Goal: Task Accomplishment & Management: Complete application form

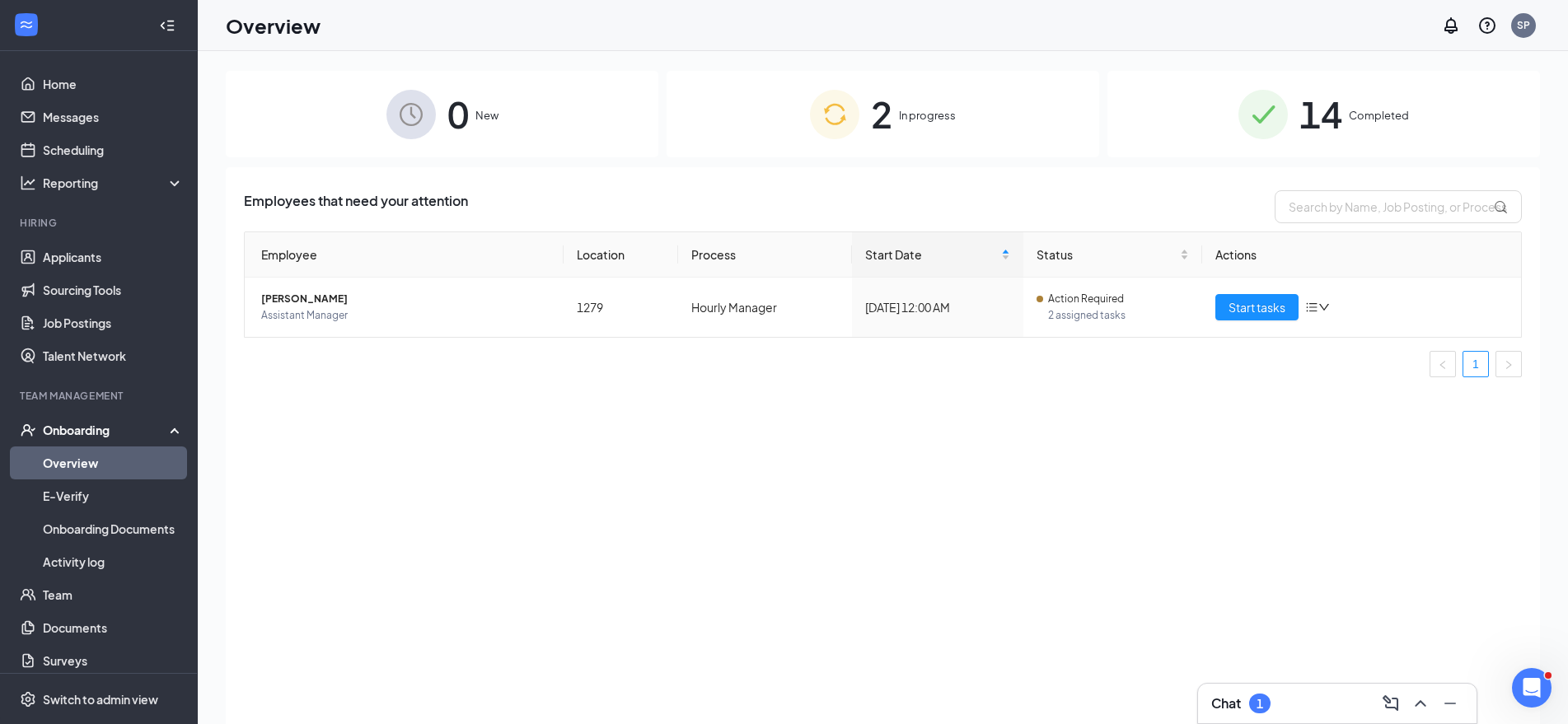
click at [103, 431] on div "Onboarding" at bounding box center [106, 430] width 127 height 16
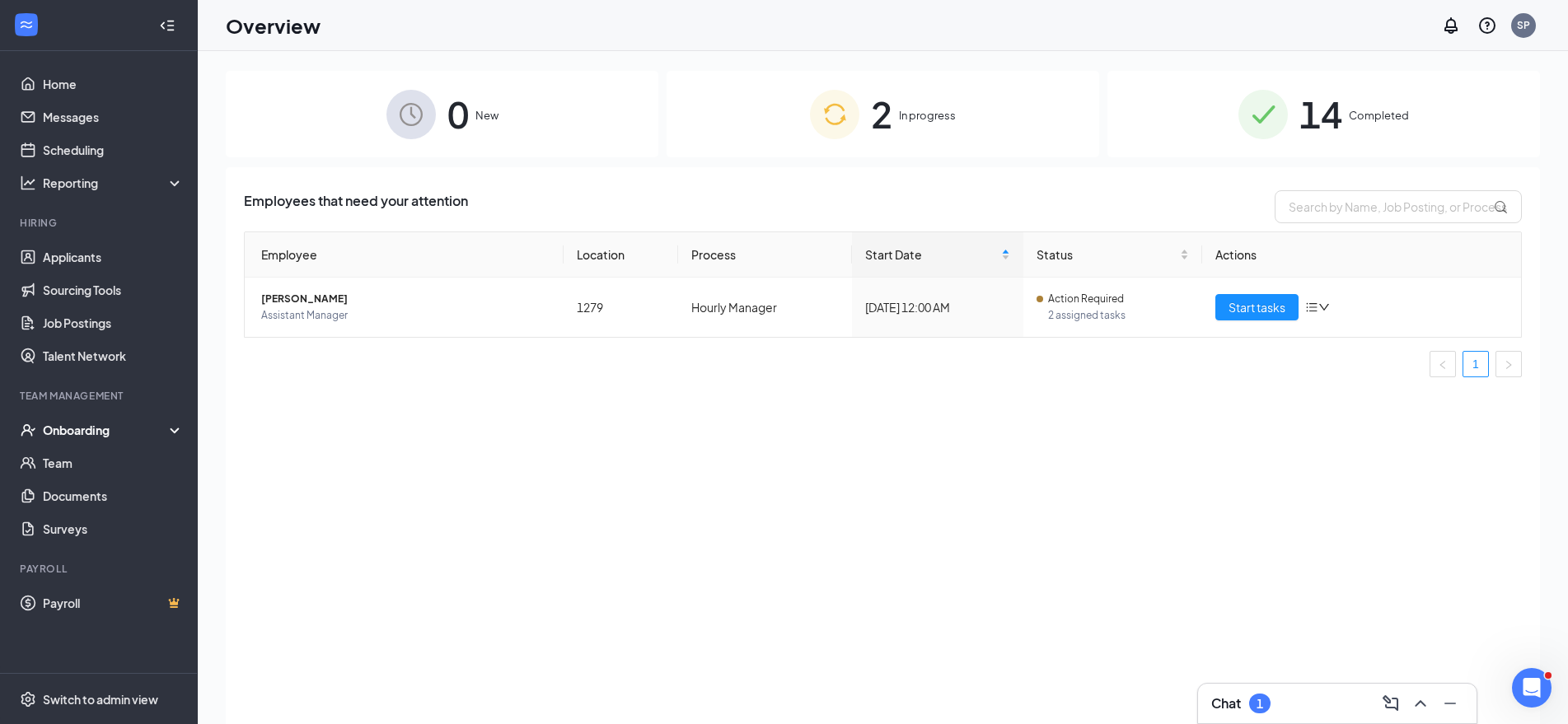
click at [93, 430] on div "Onboarding" at bounding box center [106, 430] width 127 height 16
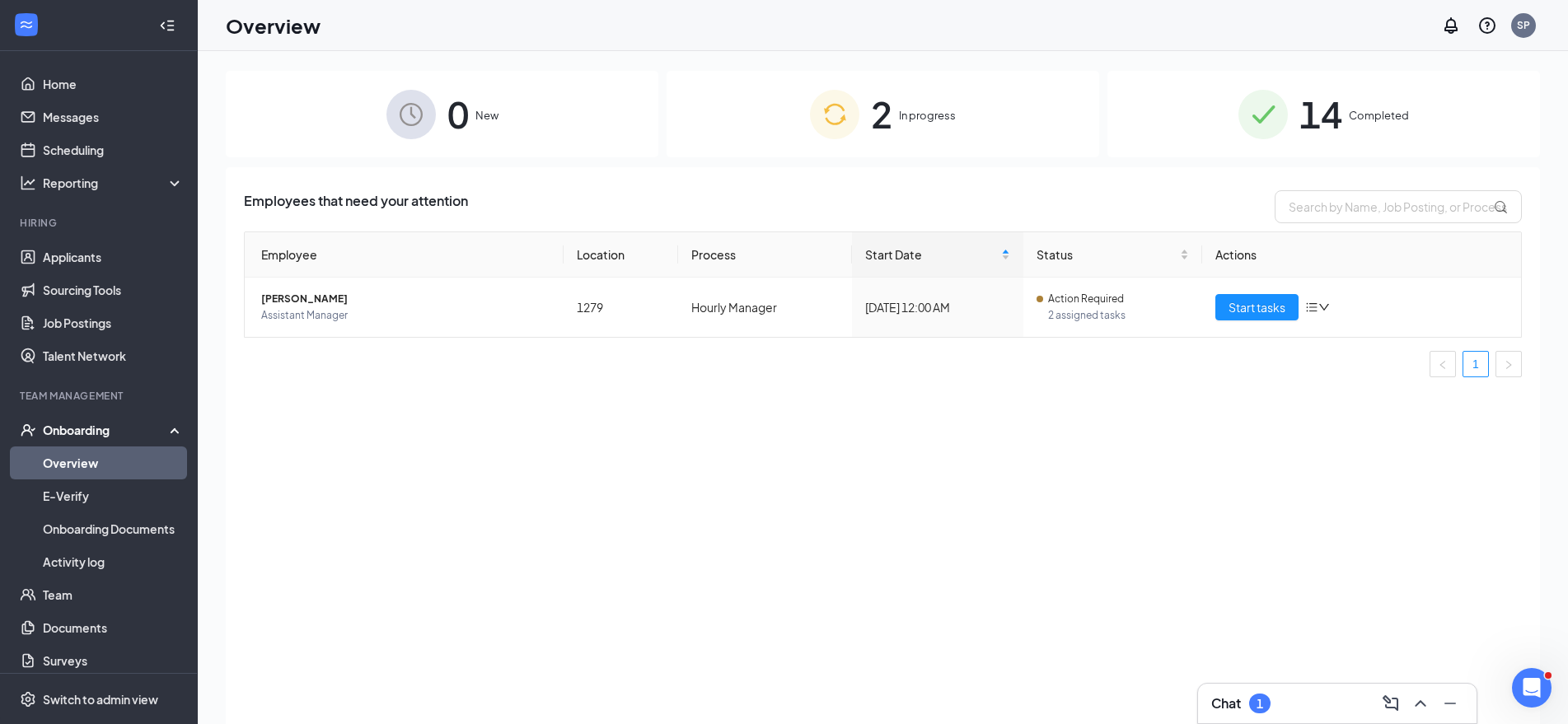
click at [106, 473] on link "Overview" at bounding box center [113, 463] width 141 height 33
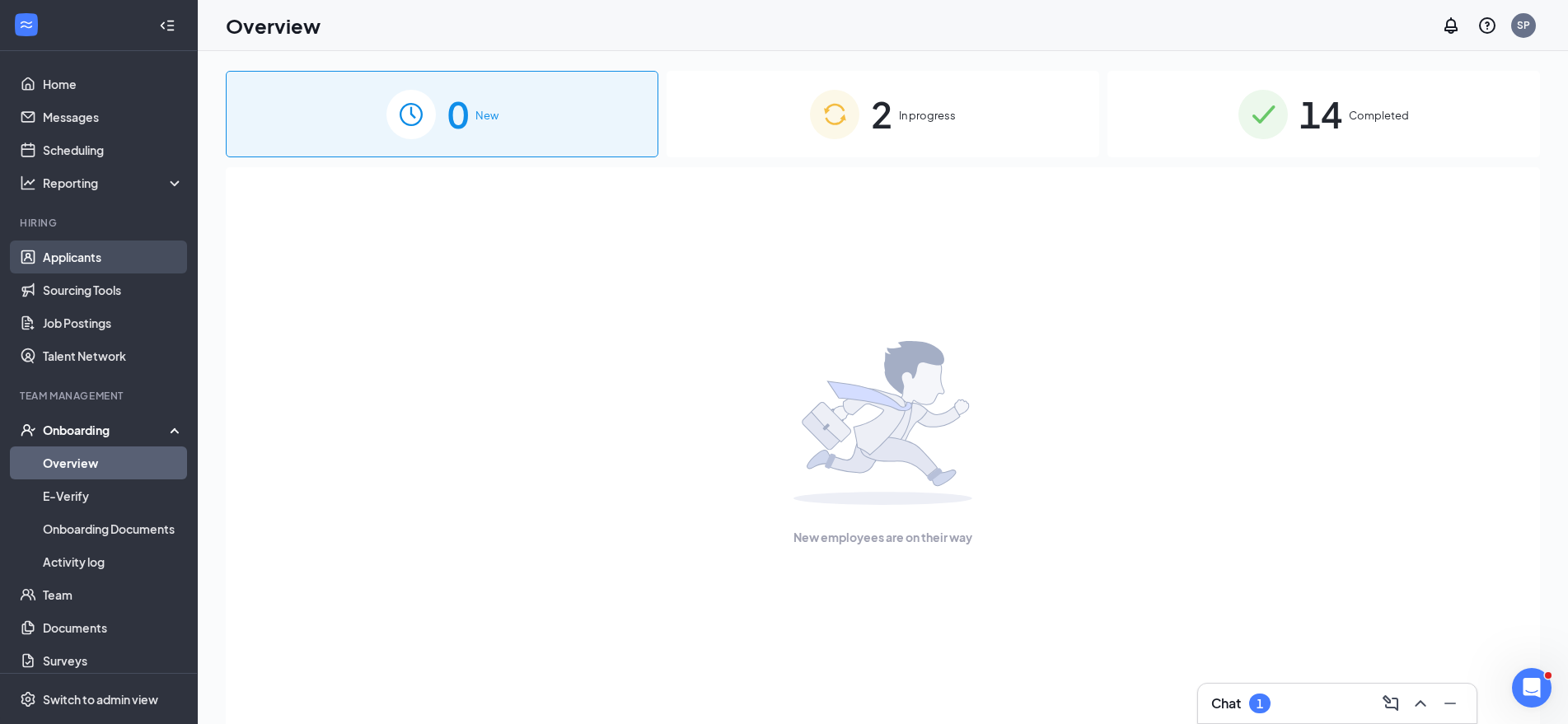
click at [99, 262] on link "Applicants" at bounding box center [113, 257] width 141 height 33
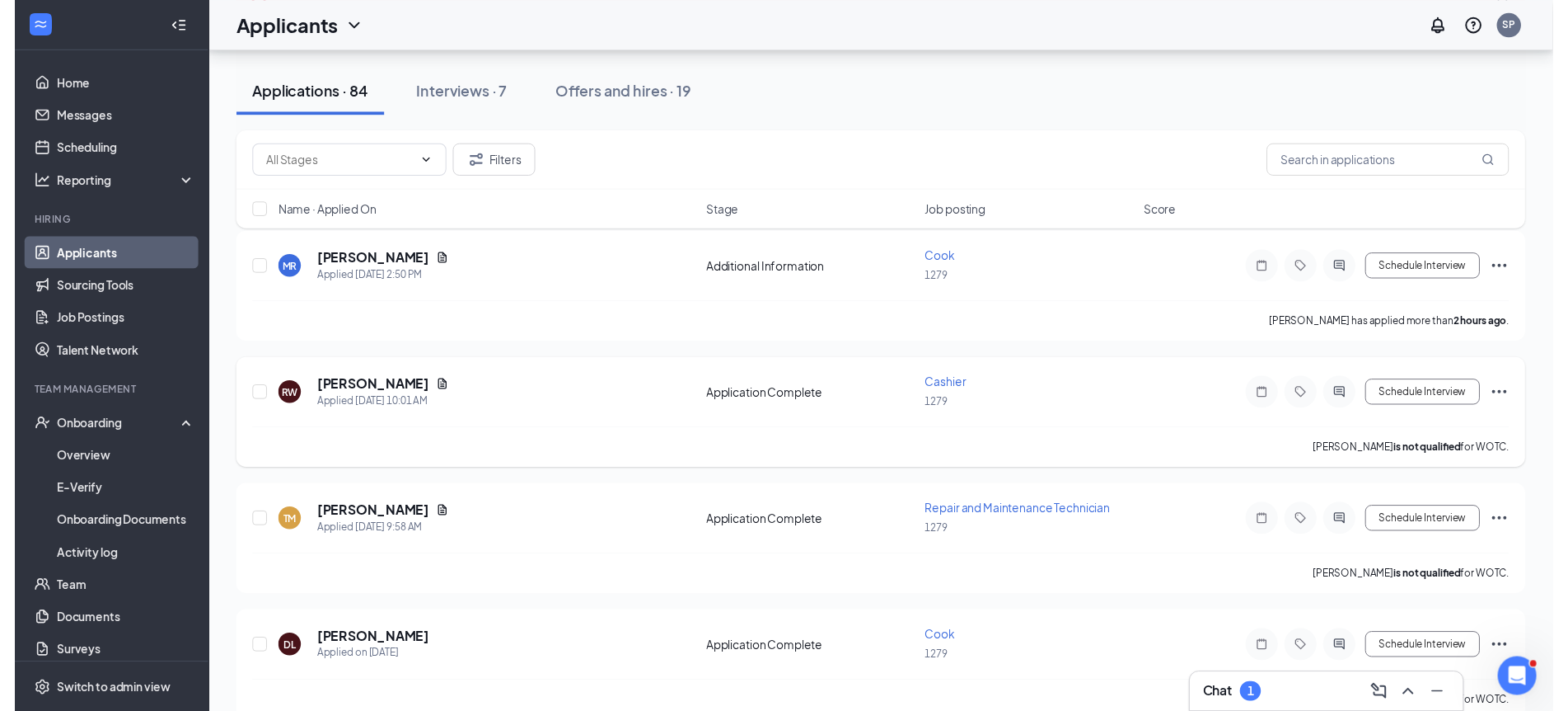
scroll to position [337, 0]
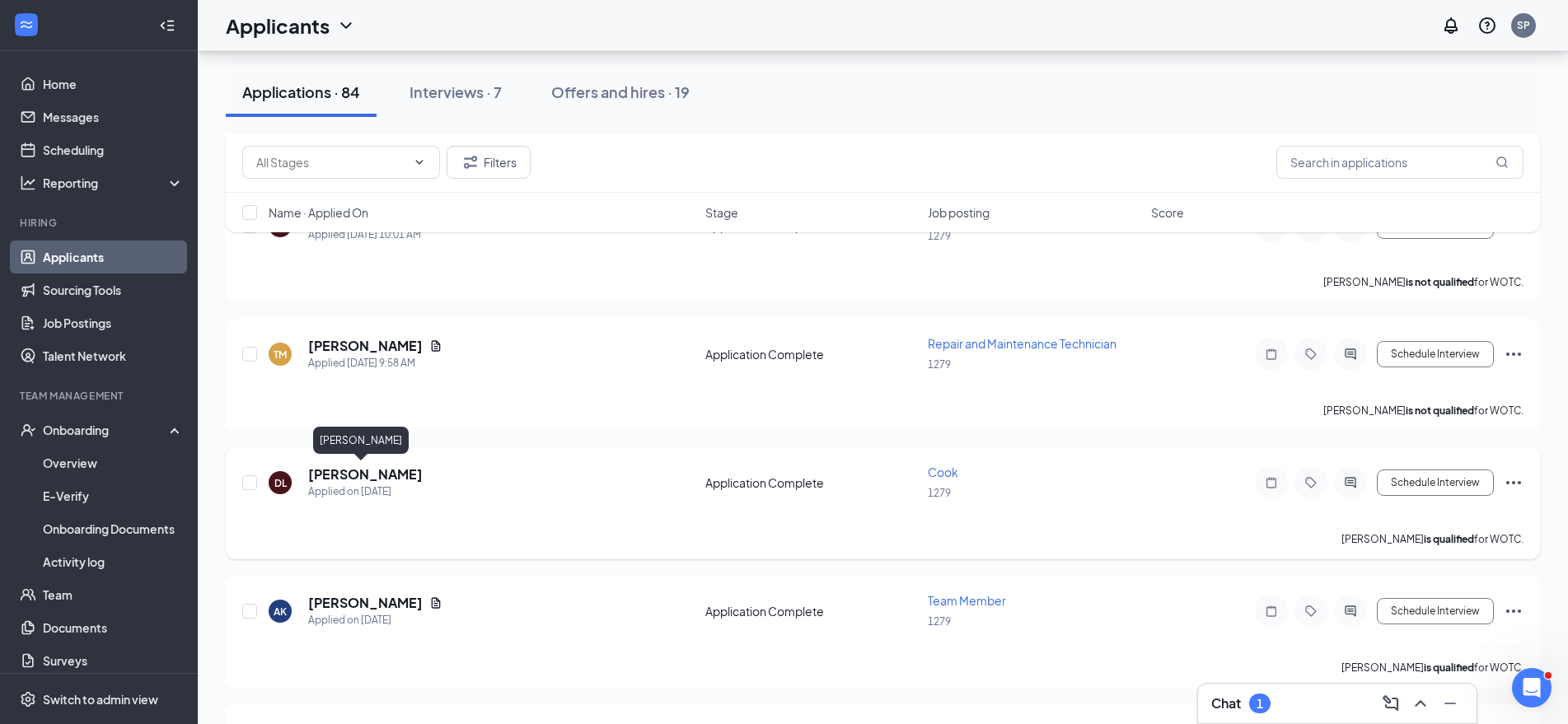
click at [388, 481] on h5 "[PERSON_NAME]" at bounding box center [366, 474] width 115 height 18
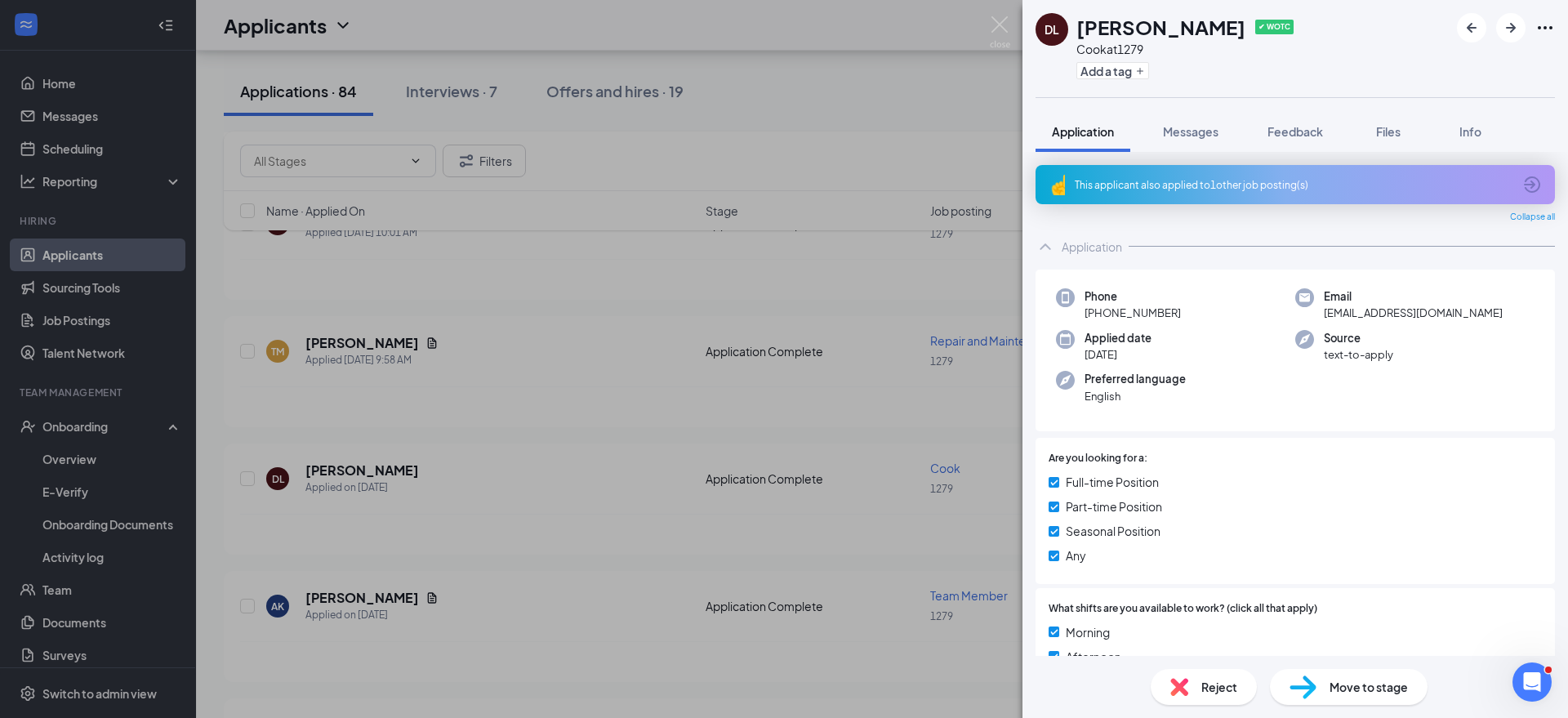
click at [1362, 691] on span "Move to stage" at bounding box center [1368, 687] width 79 height 18
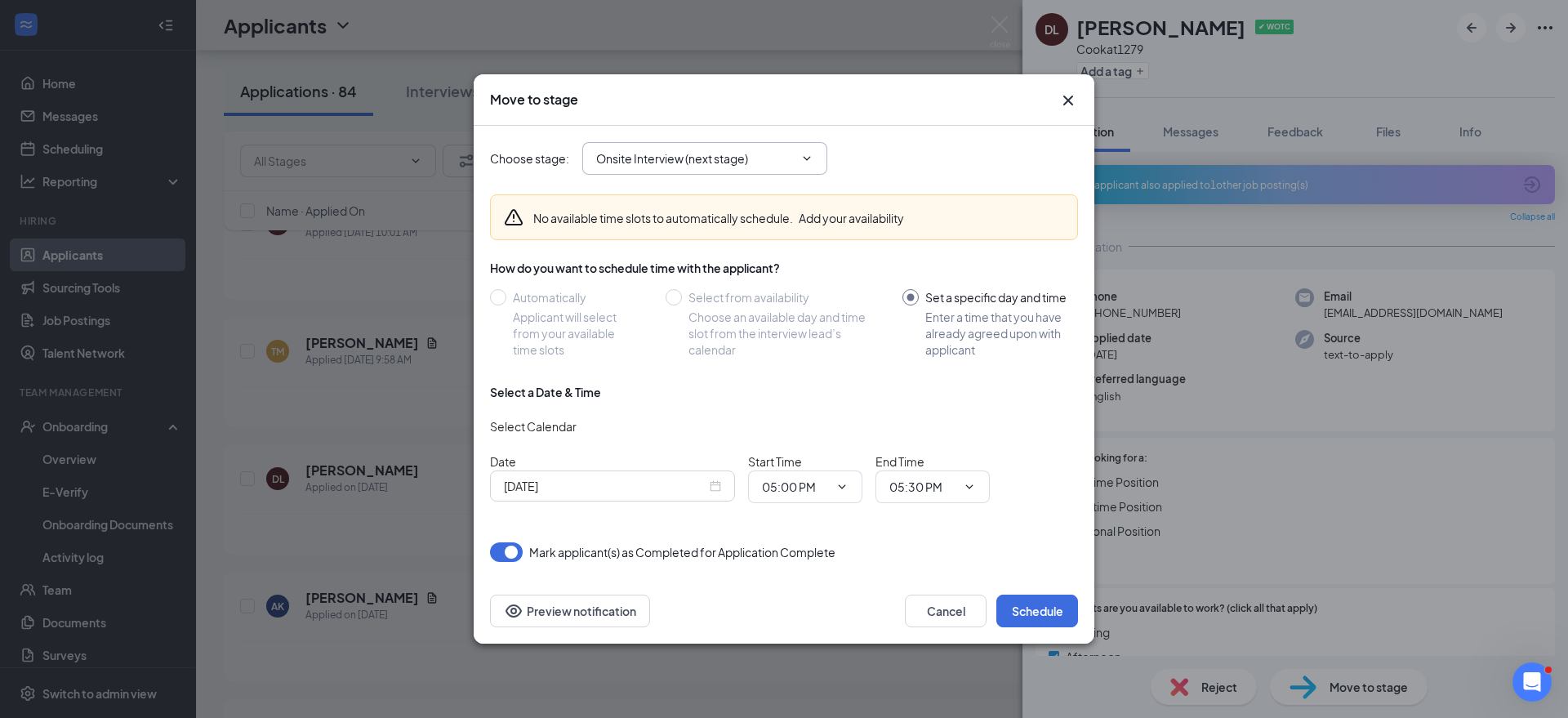
click at [801, 166] on span "Onsite Interview (next stage)" at bounding box center [704, 158] width 245 height 33
click at [809, 159] on icon "ChevronDown" at bounding box center [806, 158] width 13 height 13
click at [831, 160] on div "Choose stage : Onsite Interview (next stage)" at bounding box center [784, 158] width 588 height 33
click at [803, 156] on icon "ChevronDown" at bounding box center [806, 158] width 13 height 13
click at [811, 159] on icon "ChevronDown" at bounding box center [806, 158] width 13 height 13
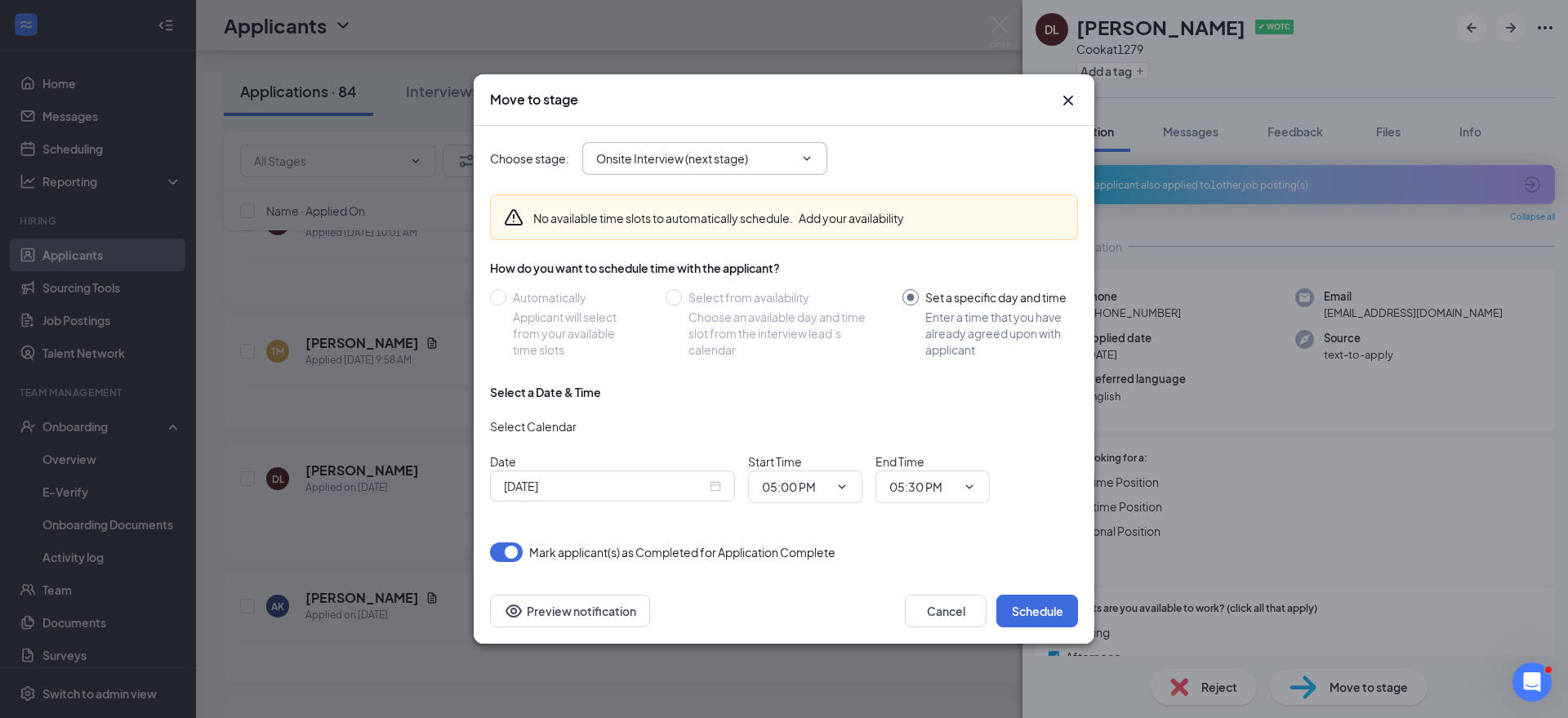
click at [811, 152] on icon "ChevronDown" at bounding box center [806, 158] width 13 height 13
click at [646, 158] on input "Onsite Interview (next stage)" at bounding box center [695, 158] width 198 height 18
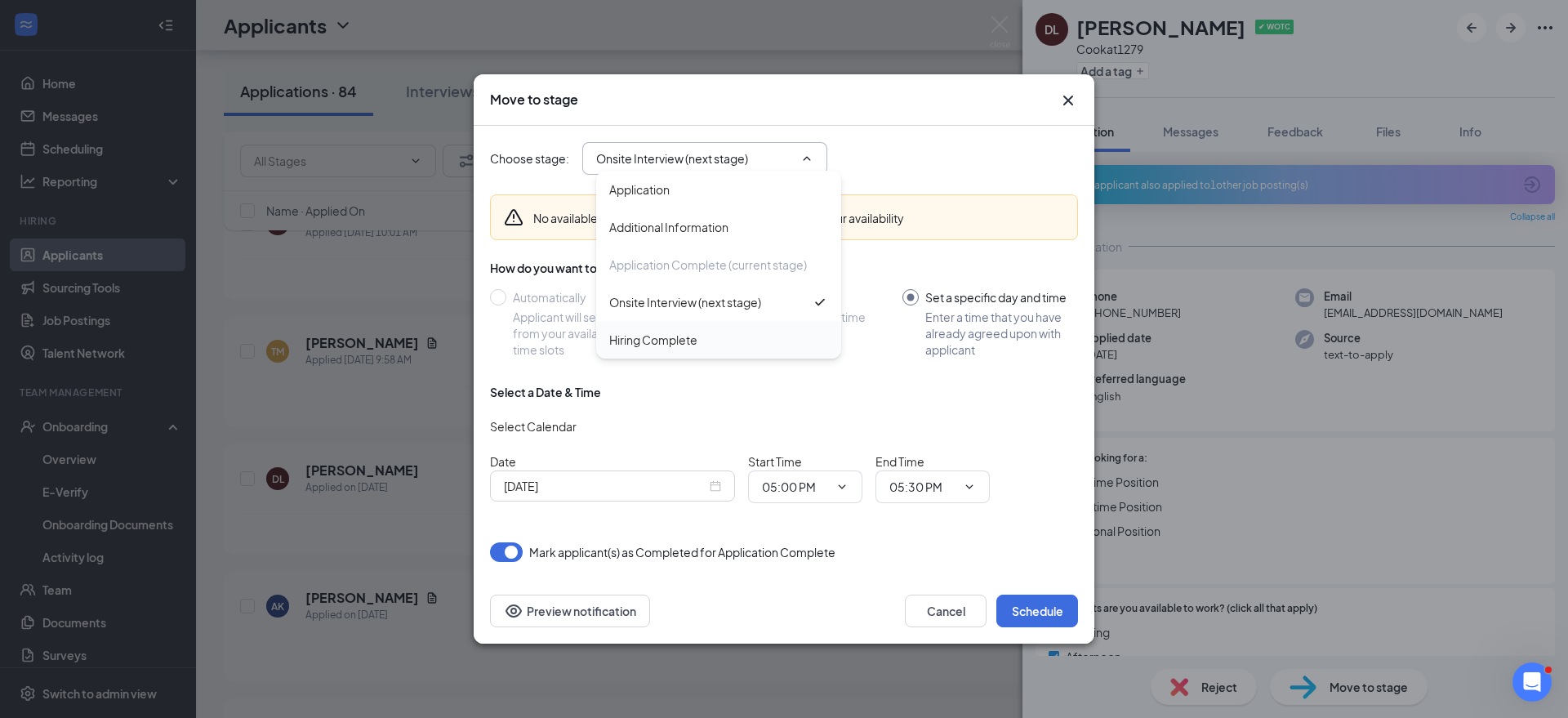
click at [674, 344] on div "Hiring Complete" at bounding box center [653, 340] width 89 height 18
type input "Hiring Complete"
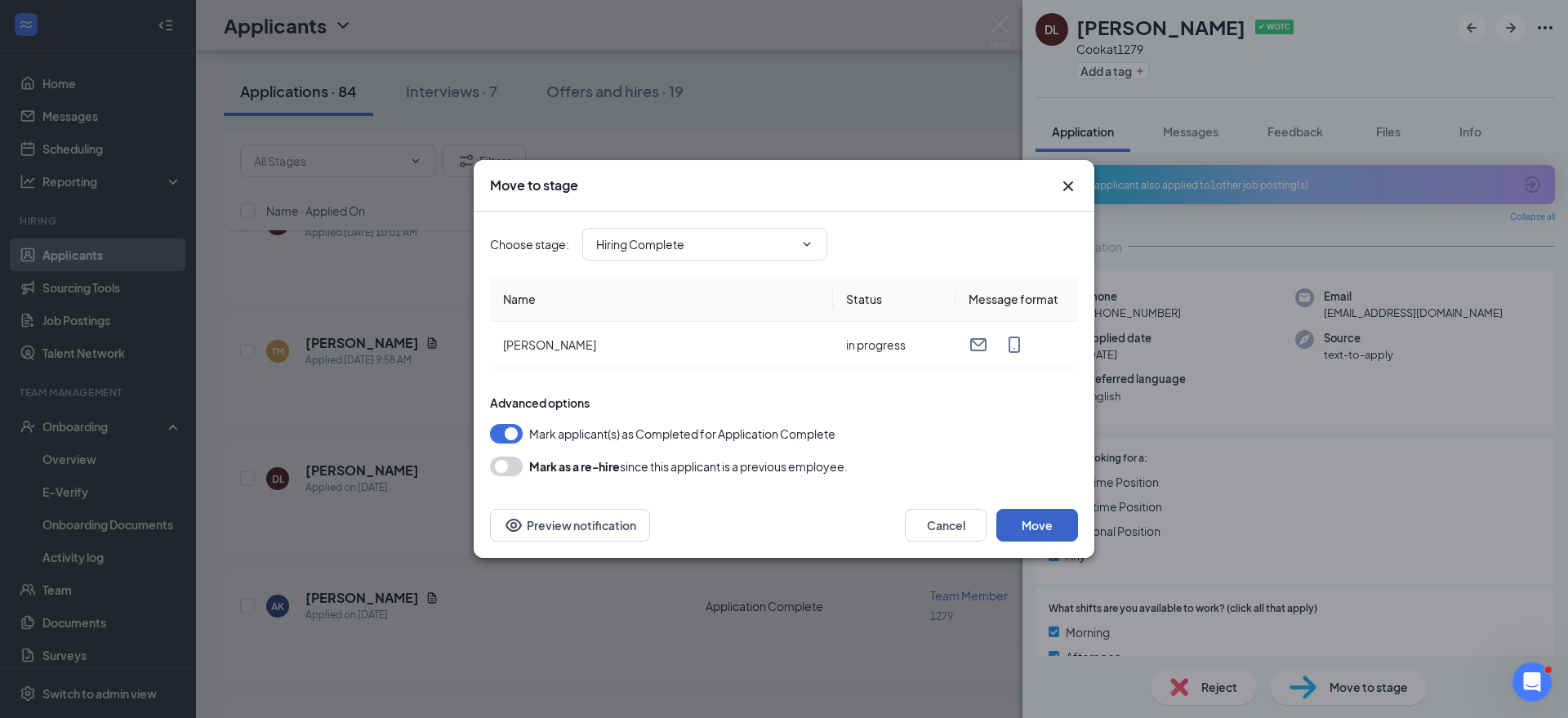
click at [1028, 522] on button "Move" at bounding box center [1037, 525] width 81 height 33
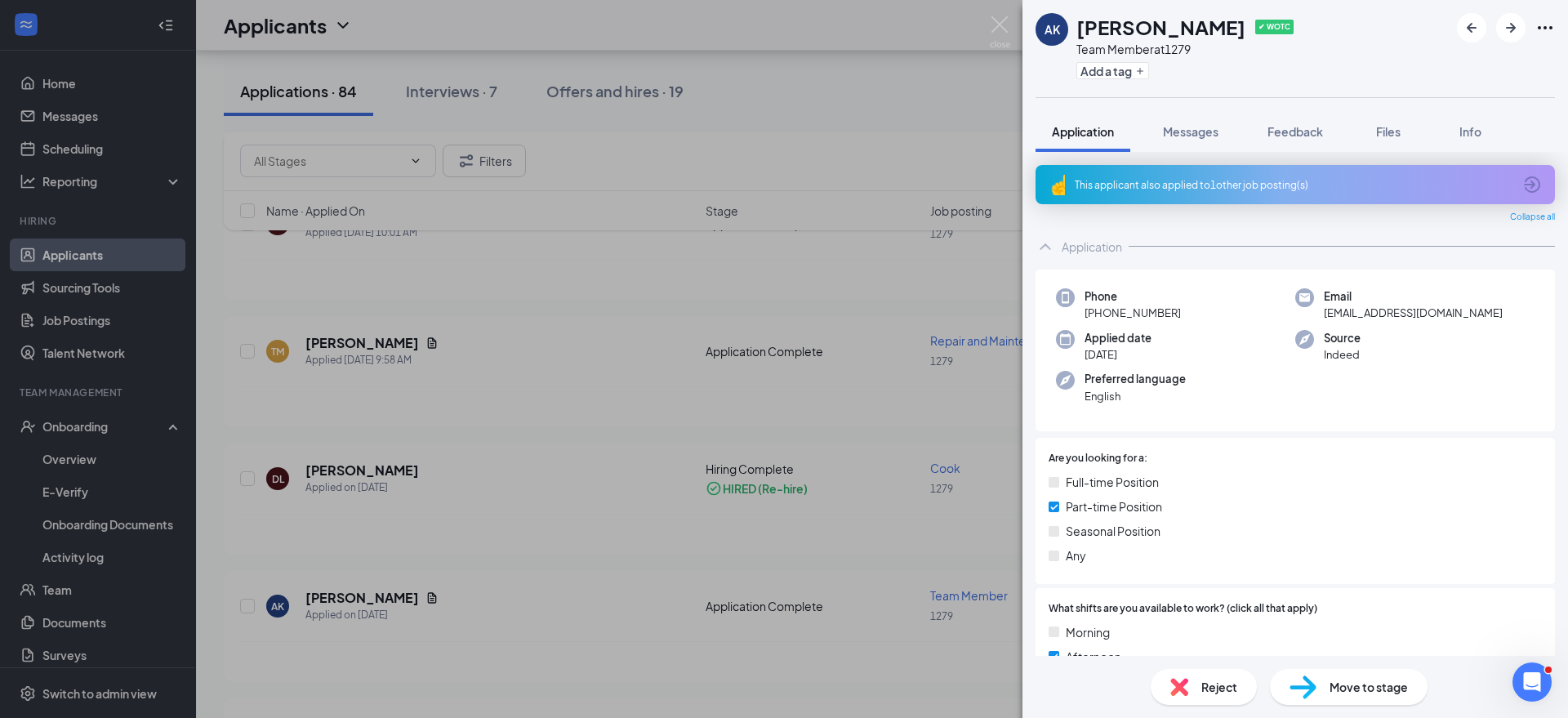
click at [435, 565] on div "AK Addison Krieg ✔ WOTC Team Member at 1279 Add a tag Application Messages Feed…" at bounding box center [784, 359] width 1568 height 718
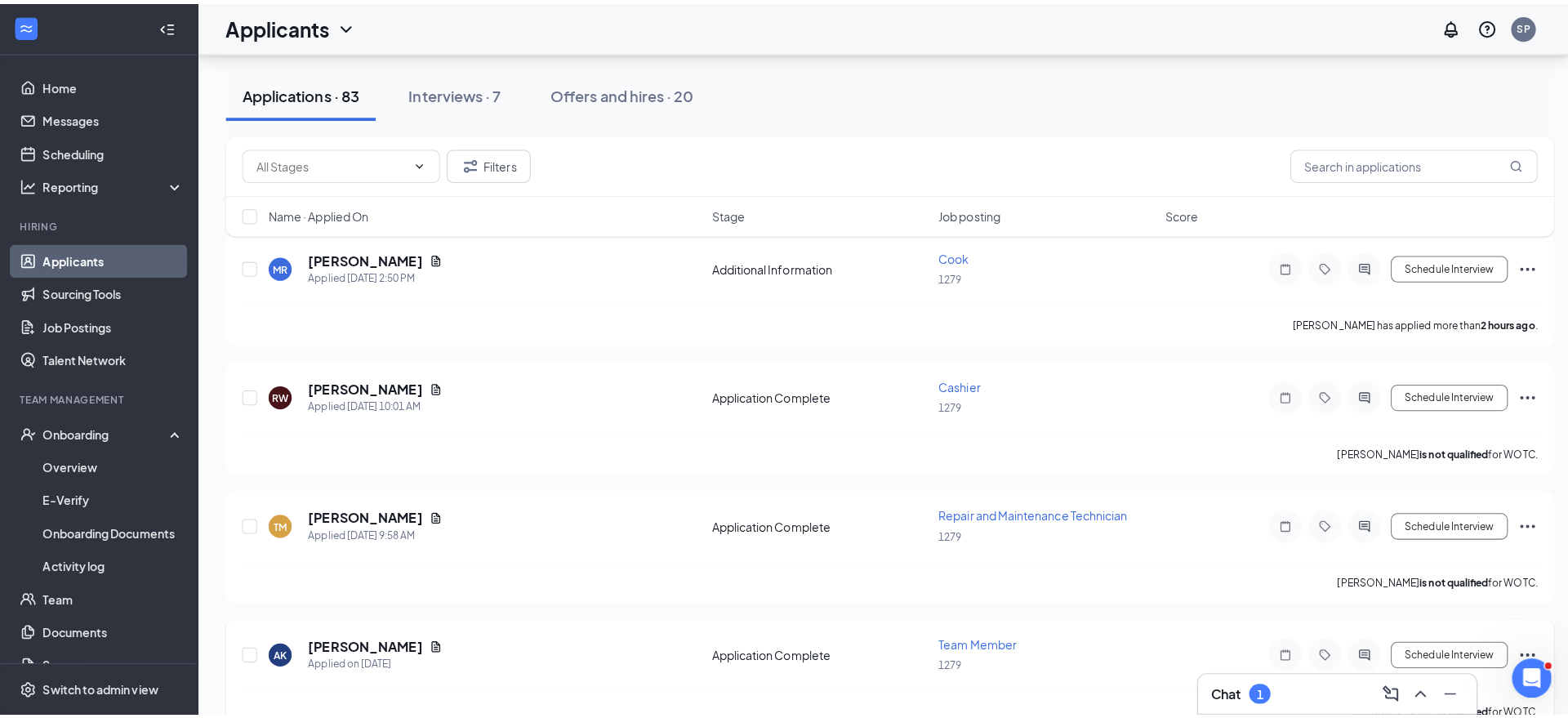
scroll to position [334, 0]
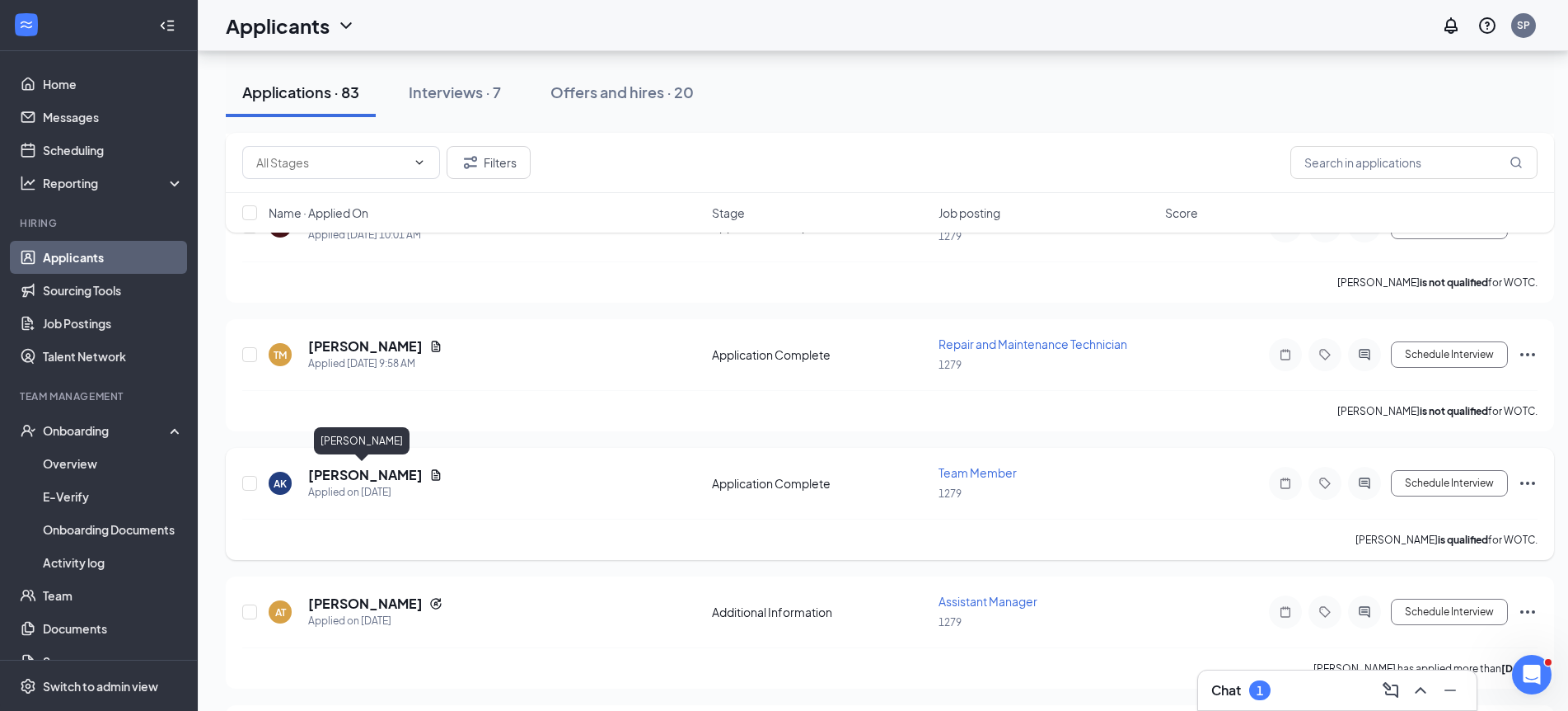
click at [360, 478] on h5 "Addison Krieg" at bounding box center [366, 475] width 115 height 18
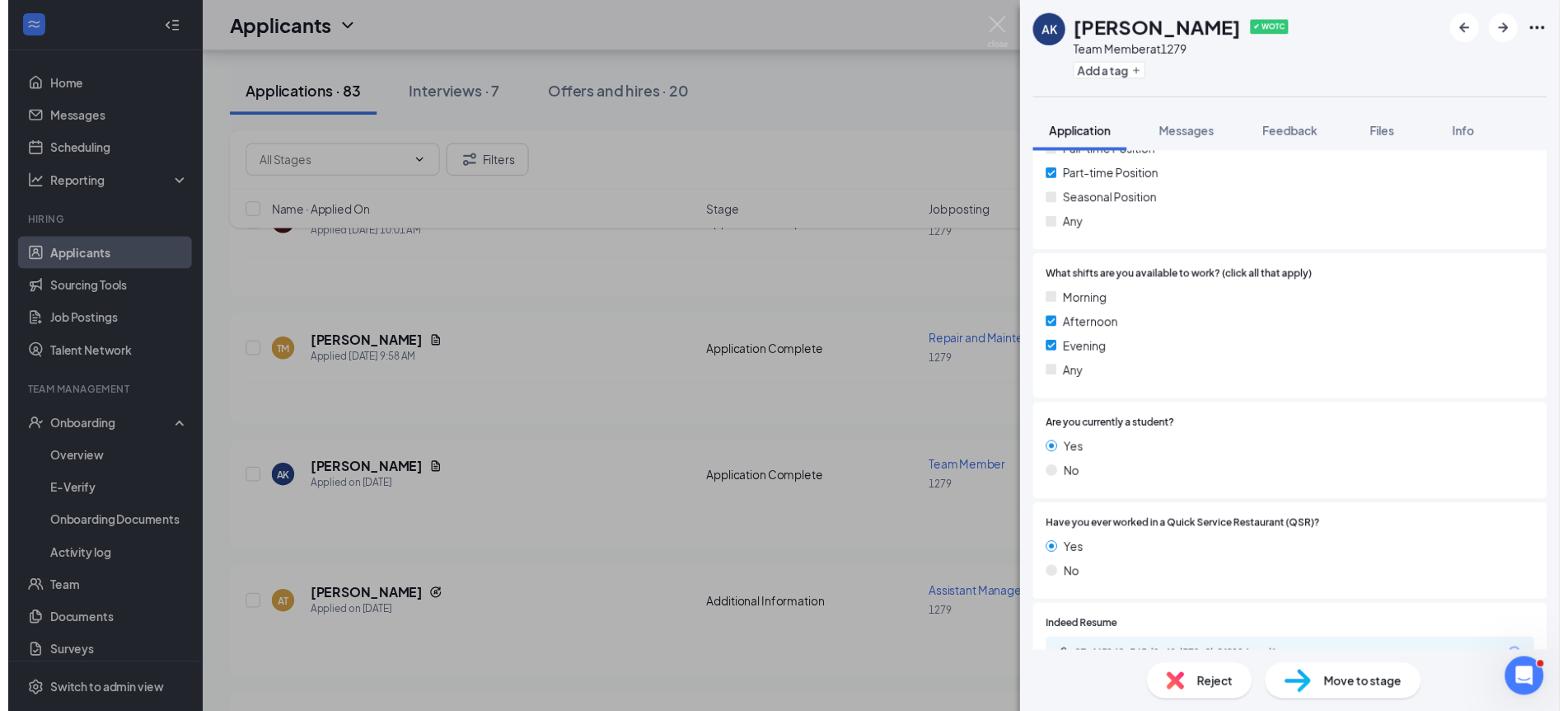
scroll to position [534, 0]
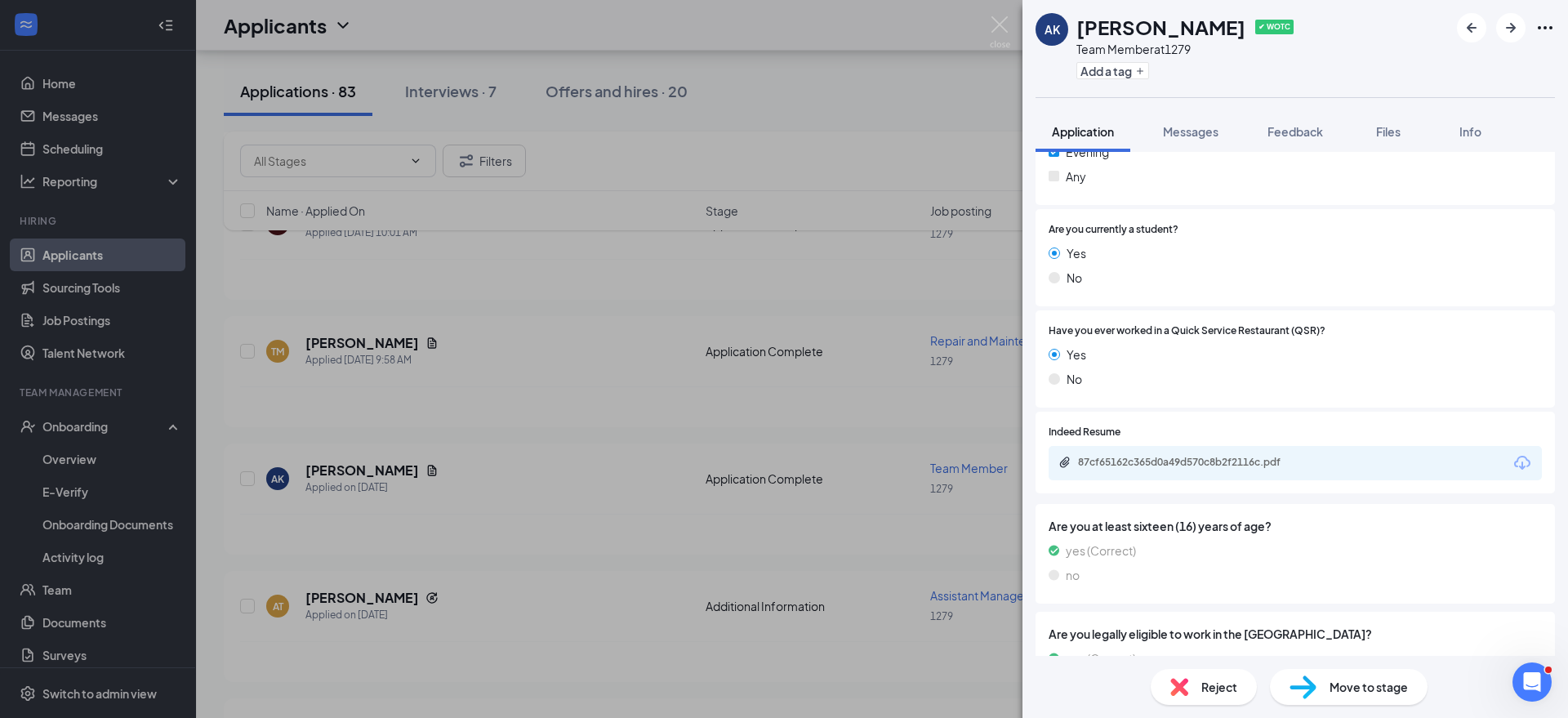
click at [1011, 29] on div "AK Addison Krieg ✔ WOTC Team Member at 1279 Add a tag Application Messages Feed…" at bounding box center [784, 359] width 1568 height 718
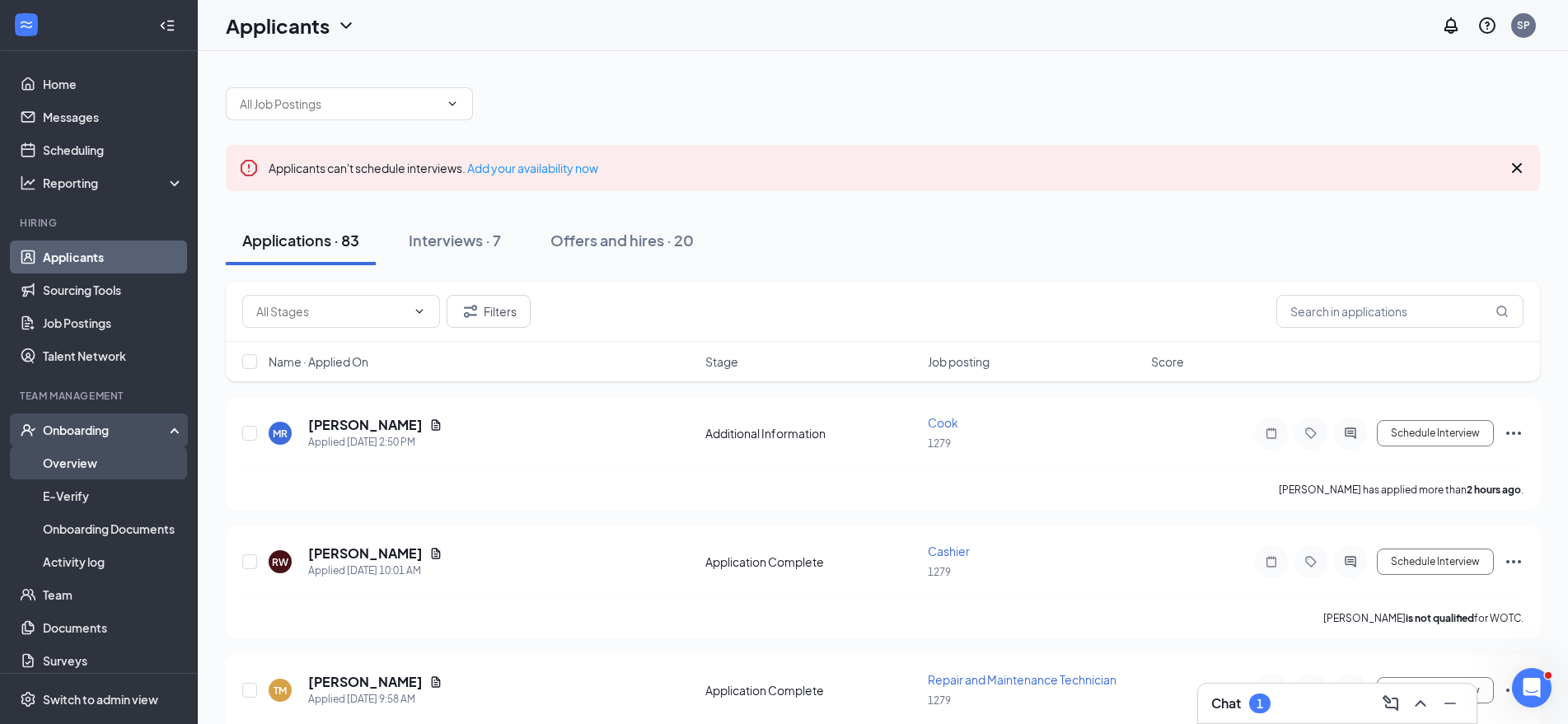
click at [94, 465] on link "Overview" at bounding box center [113, 463] width 141 height 33
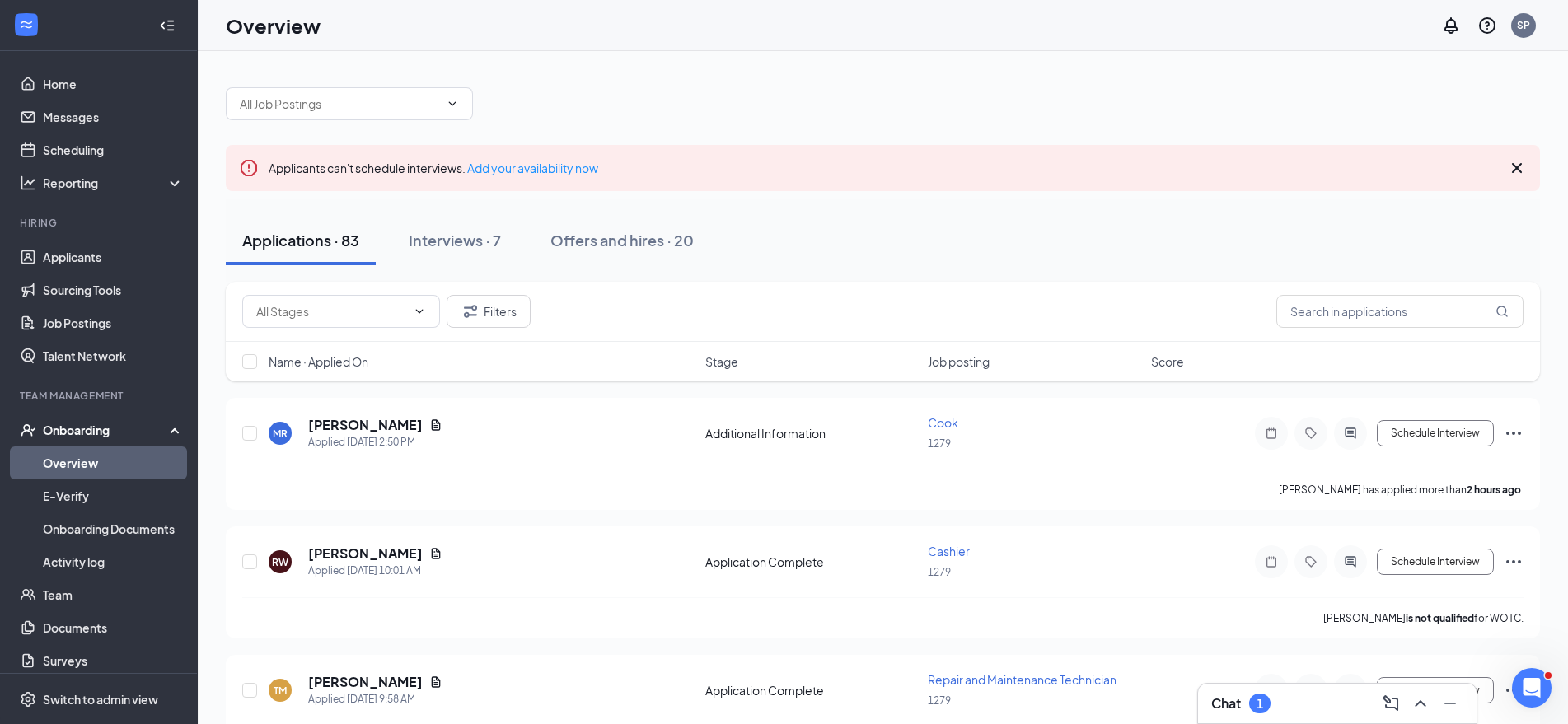
click at [124, 467] on link "Overview" at bounding box center [113, 463] width 141 height 33
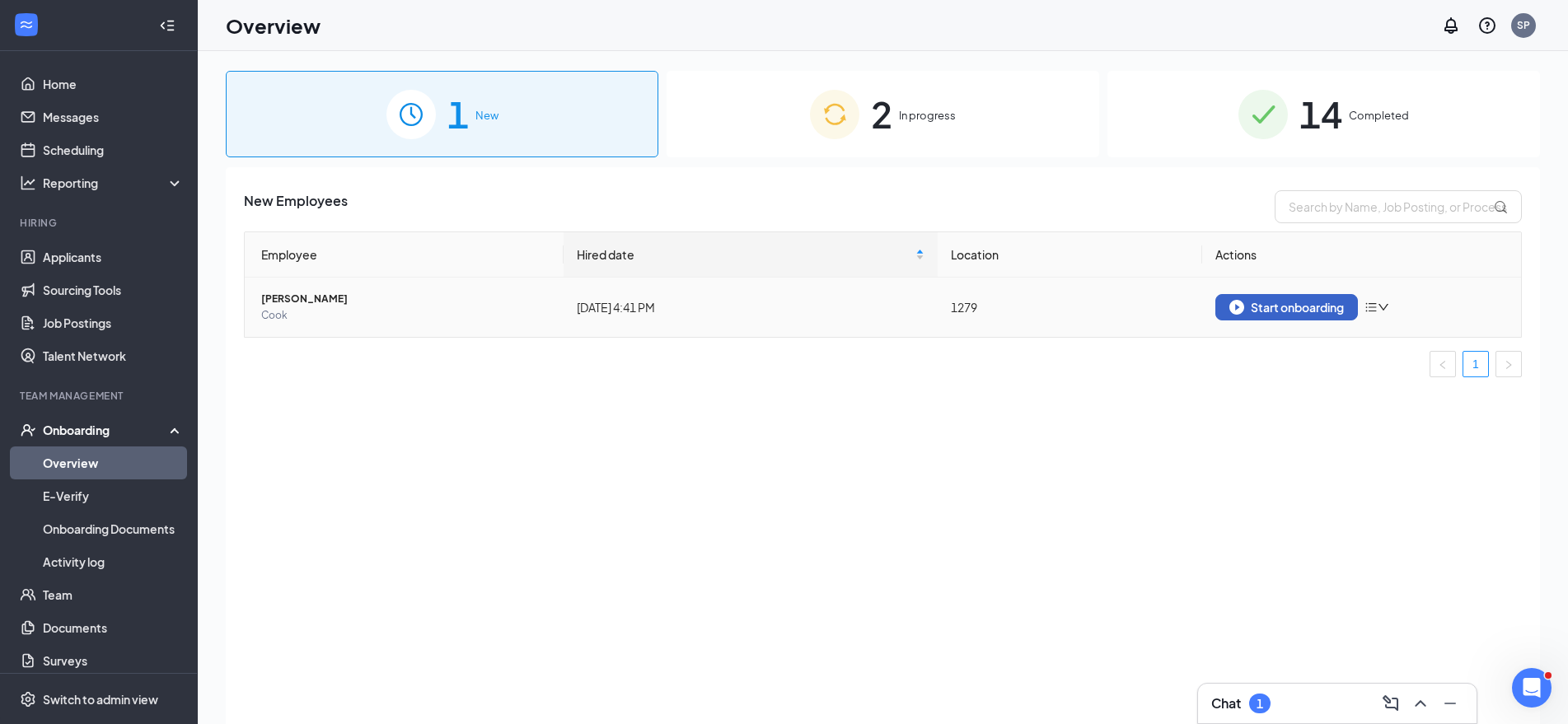
click at [1272, 306] on div "Start onboarding" at bounding box center [1287, 307] width 115 height 15
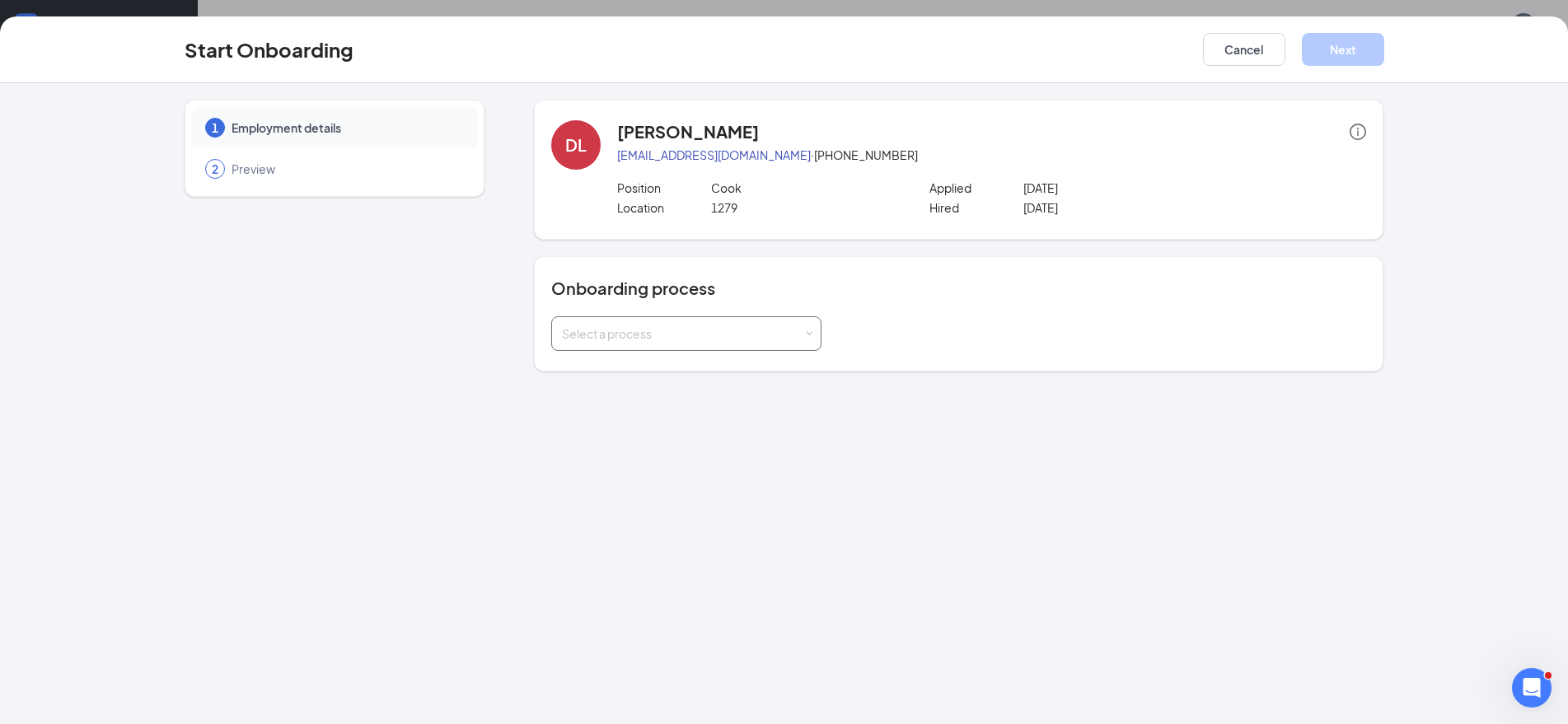
click at [722, 337] on div "Select a process" at bounding box center [682, 334] width 242 height 16
click at [678, 435] on li "Team Member Onboarding" at bounding box center [686, 429] width 270 height 30
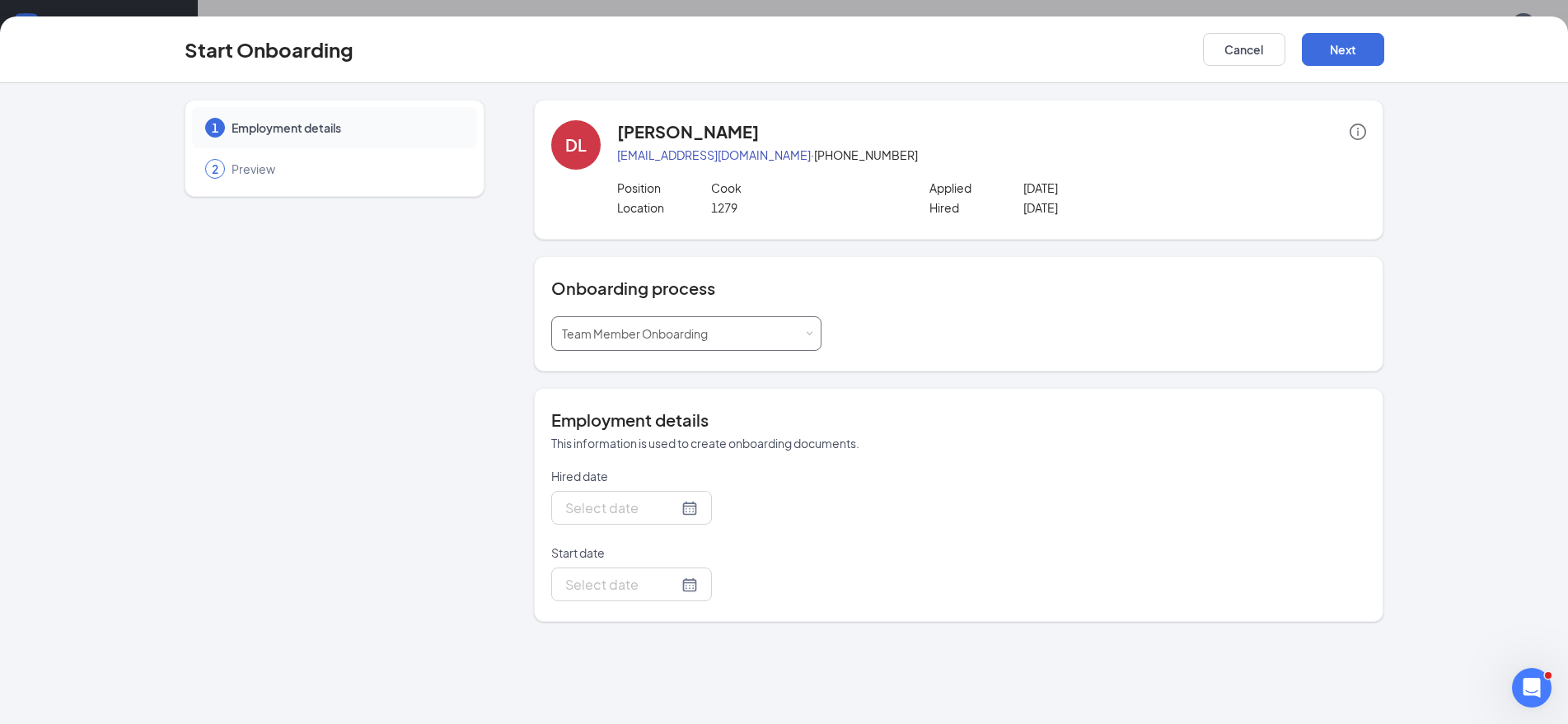
type input "Sep 12, 2025"
type input "[DATE]"
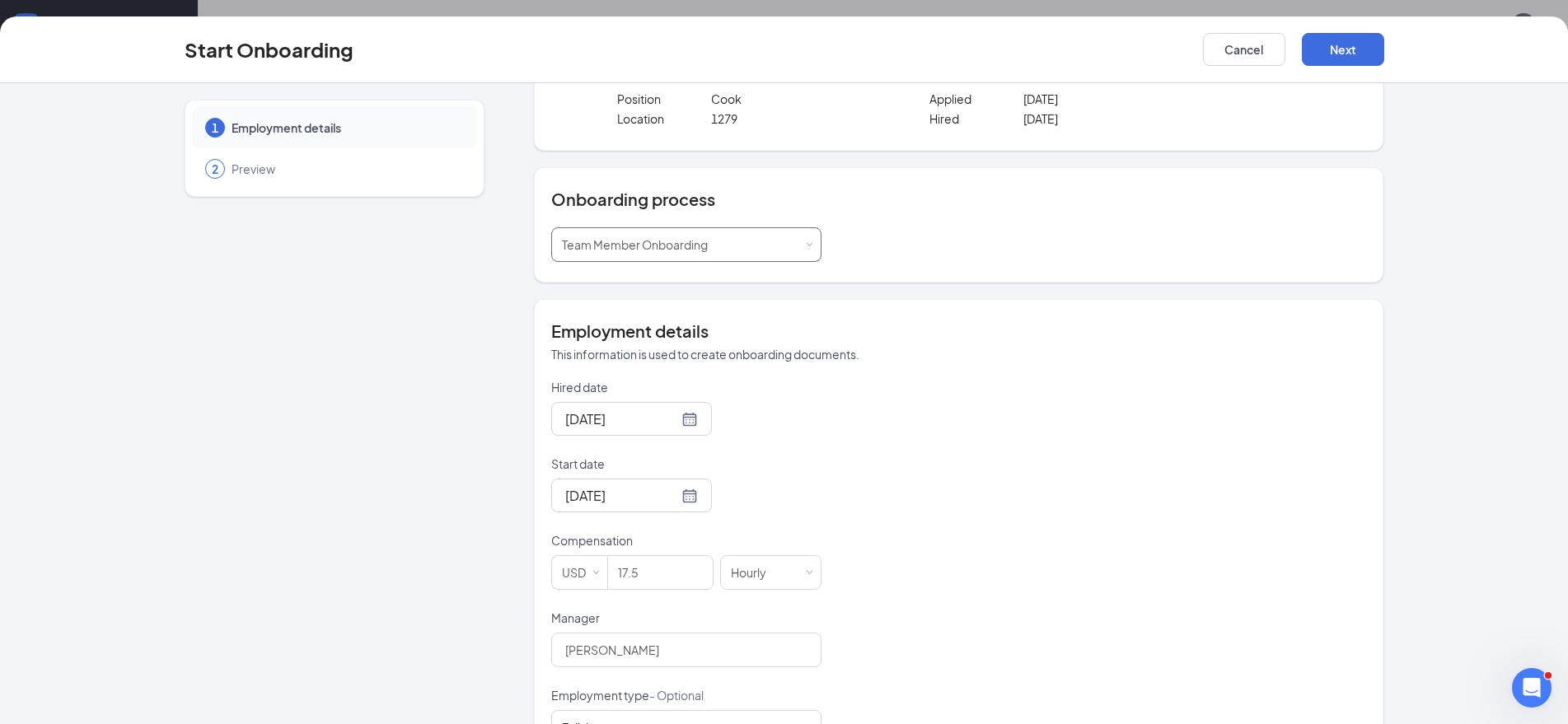
scroll to position [147, 0]
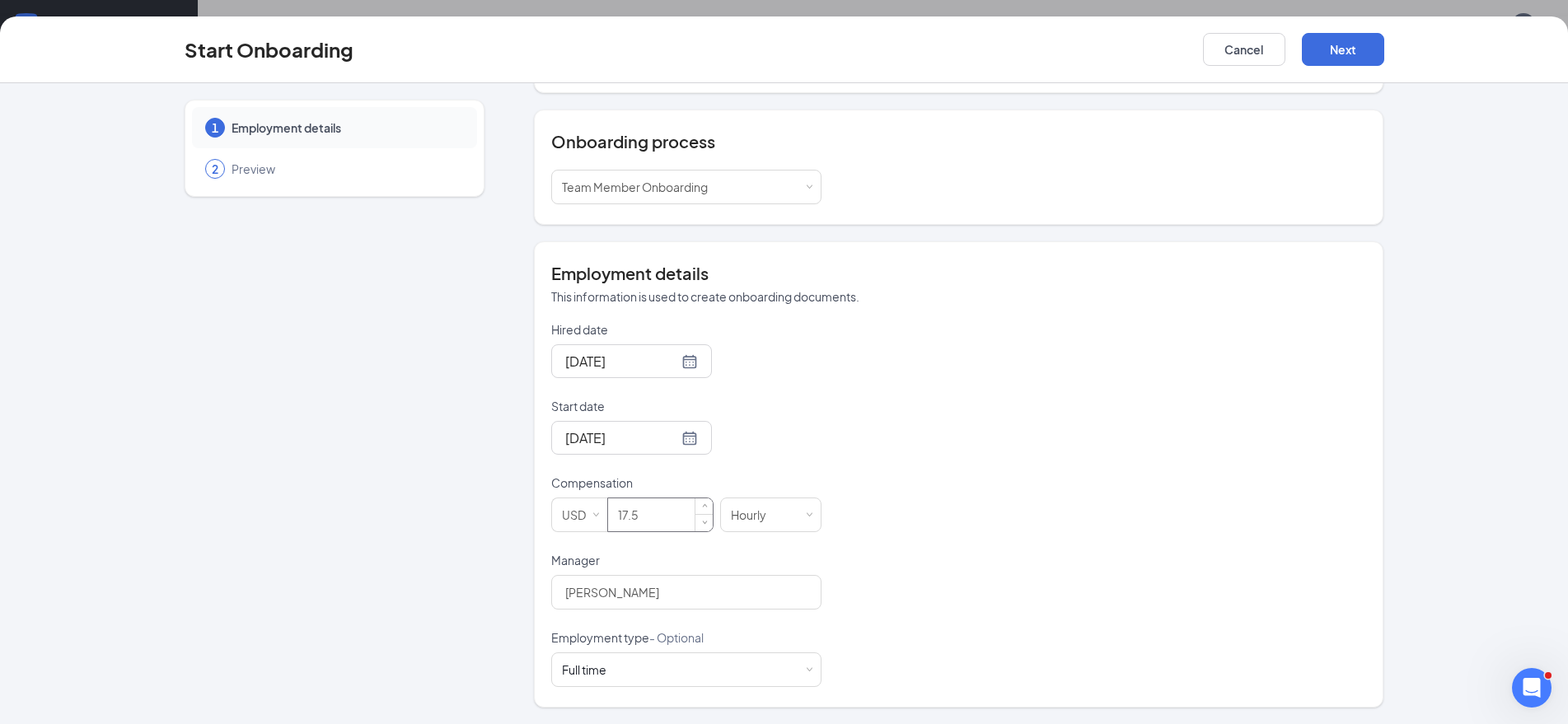
drag, startPoint x: 668, startPoint y: 523, endPoint x: 586, endPoint y: 529, distance: 82.2
click at [608, 529] on input "17.5" at bounding box center [660, 515] width 105 height 33
type input "13"
click at [1366, 52] on button "Next" at bounding box center [1344, 49] width 82 height 33
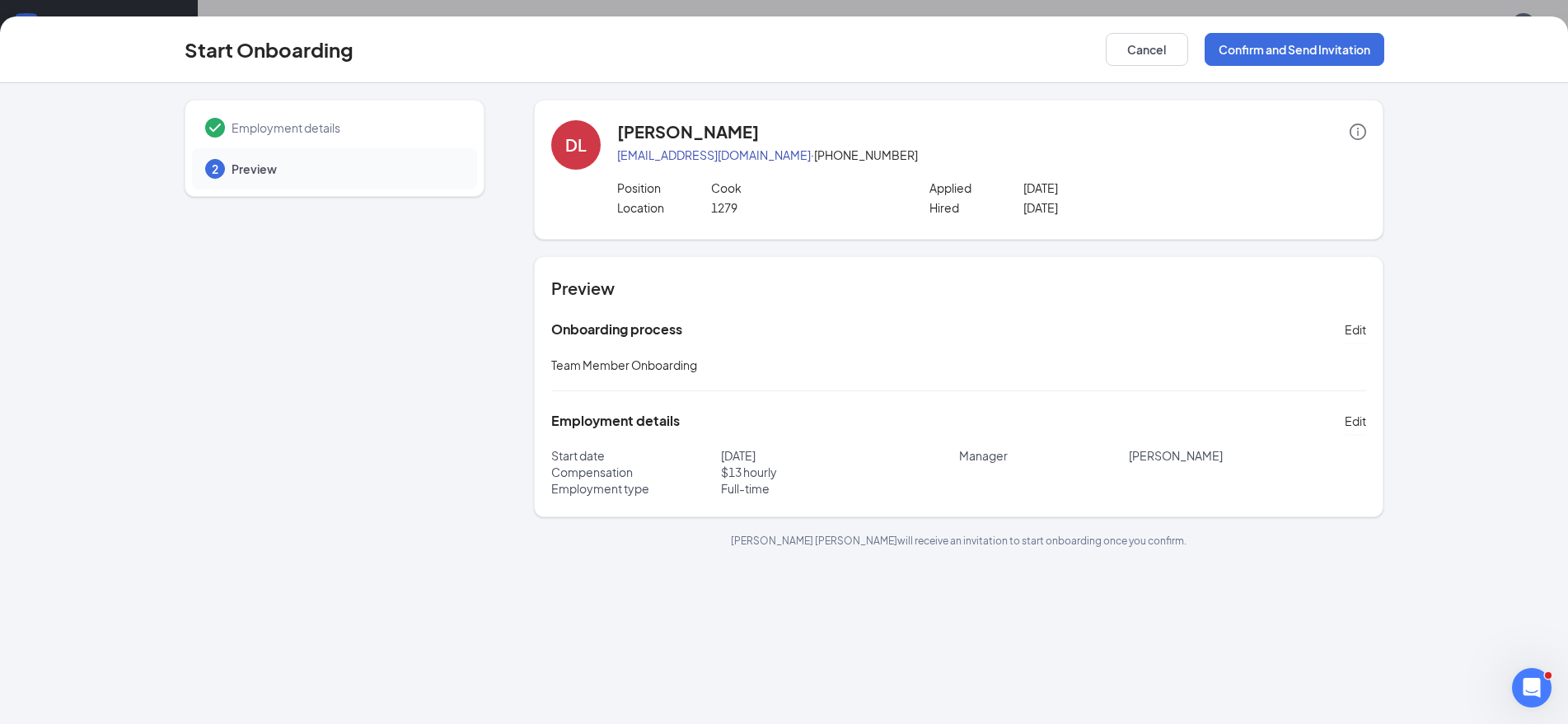
scroll to position [0, 0]
click at [1285, 53] on button "Confirm and Send Invitation" at bounding box center [1294, 49] width 180 height 33
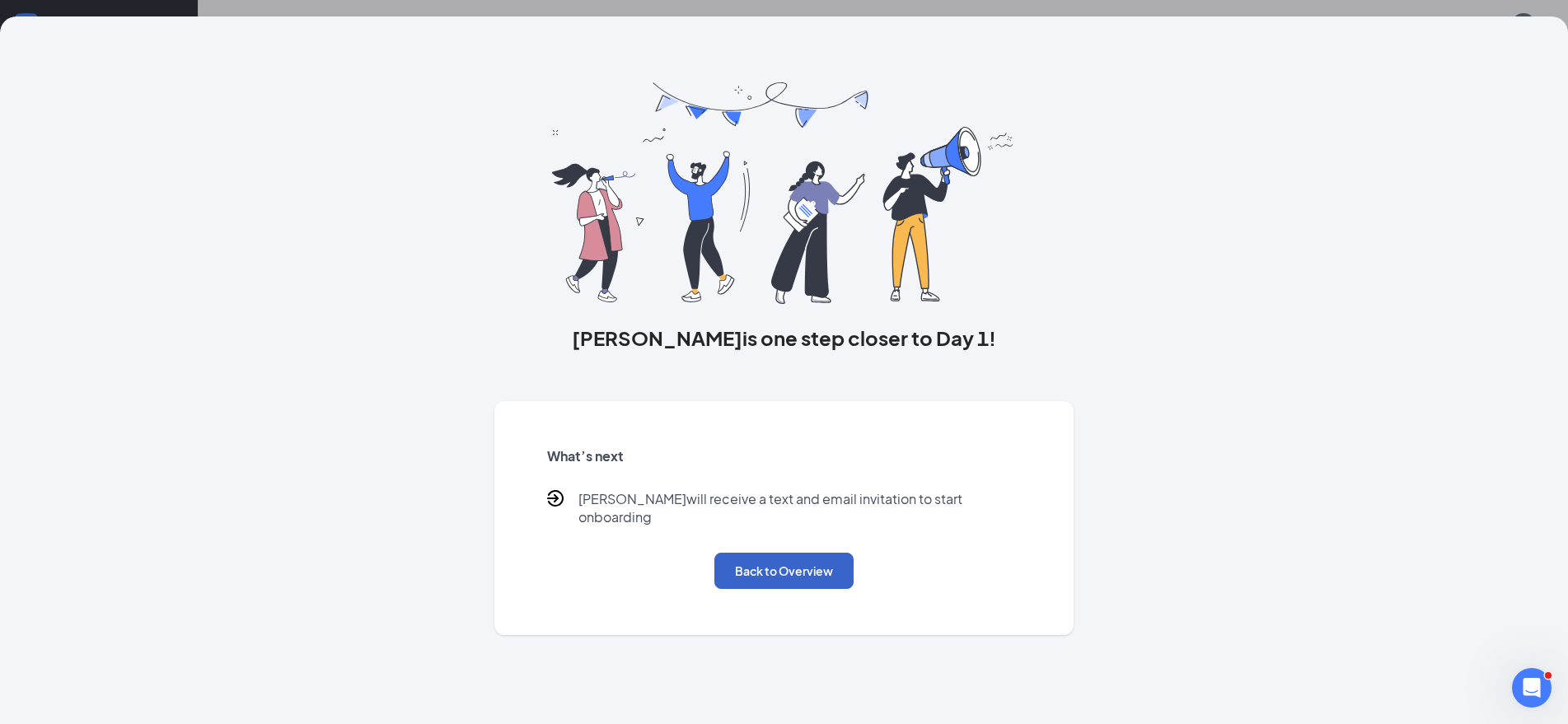
click at [784, 553] on button "Back to Overview" at bounding box center [784, 571] width 140 height 36
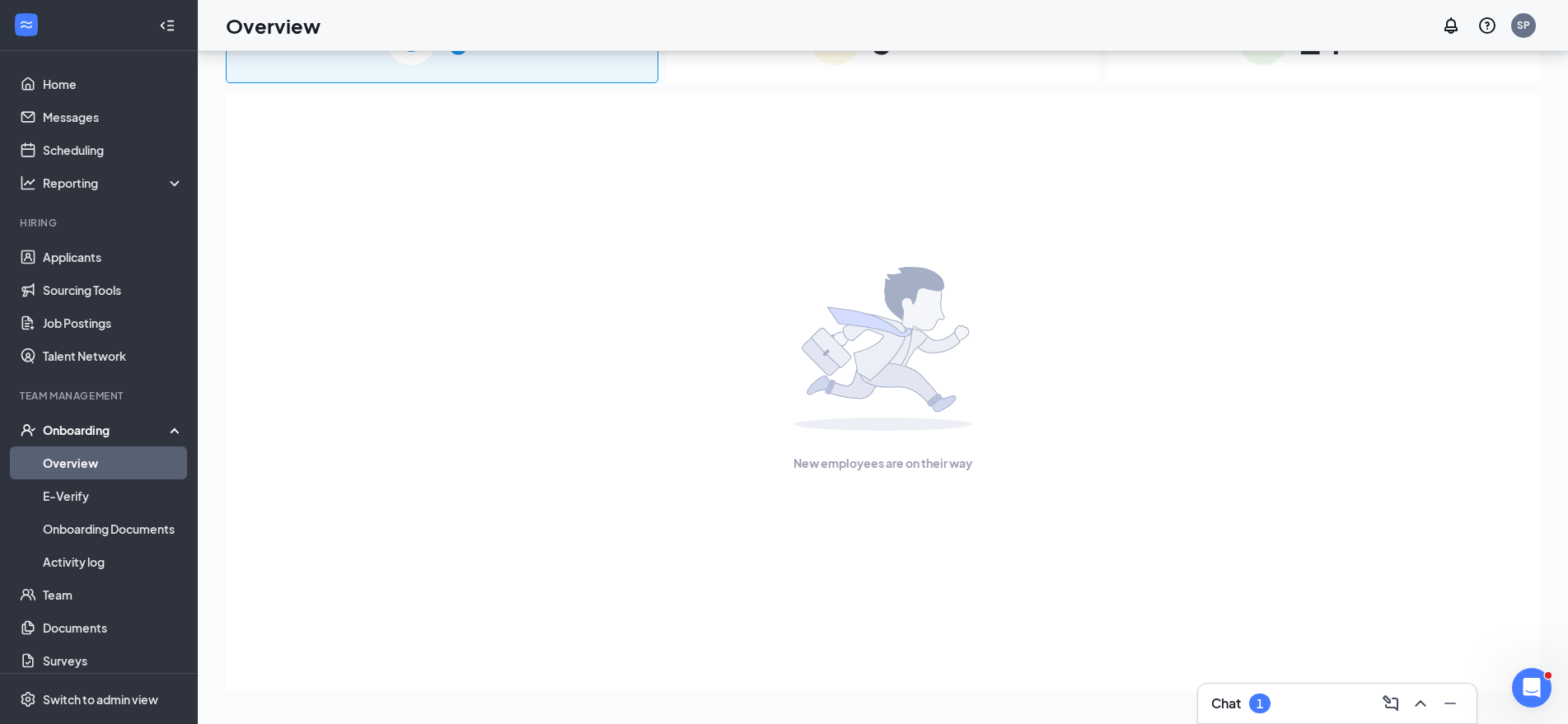
click at [79, 439] on div "Onboarding" at bounding box center [106, 430] width 127 height 16
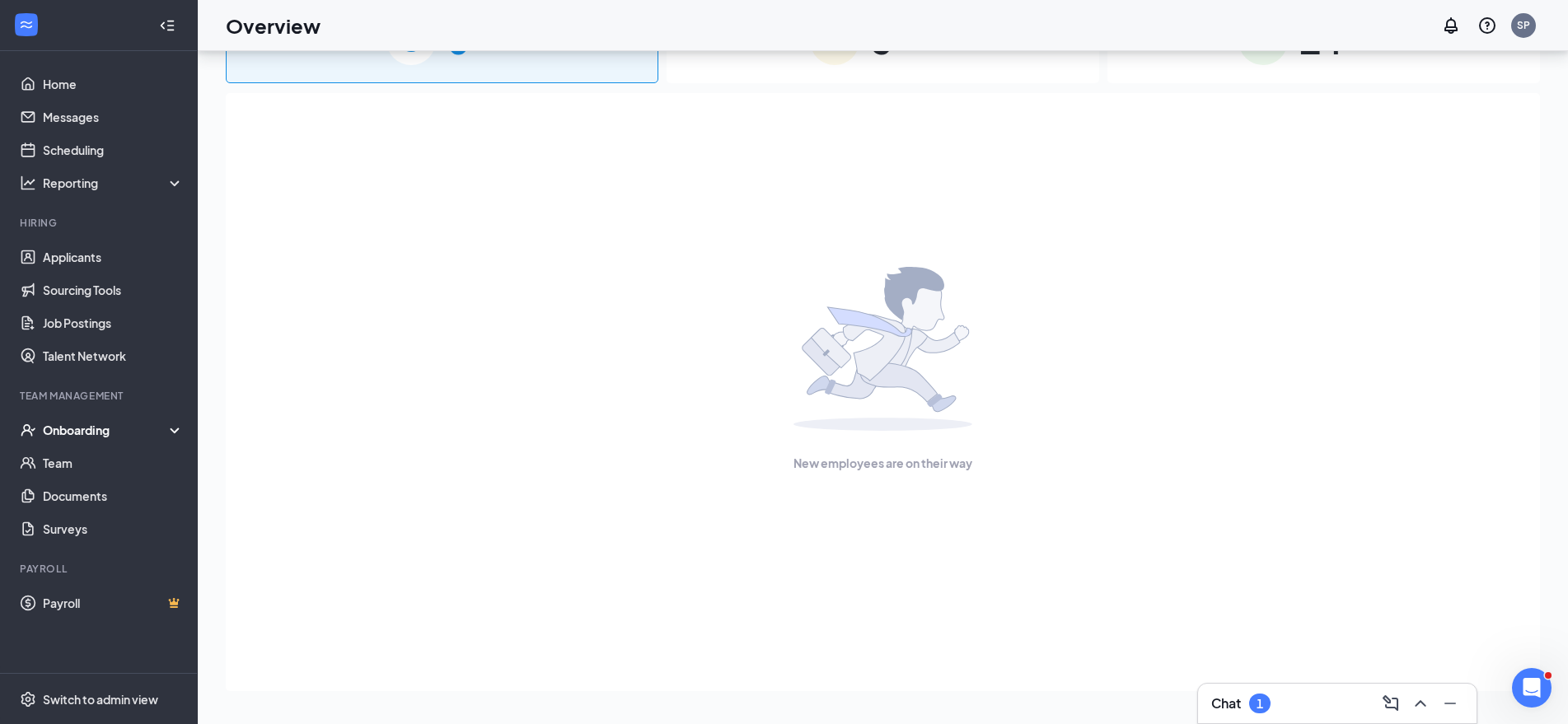
click at [122, 429] on div "Onboarding" at bounding box center [106, 430] width 127 height 16
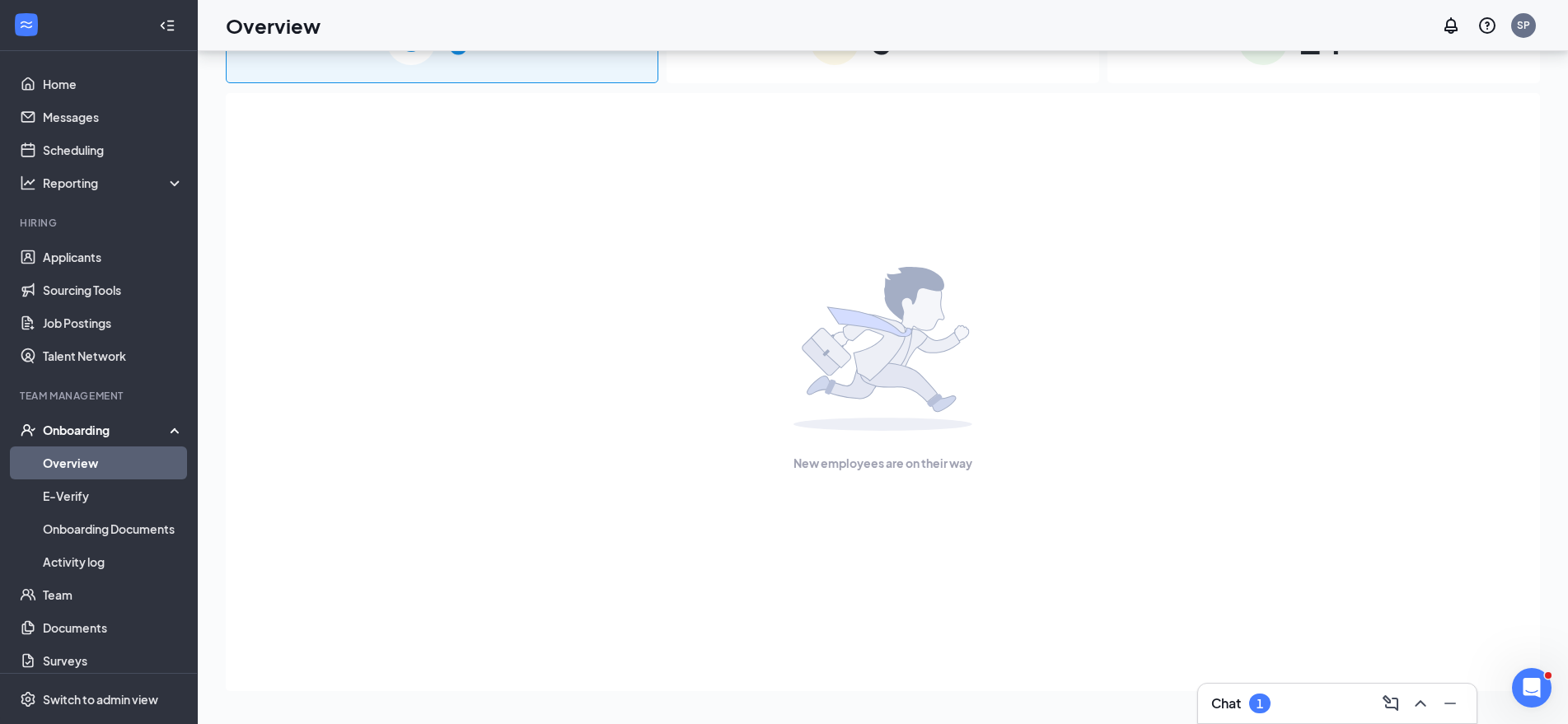
click at [78, 462] on link "Overview" at bounding box center [113, 463] width 141 height 33
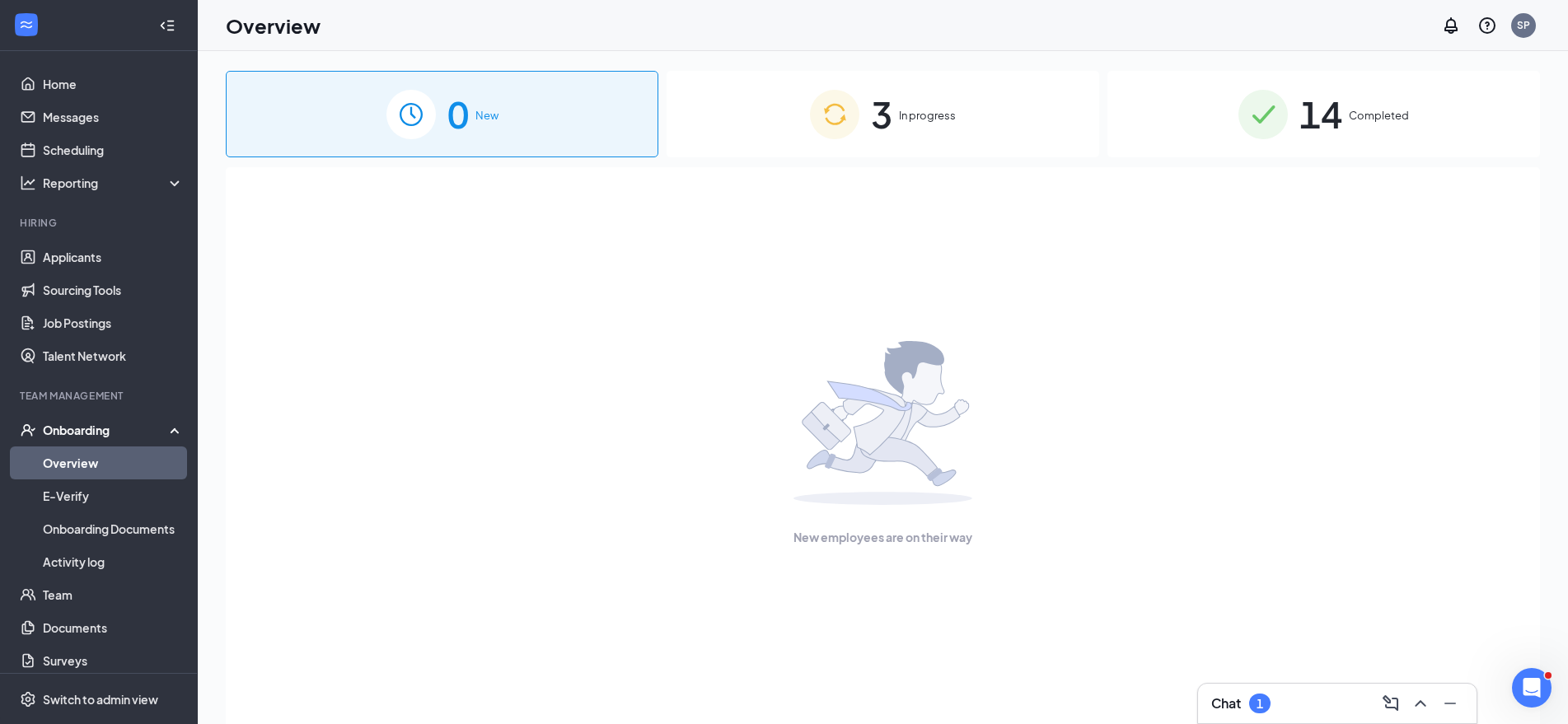
click at [913, 108] on span "In progress" at bounding box center [928, 115] width 57 height 16
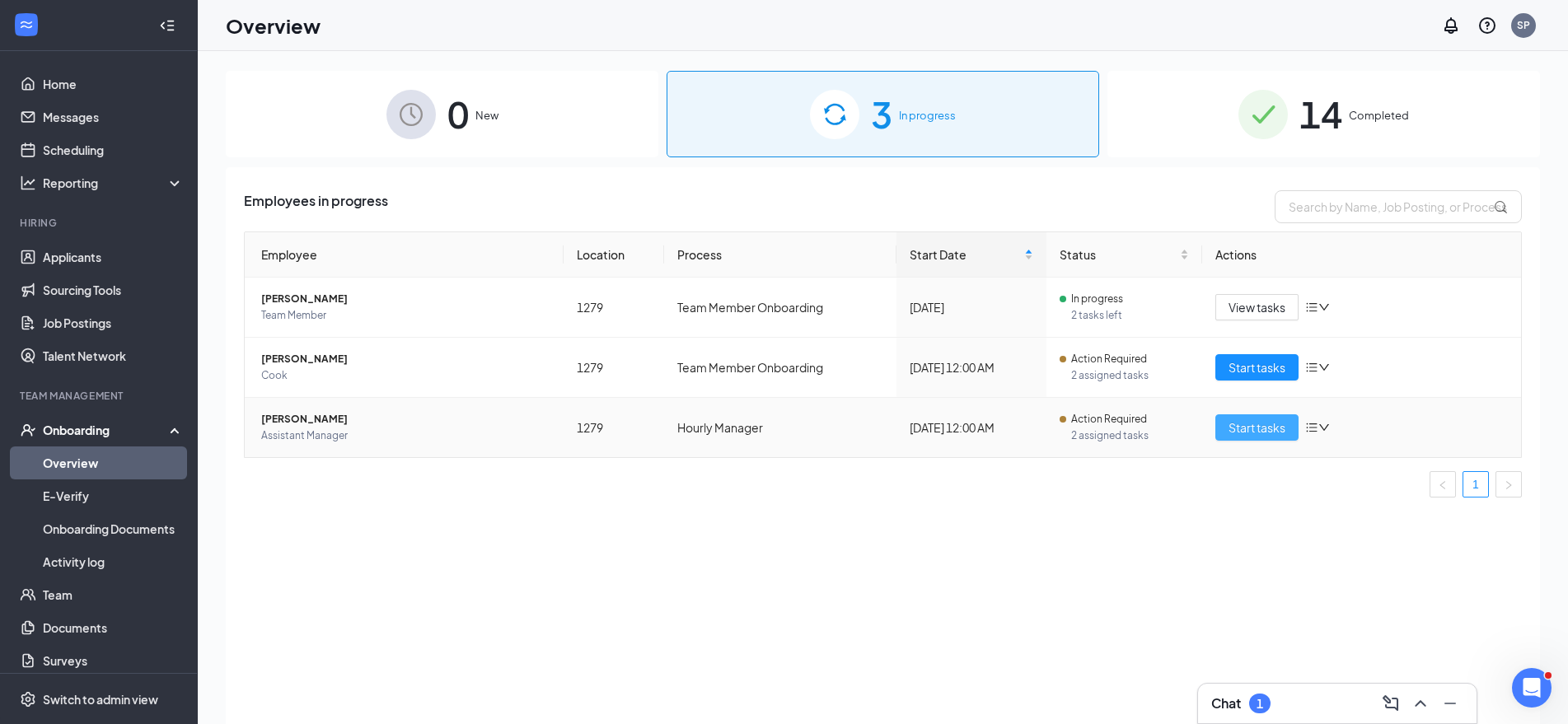
click at [1241, 431] on span "Start tasks" at bounding box center [1257, 428] width 57 height 18
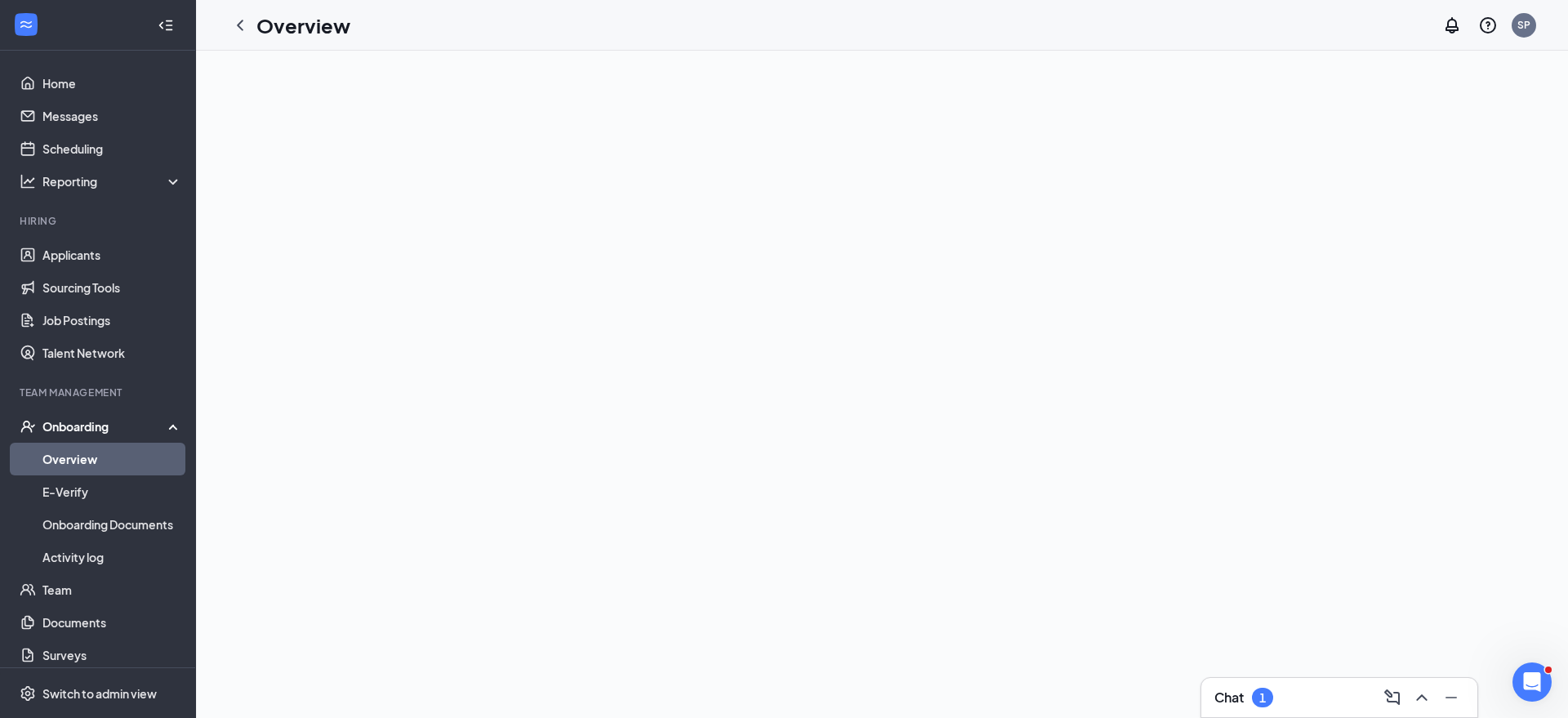
click at [108, 456] on link "Overview" at bounding box center [112, 459] width 140 height 33
drag, startPoint x: 98, startPoint y: 422, endPoint x: 111, endPoint y: 419, distance: 13.3
click at [98, 421] on div "Onboarding" at bounding box center [105, 427] width 126 height 16
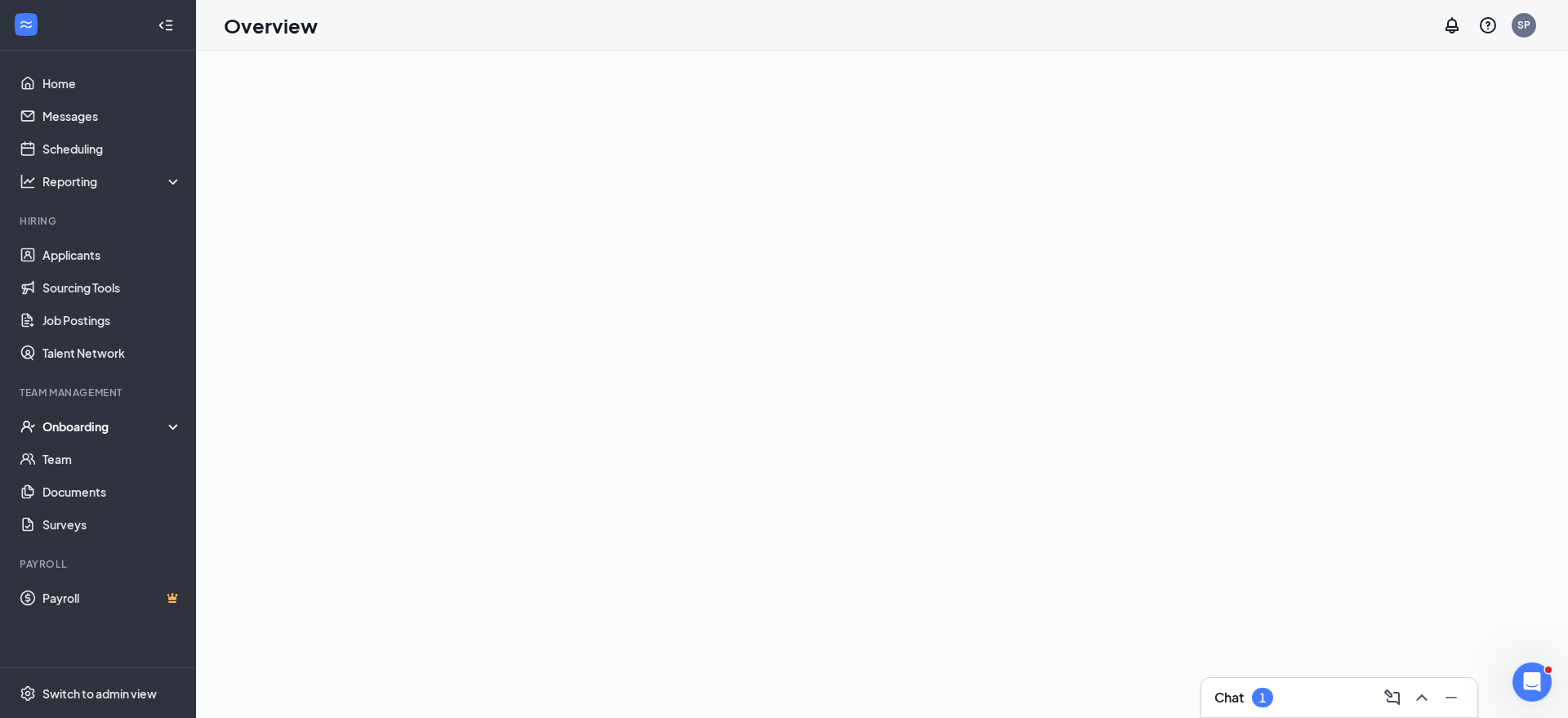
click at [89, 420] on div "Onboarding" at bounding box center [105, 427] width 126 height 16
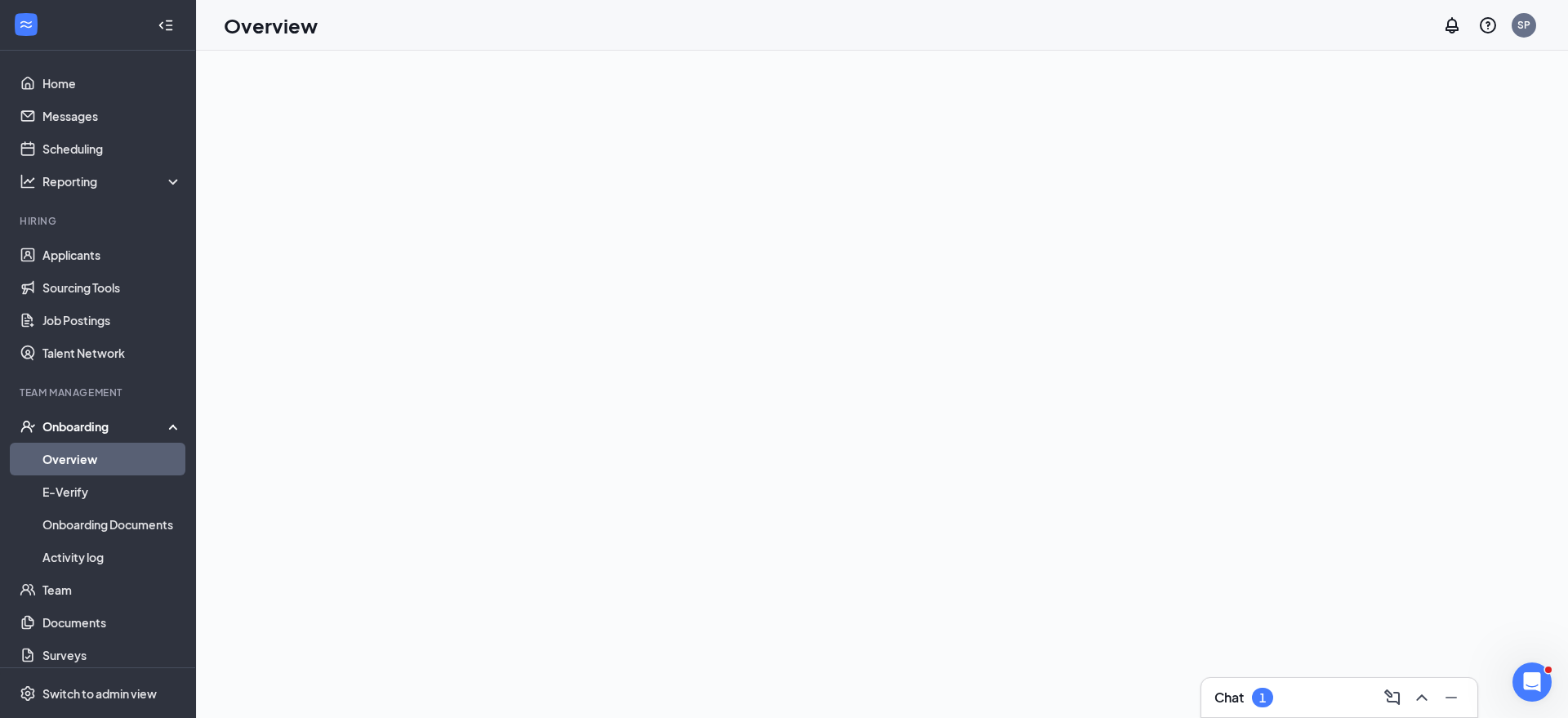
click at [60, 457] on link "Overview" at bounding box center [112, 459] width 140 height 33
click at [80, 426] on div "Onboarding" at bounding box center [105, 427] width 126 height 16
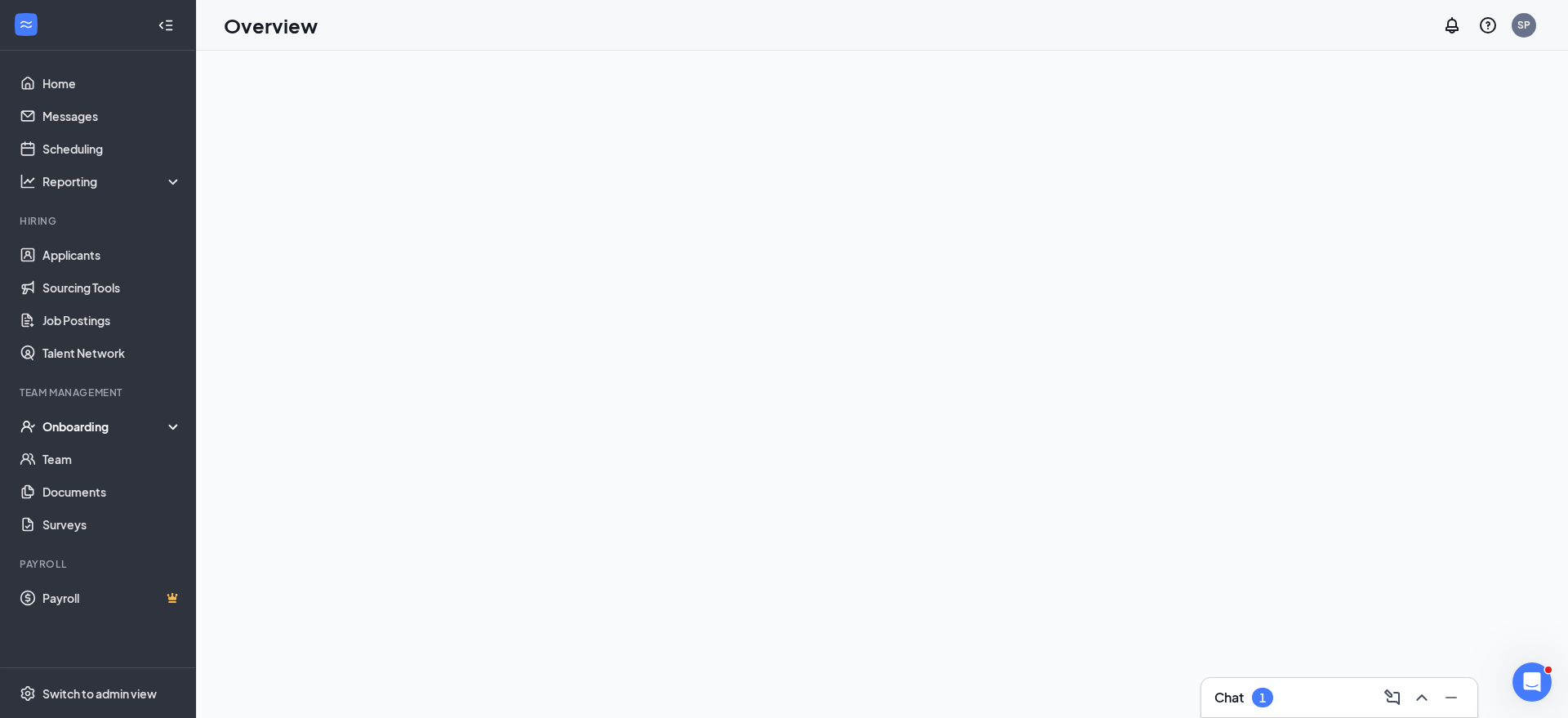
click at [85, 429] on div "Onboarding" at bounding box center [105, 427] width 126 height 16
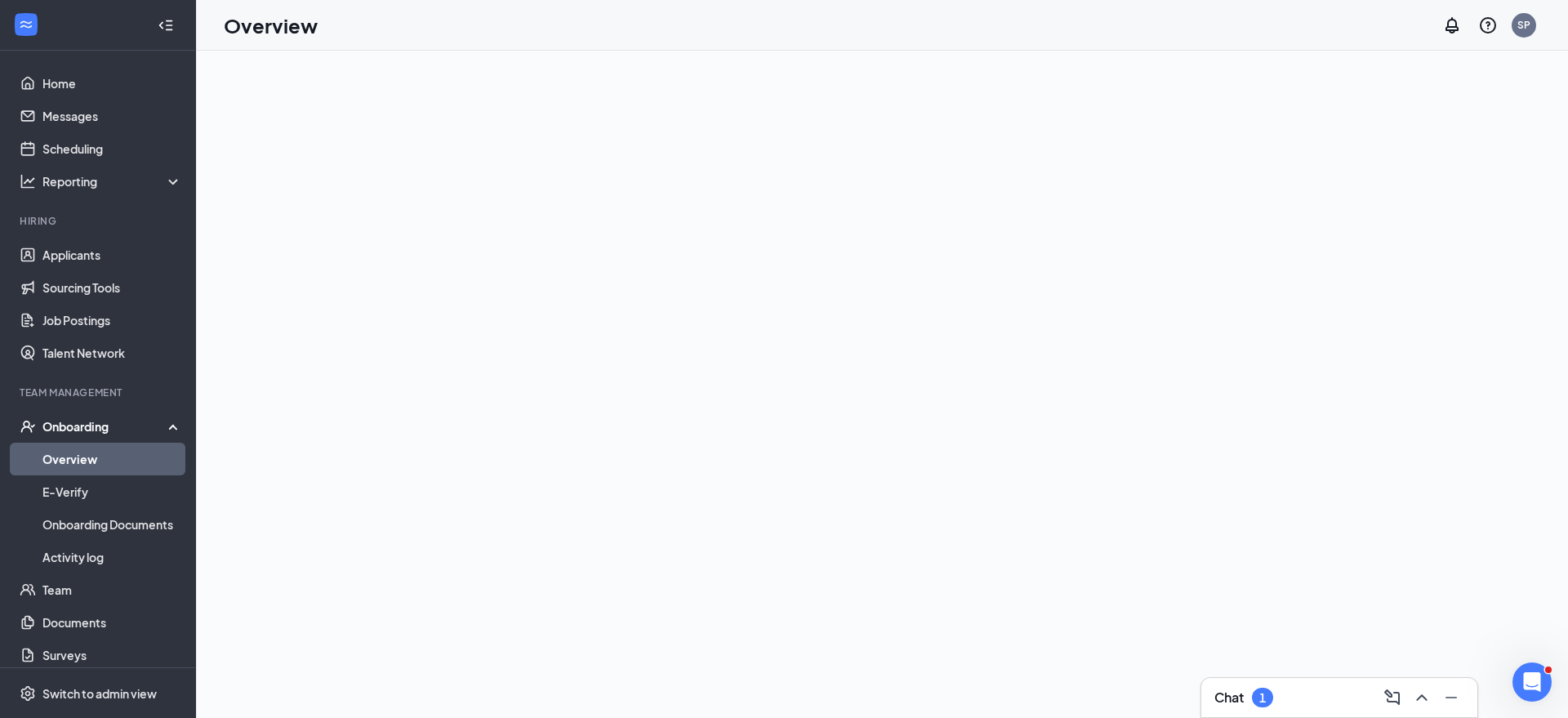
click at [93, 444] on link "Overview" at bounding box center [112, 459] width 140 height 33
click at [77, 521] on link "Onboarding Documents" at bounding box center [112, 524] width 140 height 33
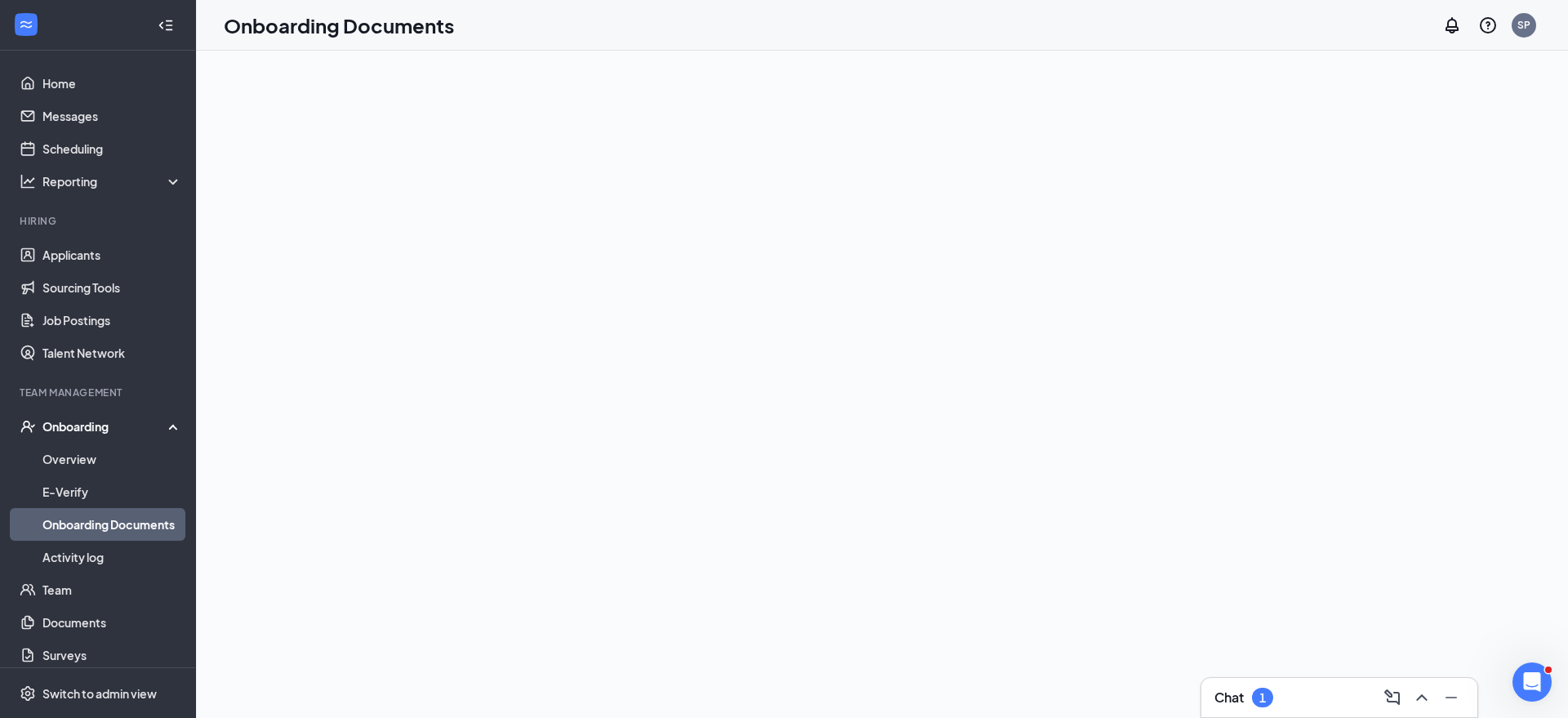
click at [61, 55] on ul "Home Messages Scheduling Reporting Hiring Applicants Sourcing Tools Job Posting…" at bounding box center [98, 401] width 195 height 701
click at [61, 73] on link "Home" at bounding box center [112, 83] width 140 height 33
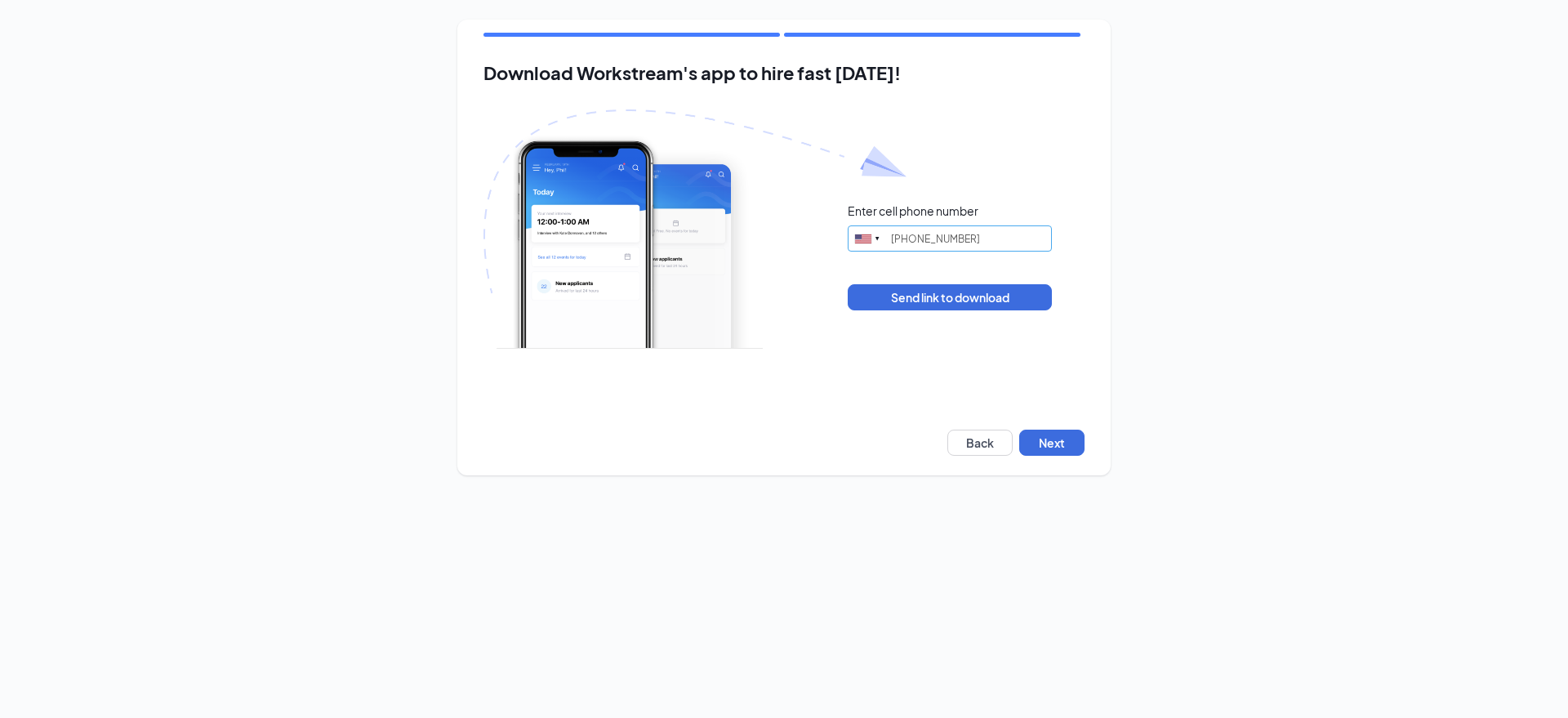
type input "(540) 836-3547"
click at [1050, 449] on button "Next" at bounding box center [1052, 442] width 65 height 26
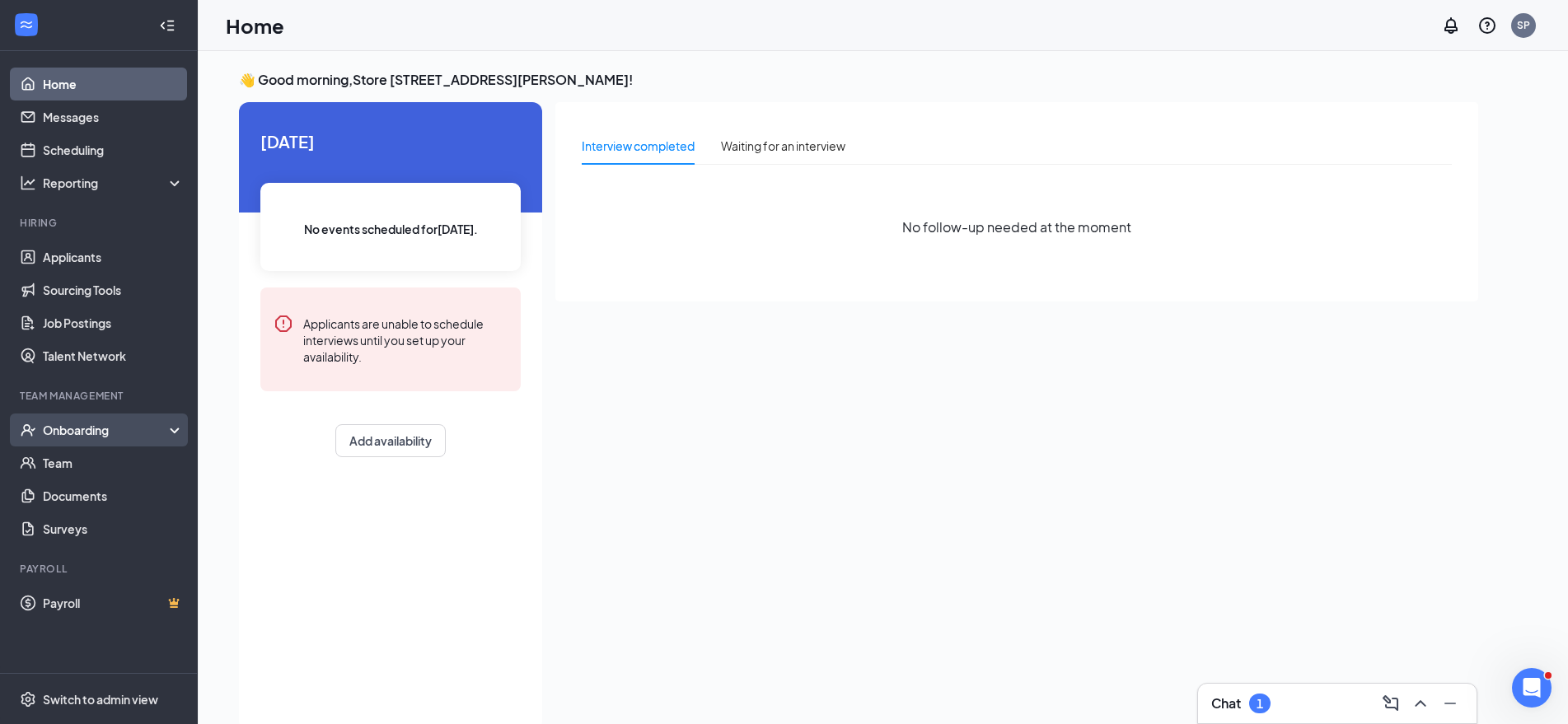
click at [93, 428] on div "Onboarding" at bounding box center [106, 430] width 127 height 16
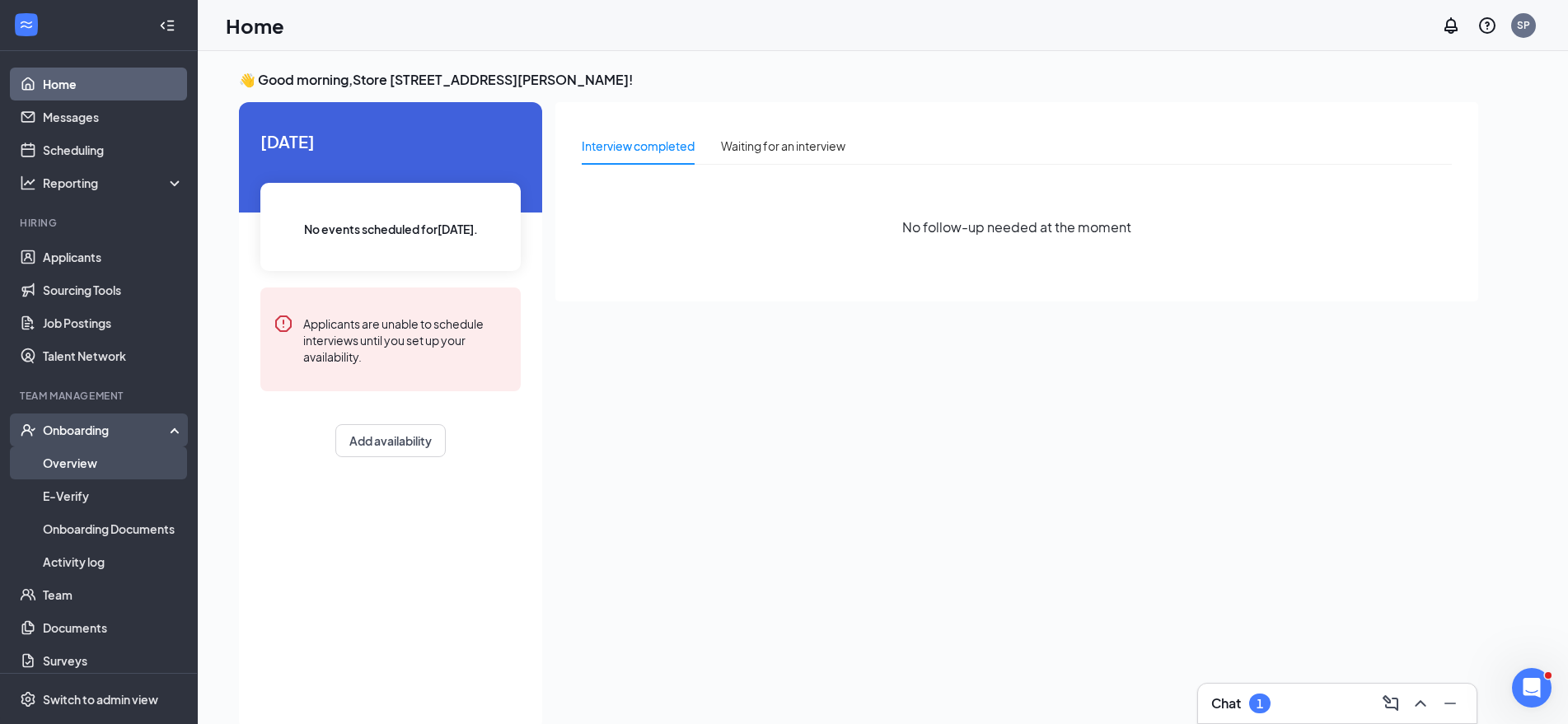
drag, startPoint x: 78, startPoint y: 460, endPoint x: 89, endPoint y: 453, distance: 13.0
click at [78, 460] on link "Overview" at bounding box center [113, 463] width 141 height 33
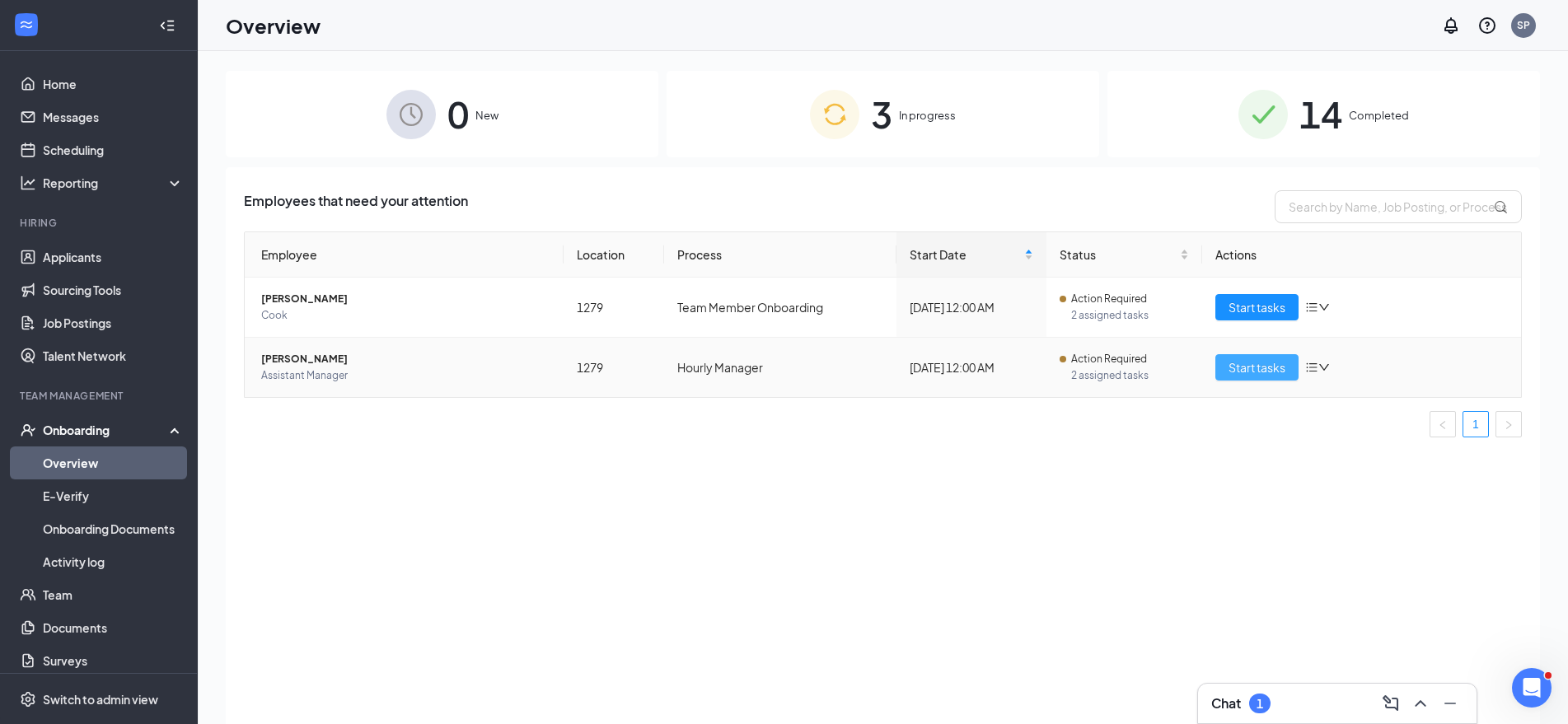
click at [1252, 366] on span "Start tasks" at bounding box center [1257, 367] width 57 height 18
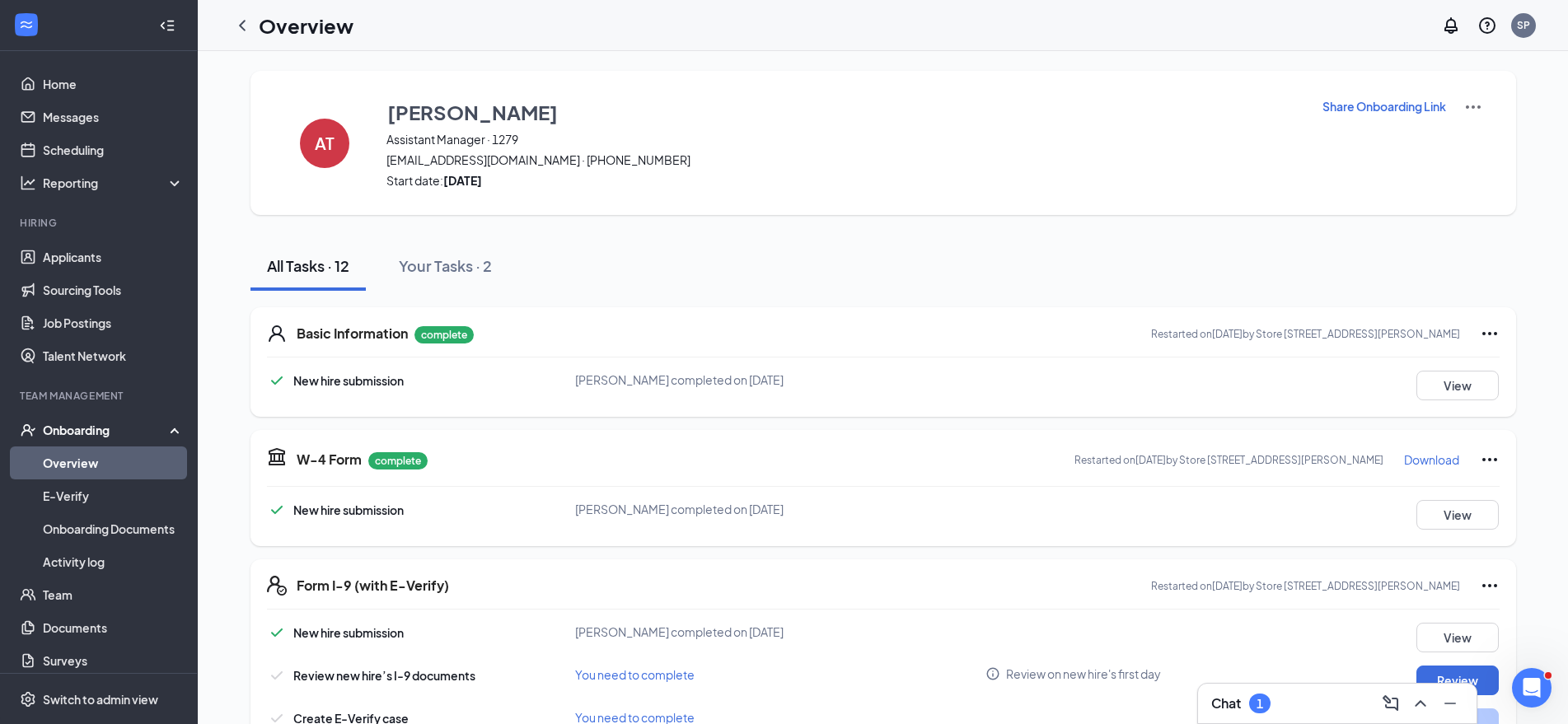
scroll to position [356, 0]
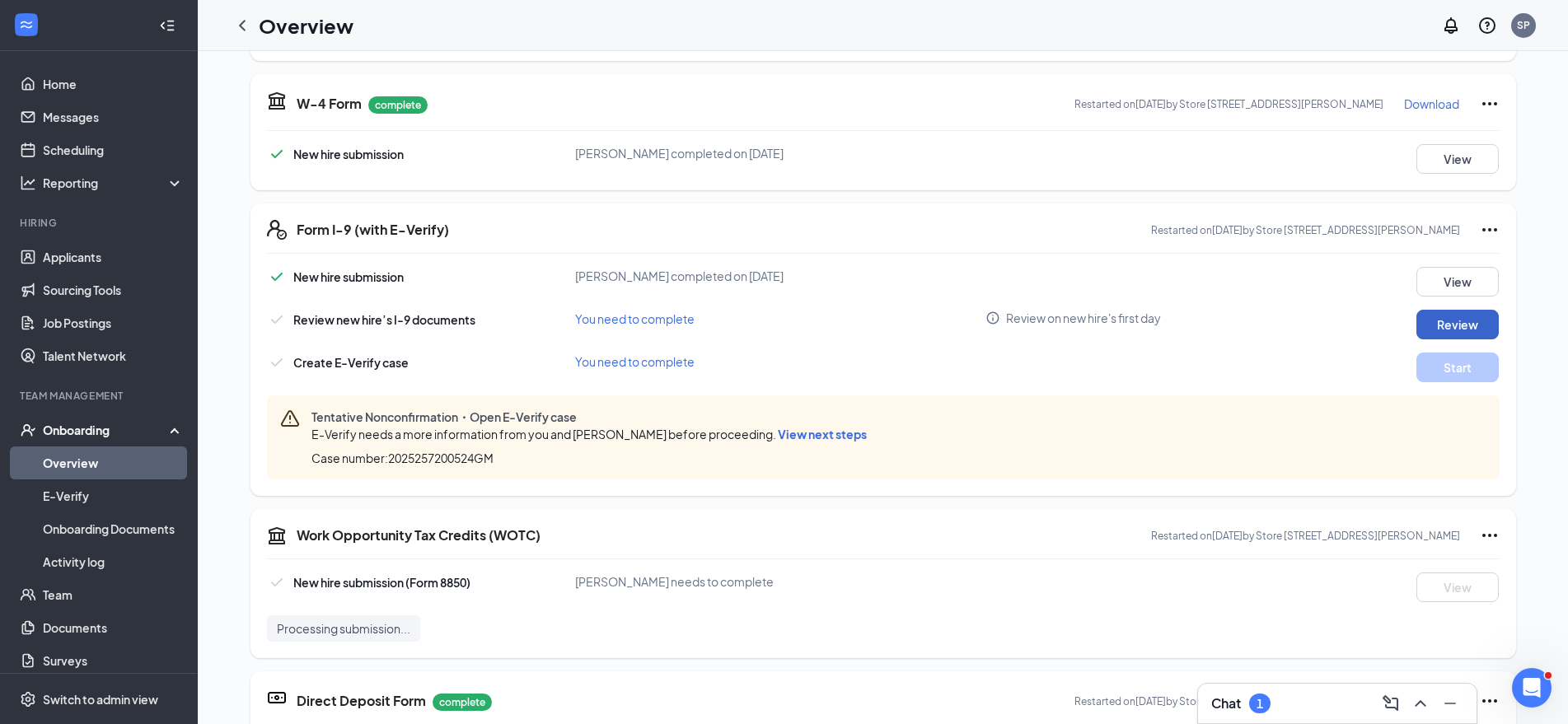
click at [1432, 321] on button "Review" at bounding box center [1458, 325] width 82 height 30
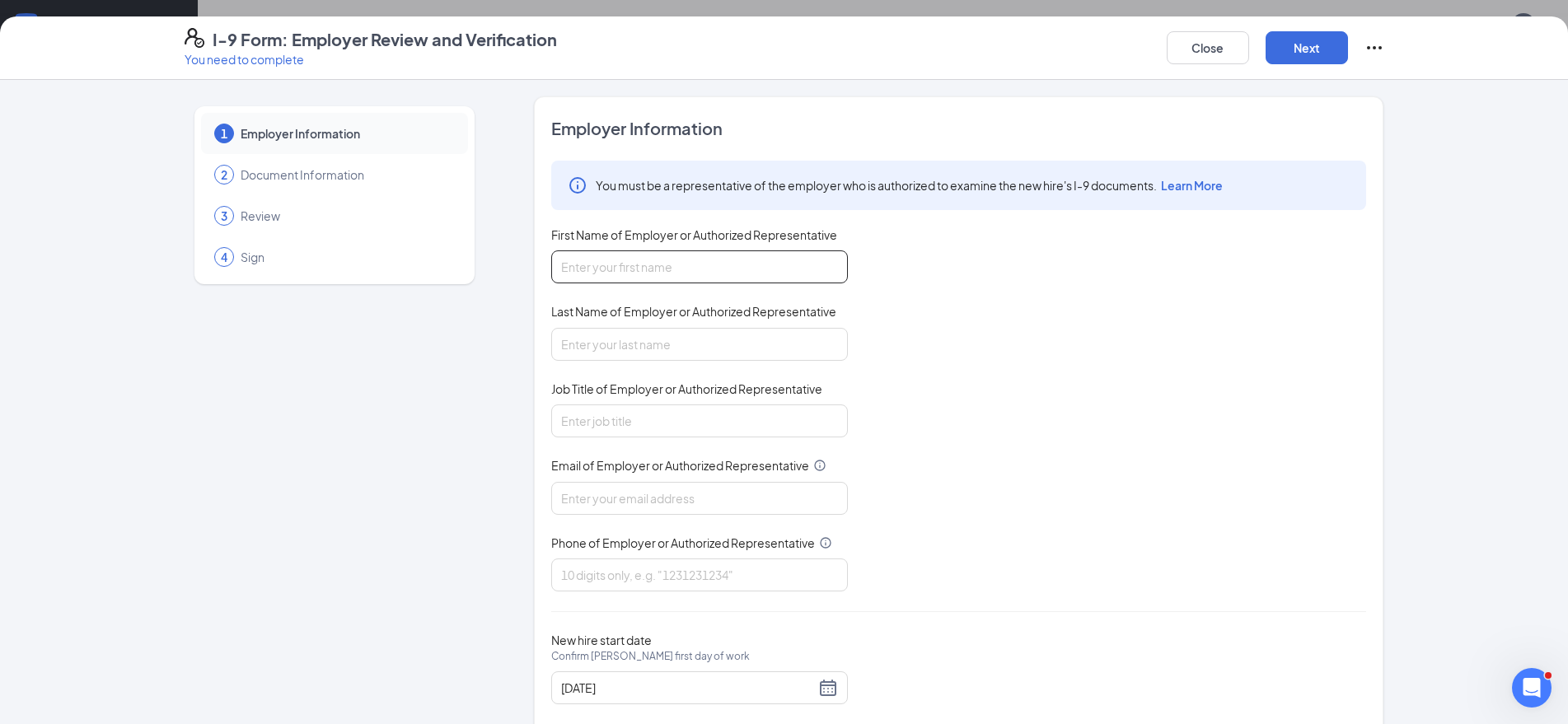
drag, startPoint x: 720, startPoint y: 255, endPoint x: 763, endPoint y: 254, distance: 43.0
click at [753, 254] on input "First Name of Employer or Authorized Representative" at bounding box center [699, 267] width 296 height 33
type input "[PERSON_NAME]"
type input "general manager"
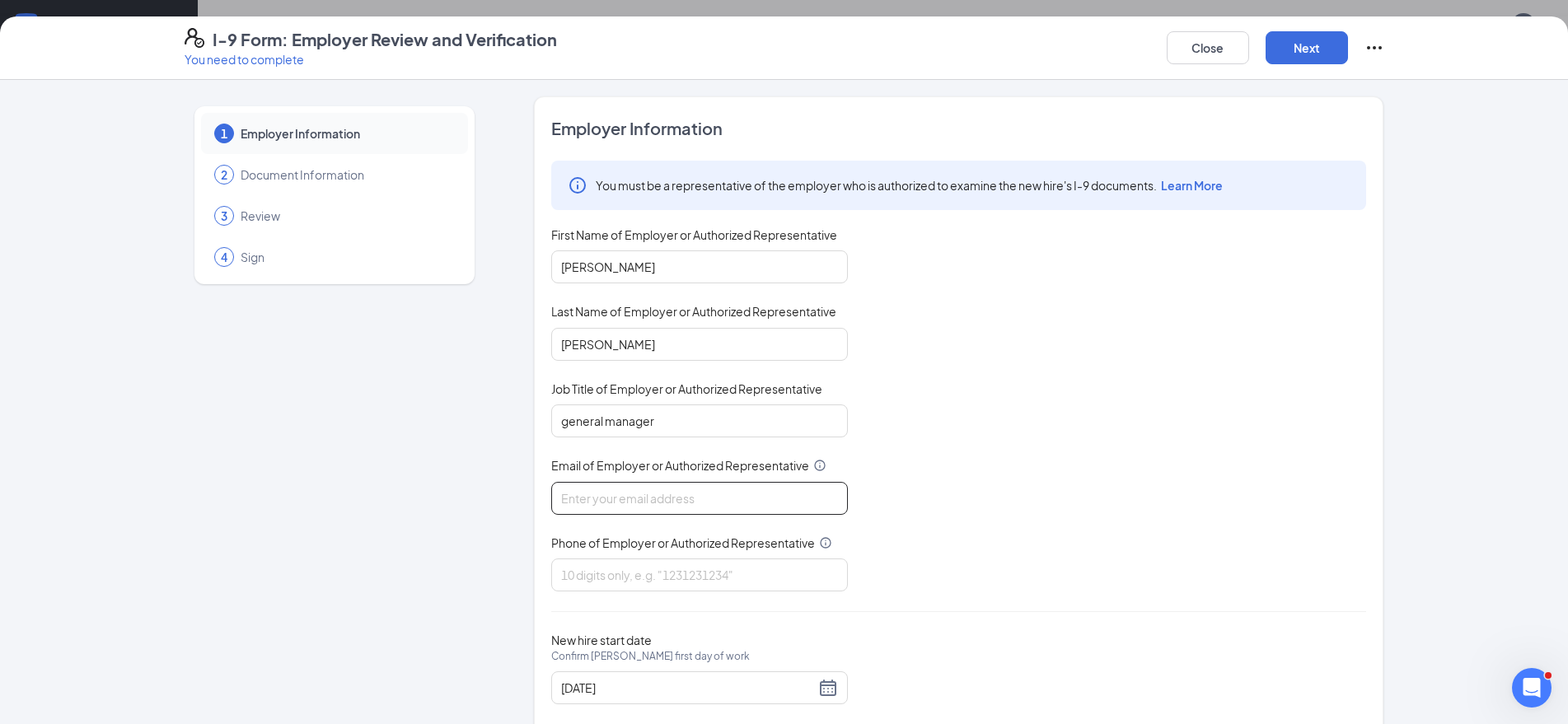
drag, startPoint x: 647, startPoint y: 508, endPoint x: 655, endPoint y: 502, distance: 10.0
click at [650, 507] on input "Email of Employer or Authorized Representative" at bounding box center [699, 499] width 296 height 33
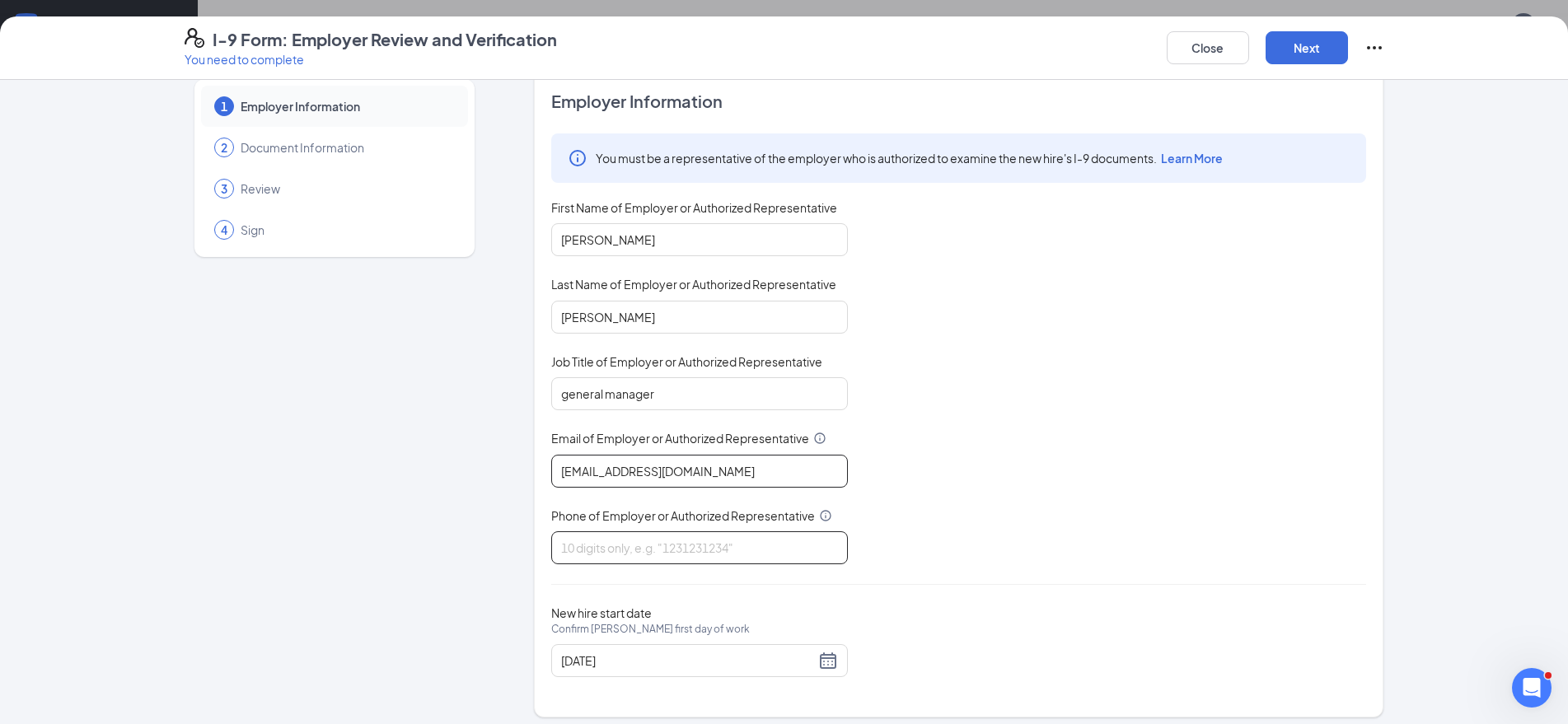
scroll to position [36, 0]
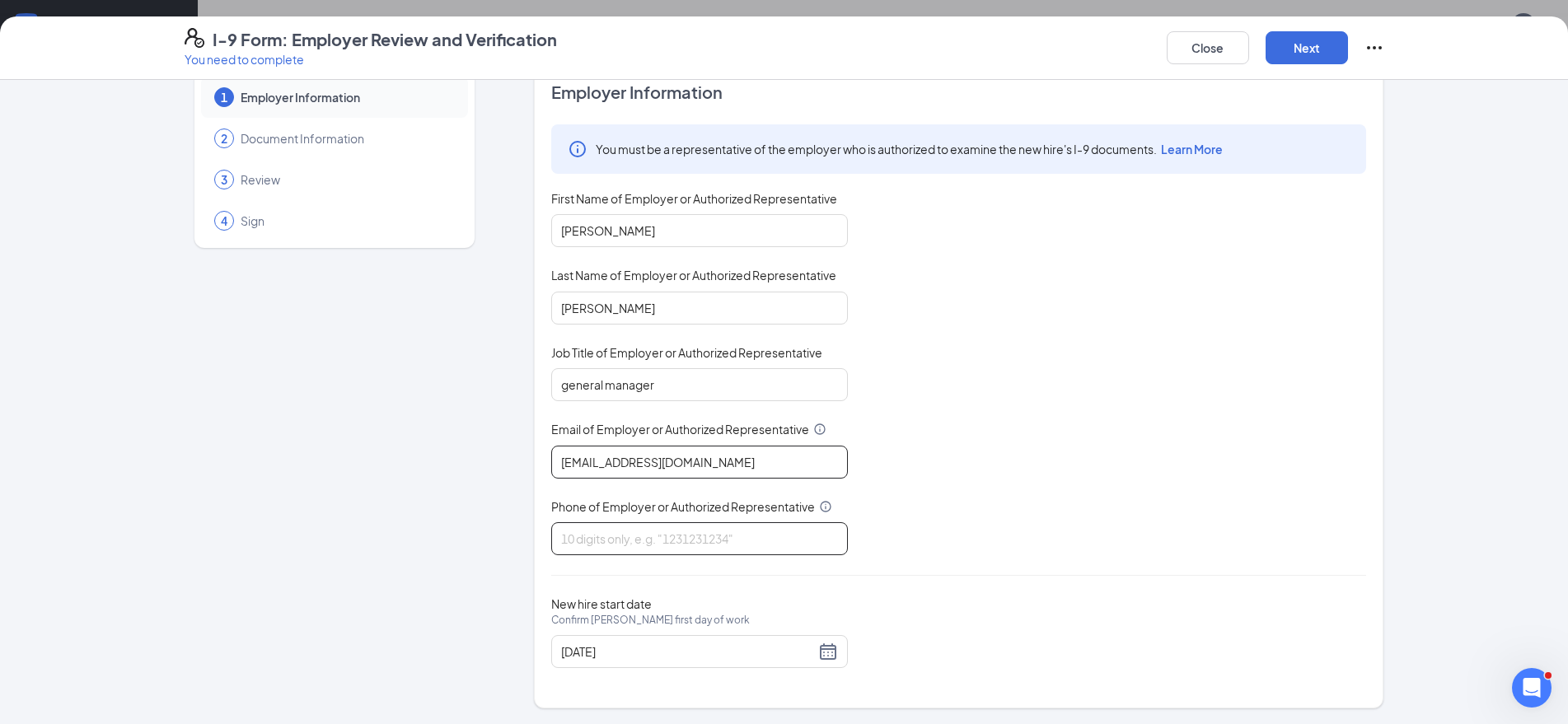
type input "[EMAIL_ADDRESS][DOMAIN_NAME]"
click at [705, 538] on input "Phone of Employer or Authorized Representative" at bounding box center [699, 539] width 296 height 33
type input "5409432858"
click at [1283, 58] on button "Next" at bounding box center [1307, 47] width 82 height 33
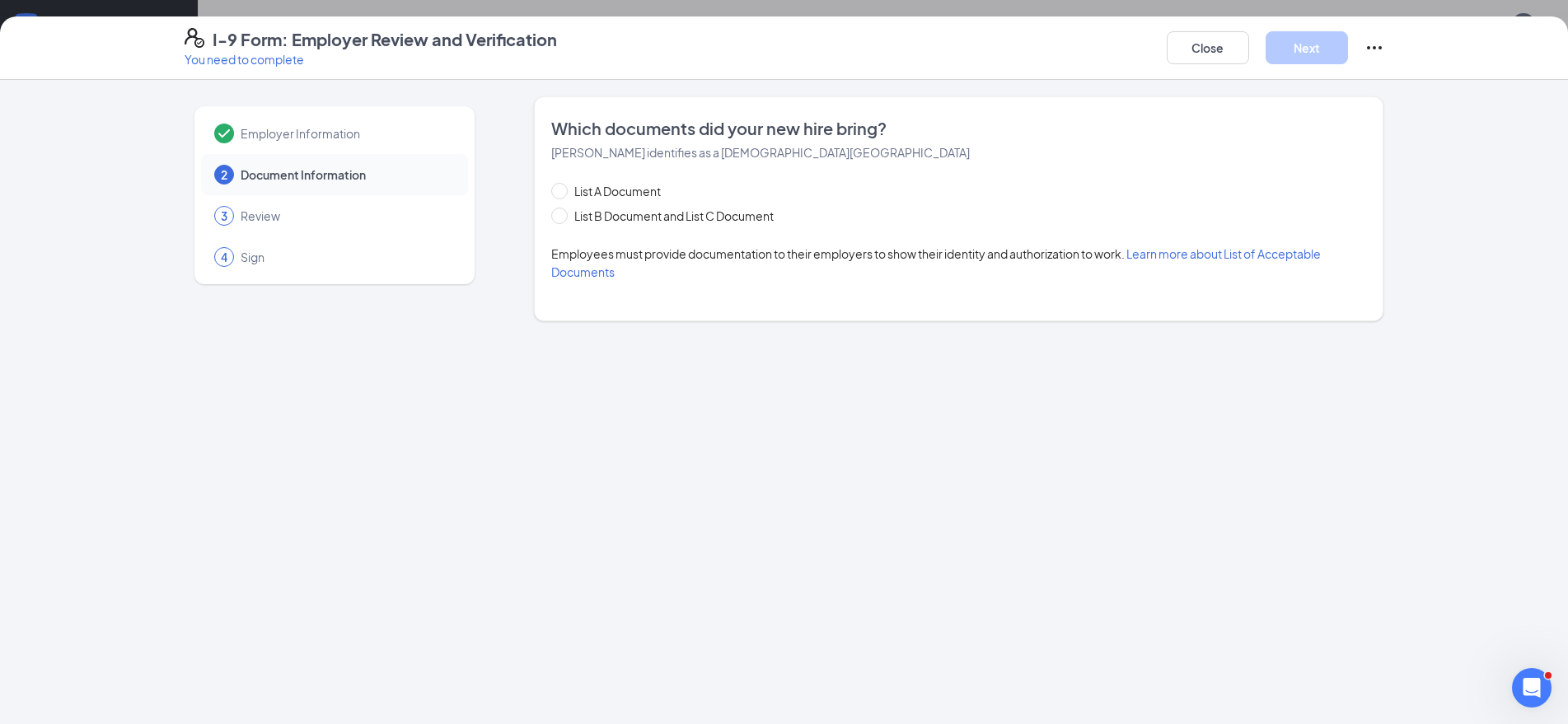
scroll to position [0, 0]
drag, startPoint x: 567, startPoint y: 214, endPoint x: 939, endPoint y: 202, distance: 372.2
click at [567, 213] on span at bounding box center [559, 216] width 16 height 16
click at [563, 213] on input "List B Document and List C Document" at bounding box center [556, 213] width 12 height 12
radio input "true"
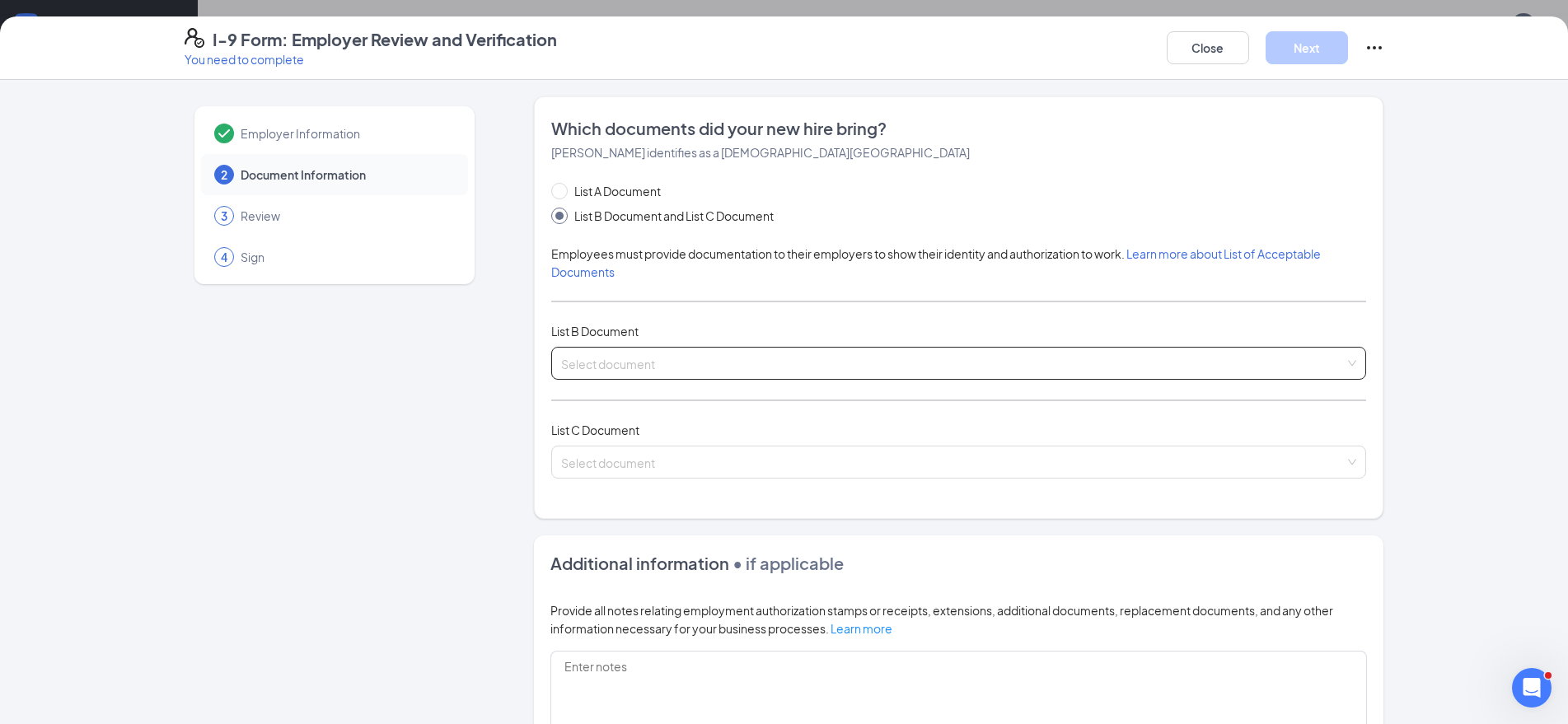
click at [680, 370] on input "search" at bounding box center [952, 359] width 784 height 25
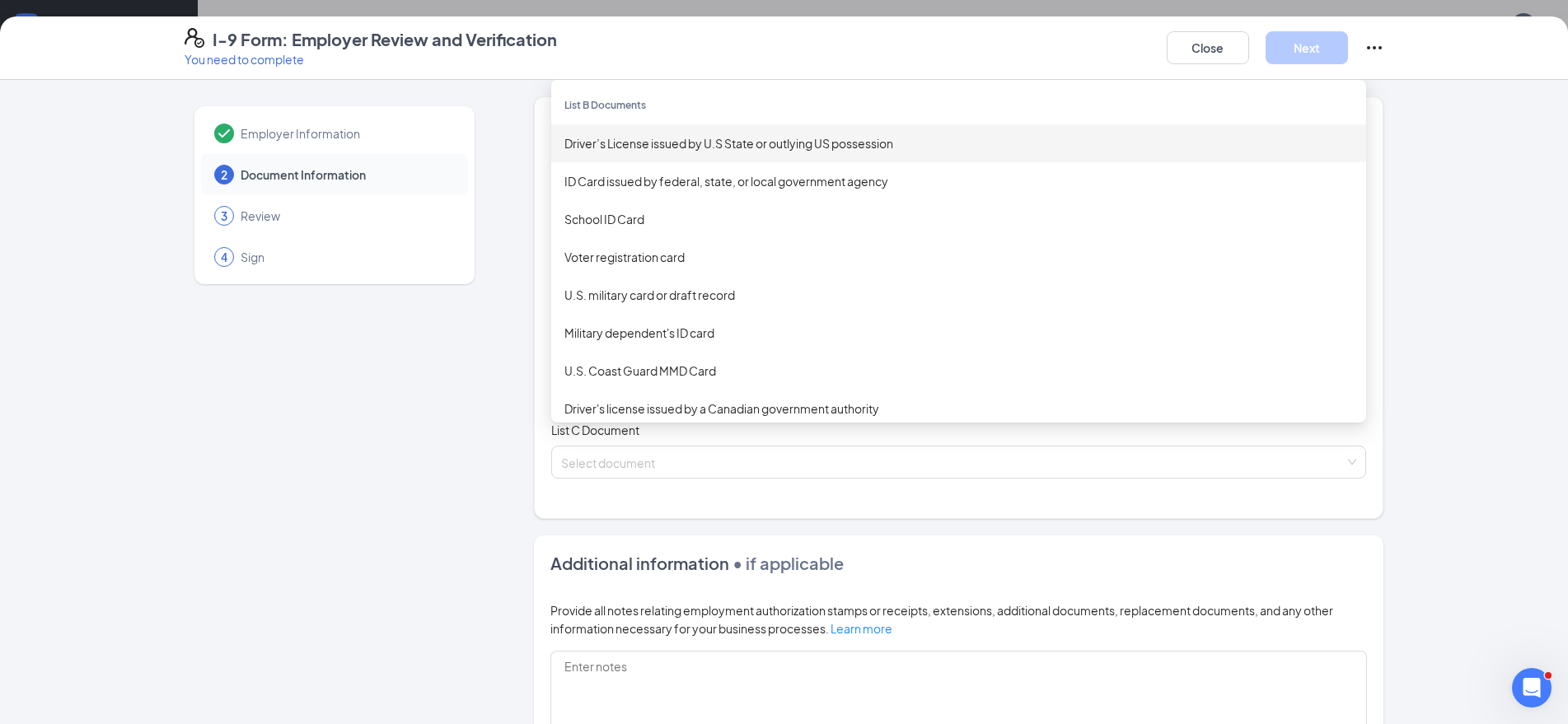
click at [909, 148] on div "Driver’s License issued by U.S State or outlying US possession" at bounding box center [959, 143] width 789 height 18
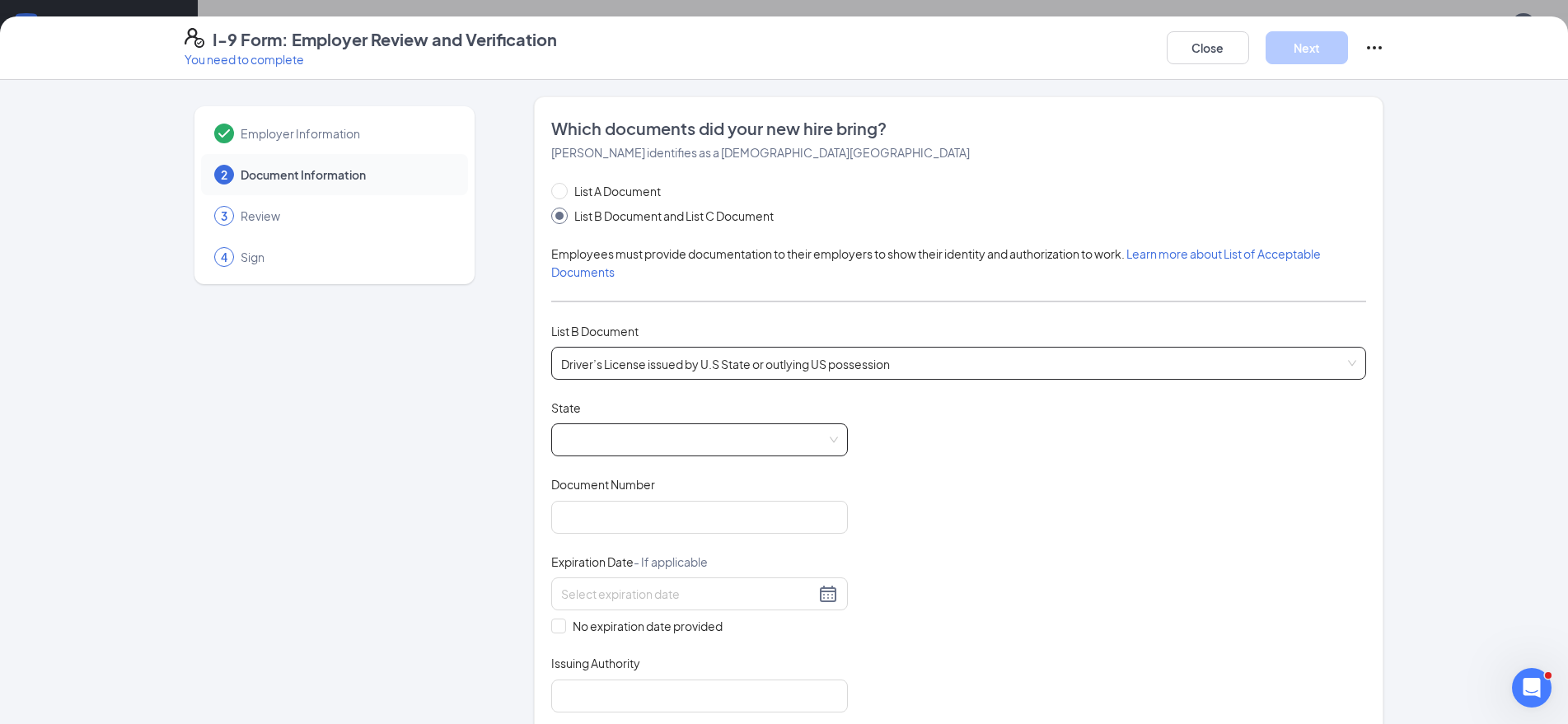
click at [697, 452] on span at bounding box center [700, 440] width 277 height 31
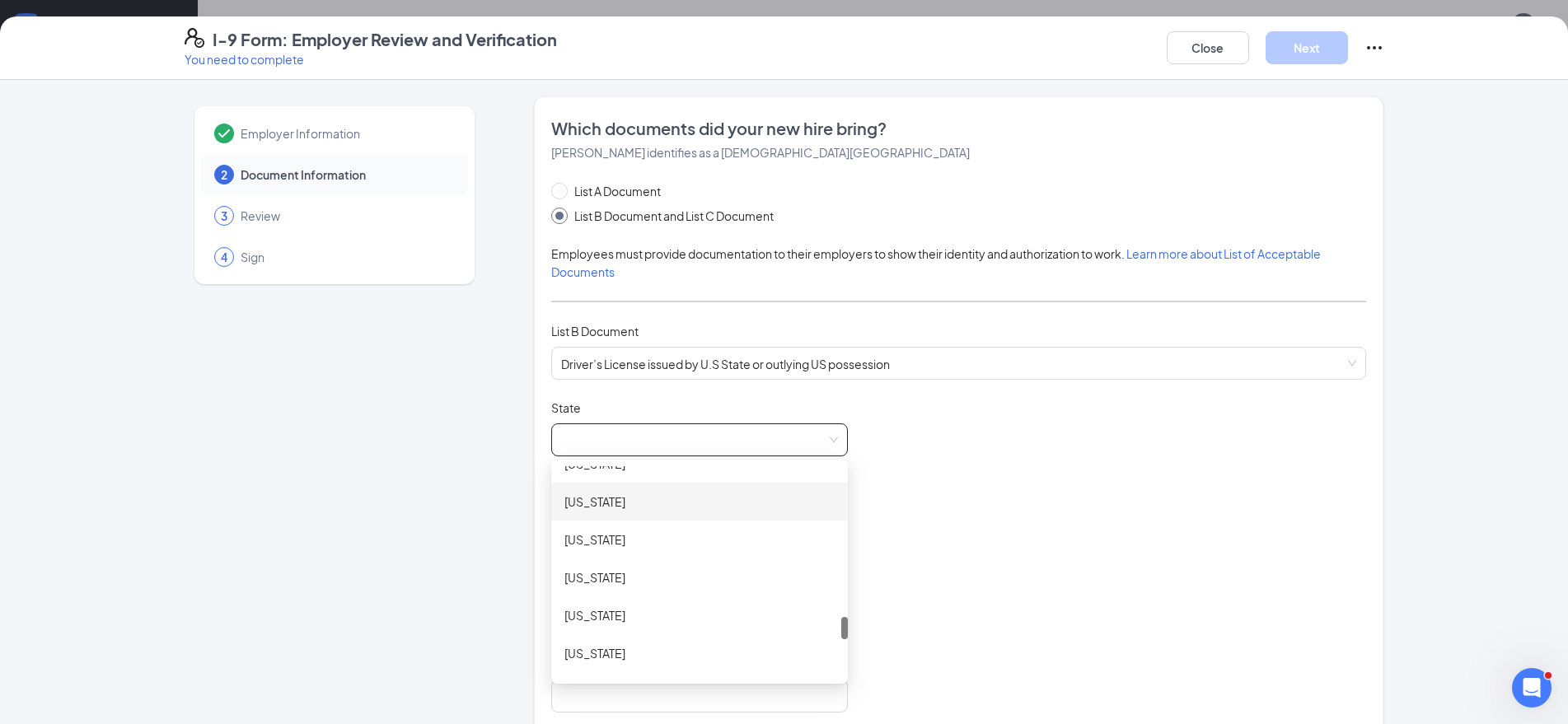
scroll to position [1691, 0]
click at [614, 655] on div "[US_STATE]" at bounding box center [700, 652] width 270 height 18
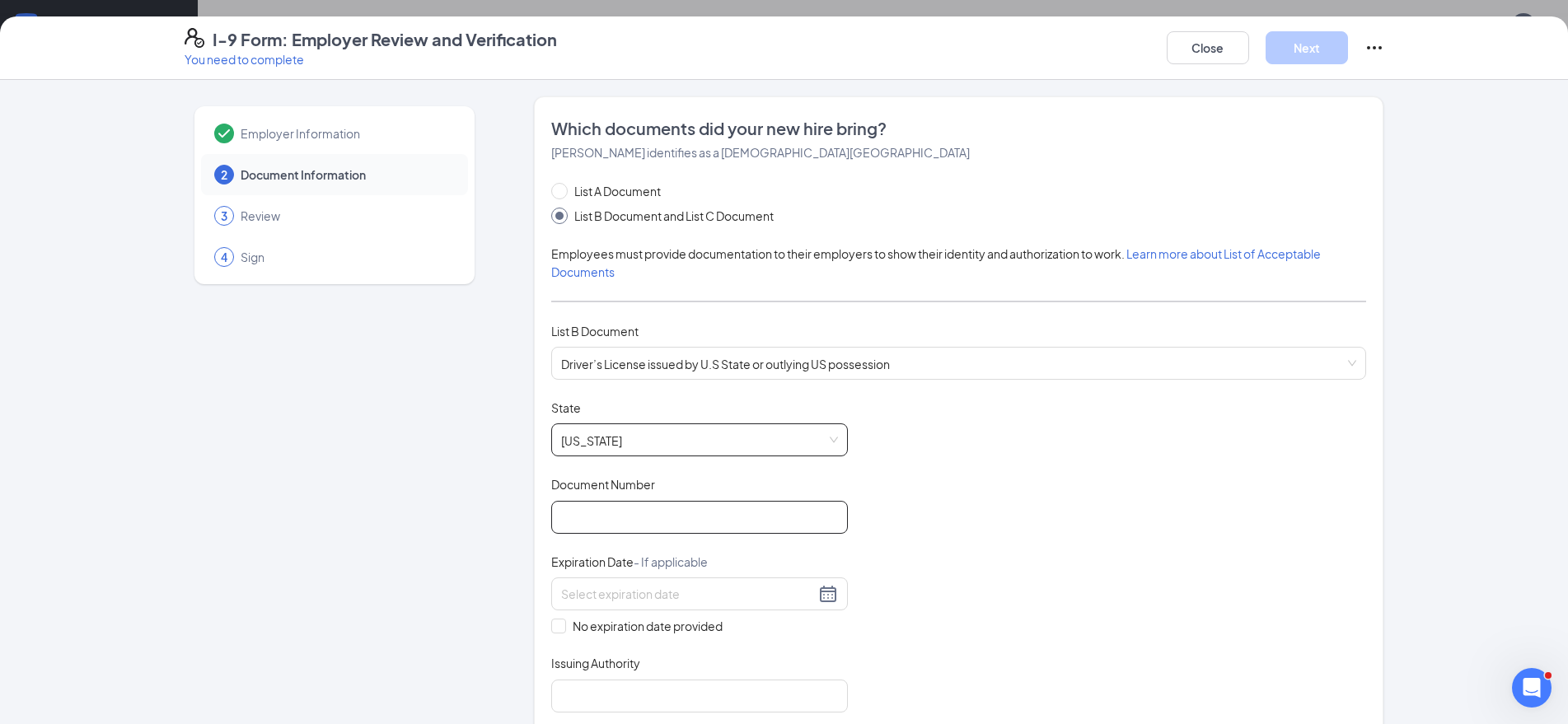
click at [639, 510] on input "Document Number" at bounding box center [699, 517] width 296 height 33
type input "t65248441"
click at [827, 595] on div at bounding box center [700, 595] width 277 height 20
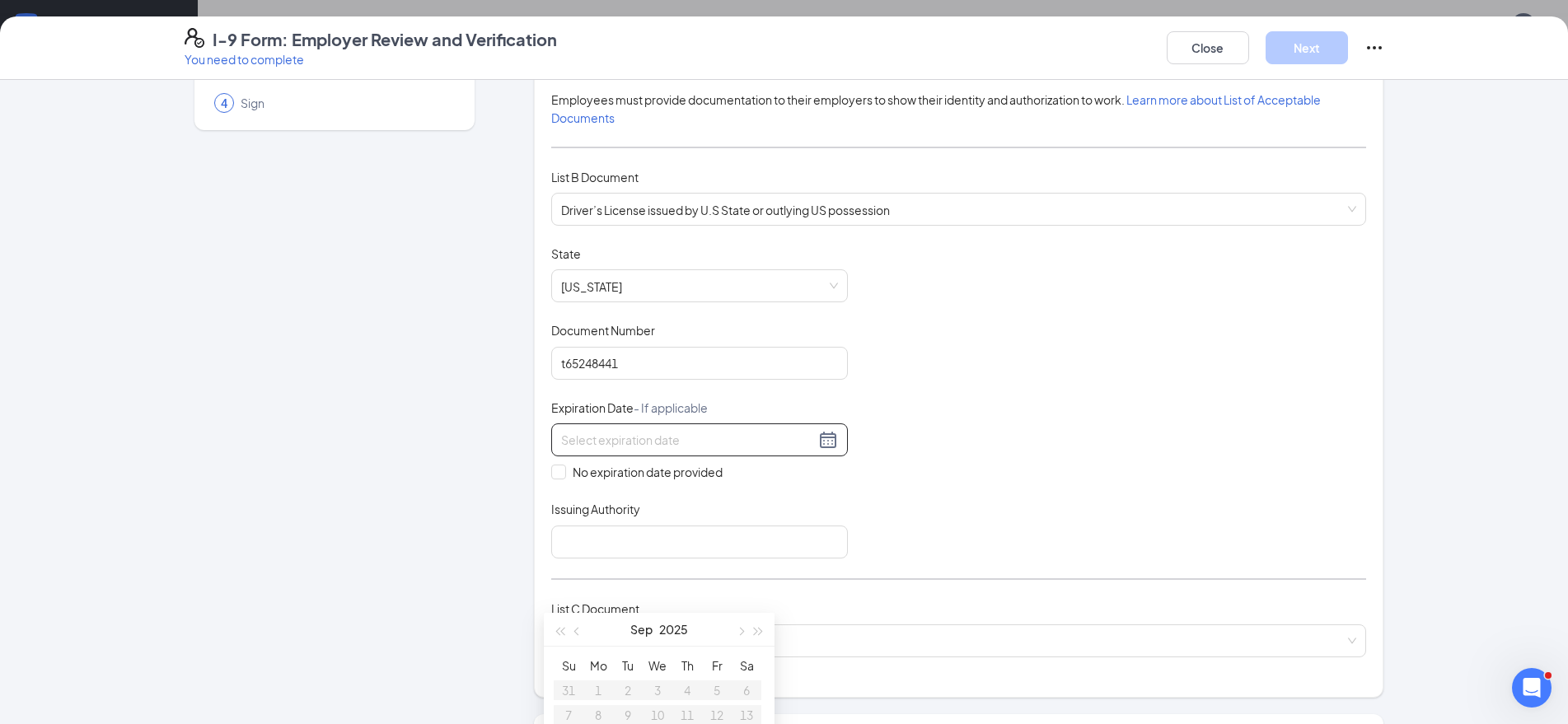
scroll to position [178, 0]
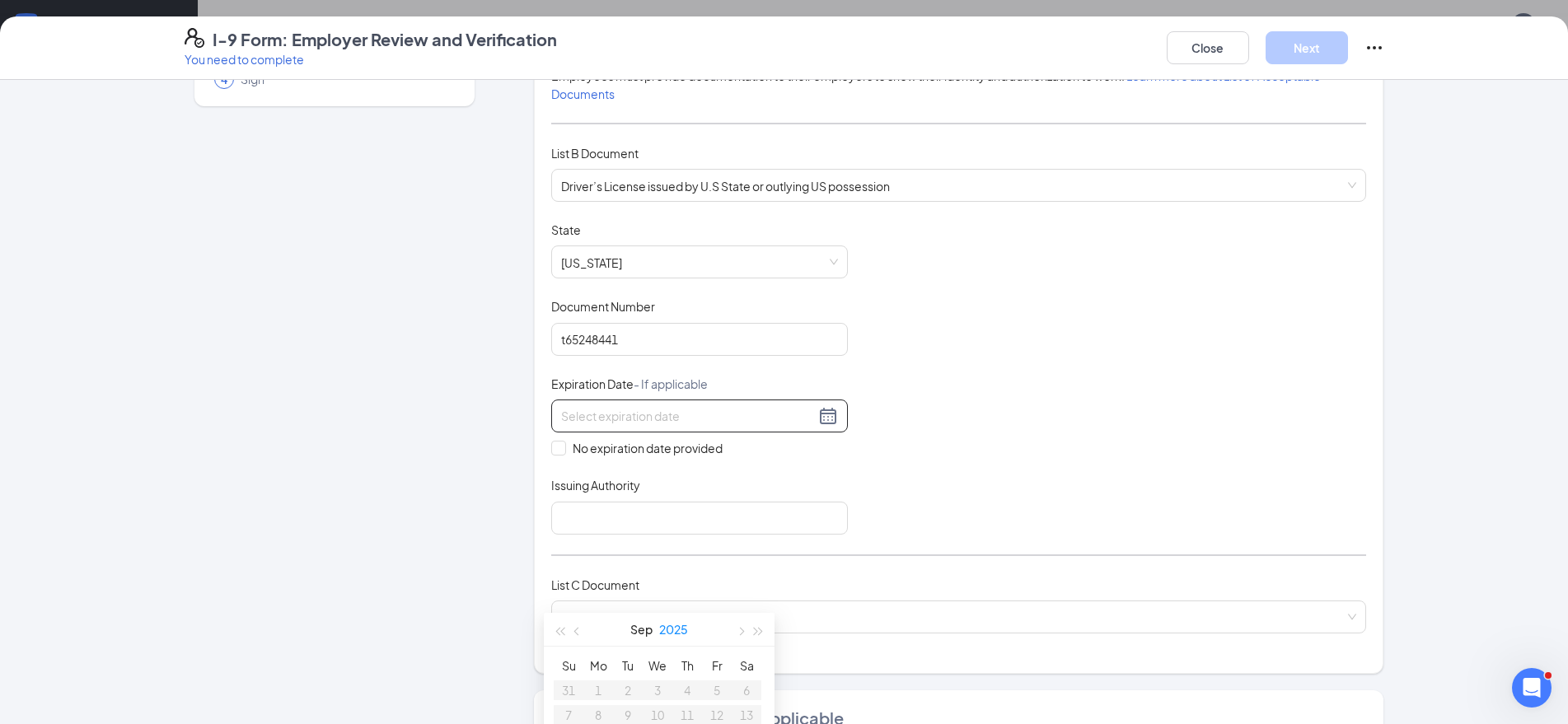
click at [671, 621] on button "2025" at bounding box center [674, 629] width 29 height 33
type input "[DATE]"
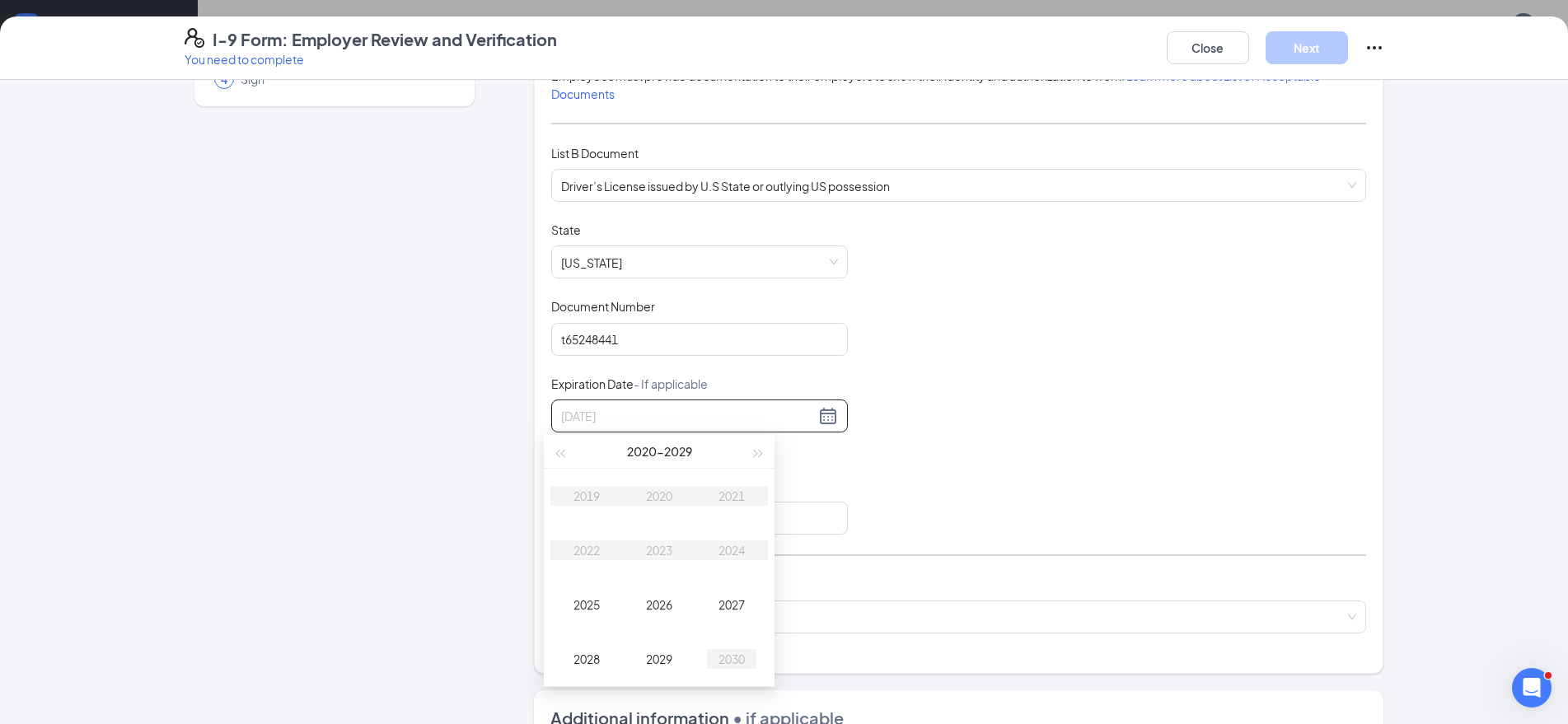
click at [742, 655] on div "2030" at bounding box center [732, 659] width 49 height 20
type input "[DATE]"
click at [738, 448] on button "button" at bounding box center [740, 451] width 18 height 33
type input "[DATE]"
click at [658, 564] on div "16" at bounding box center [658, 562] width 20 height 20
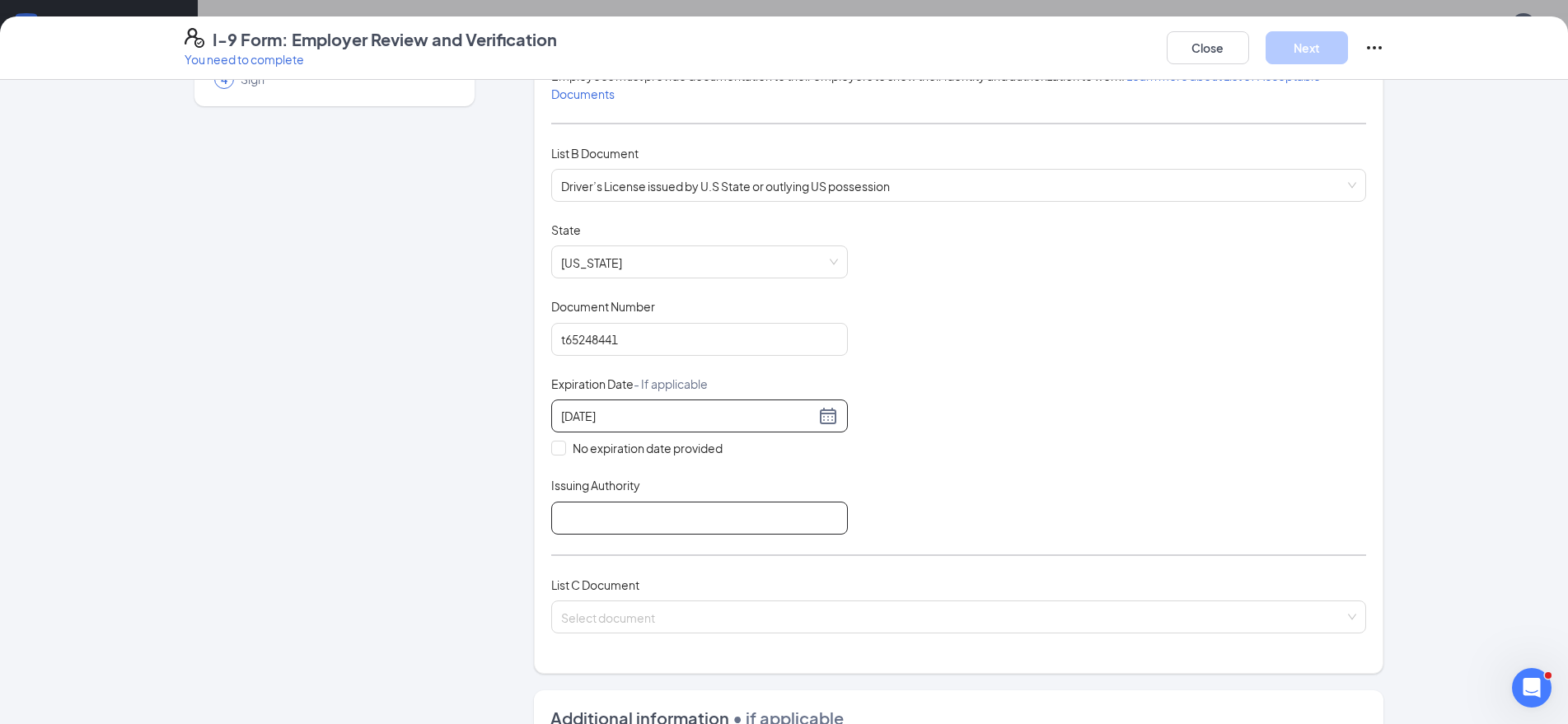
click at [610, 530] on input "Issuing Authority" at bounding box center [699, 518] width 296 height 33
type input "[US_STATE]"
click at [614, 606] on input "search" at bounding box center [952, 614] width 784 height 25
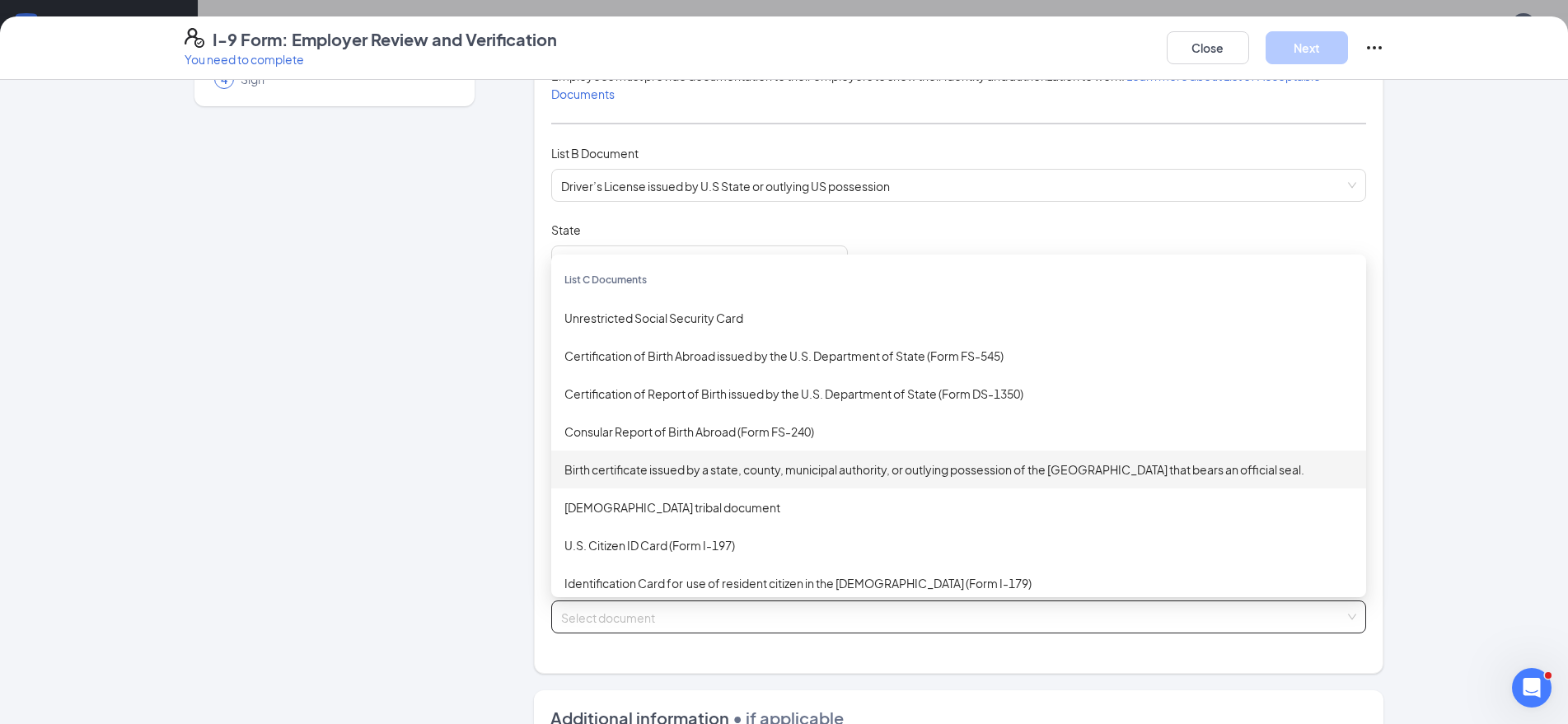
click at [715, 467] on div "Birth certificate issued by a state, county, municipal authority, or outlying p…" at bounding box center [959, 470] width 789 height 18
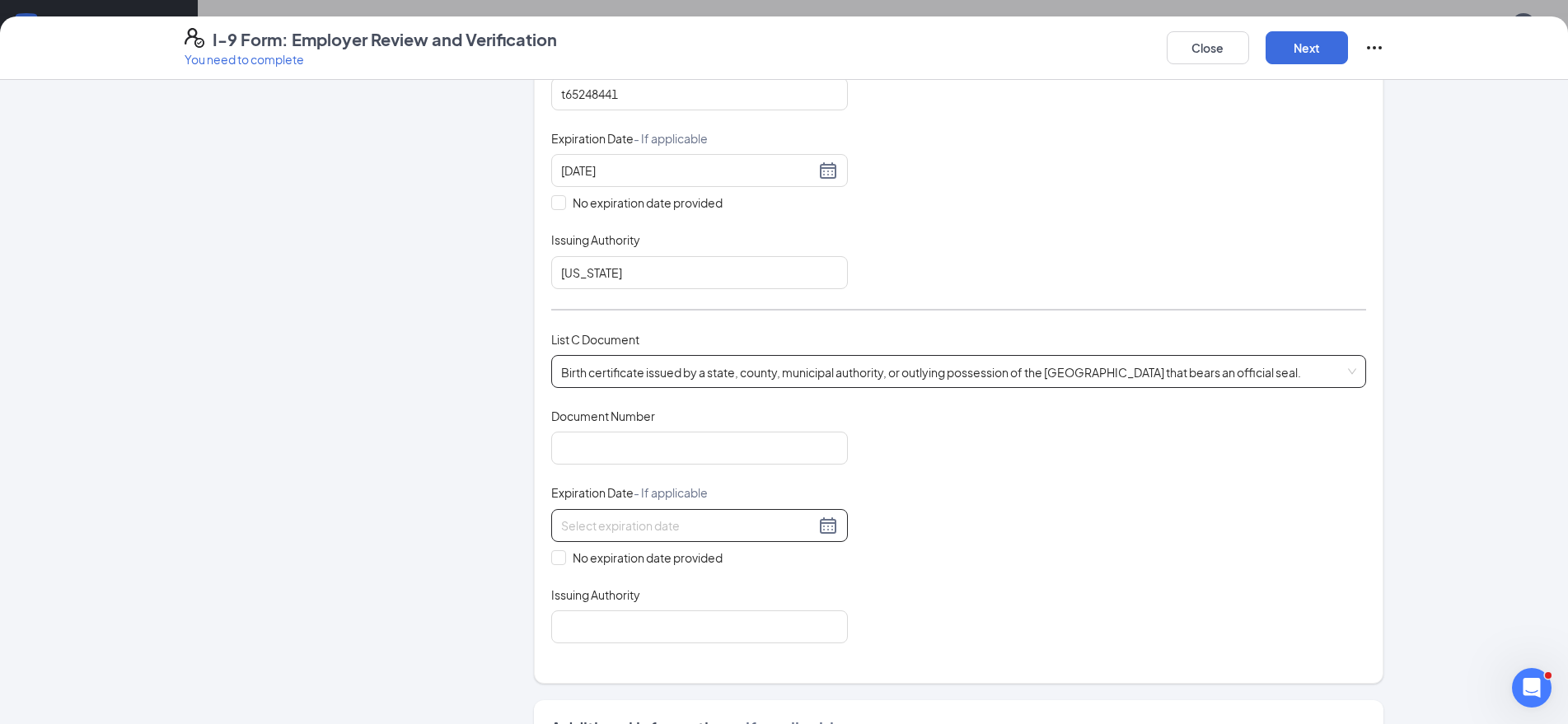
scroll to position [445, 0]
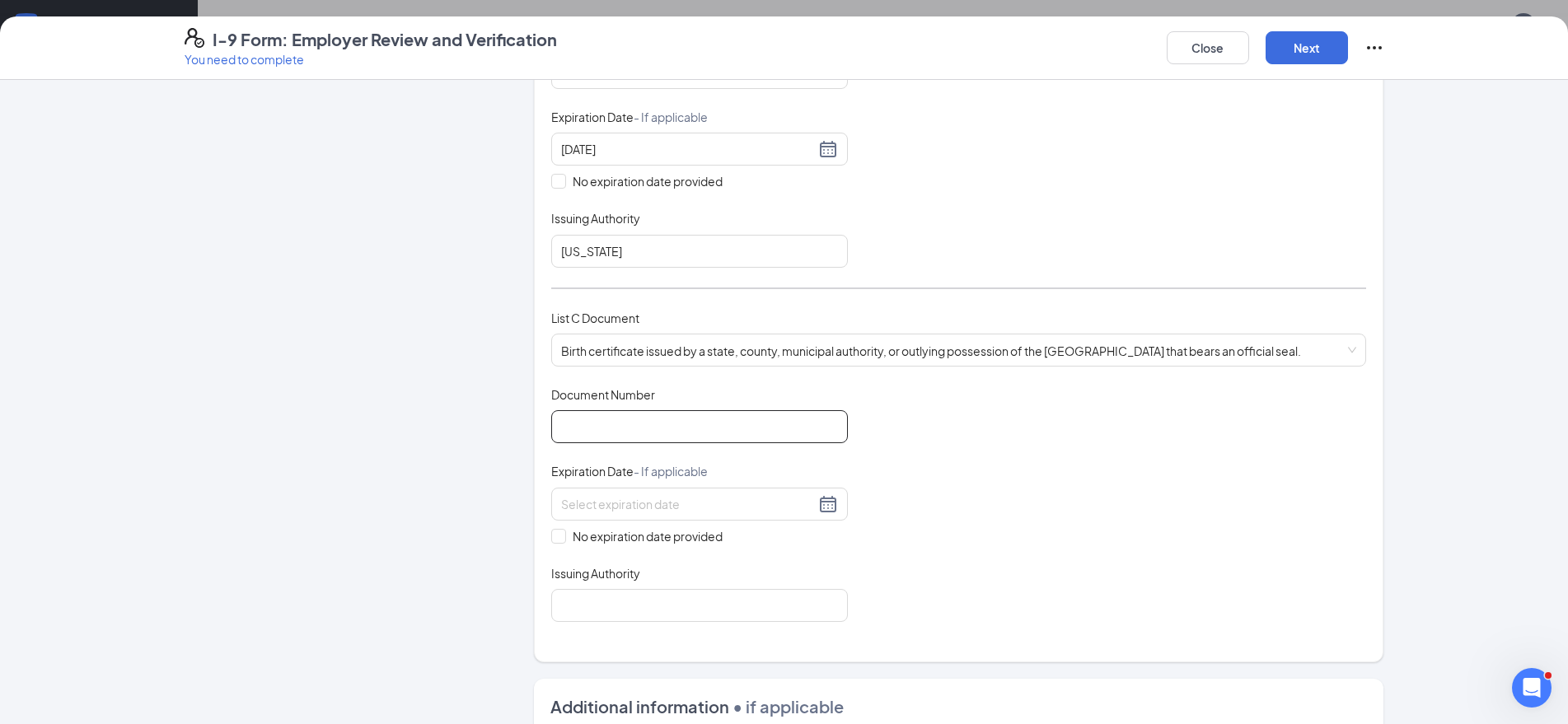
click at [631, 440] on input "Document Number" at bounding box center [699, 427] width 296 height 33
type input "14591076661"
click at [552, 533] on input "No expiration date provided" at bounding box center [556, 534] width 12 height 12
checkbox input "true"
click at [585, 626] on div "Which documents did your new hire bring? [PERSON_NAME] identifies as a [DEMOGRA…" at bounding box center [959, 158] width 815 height 973
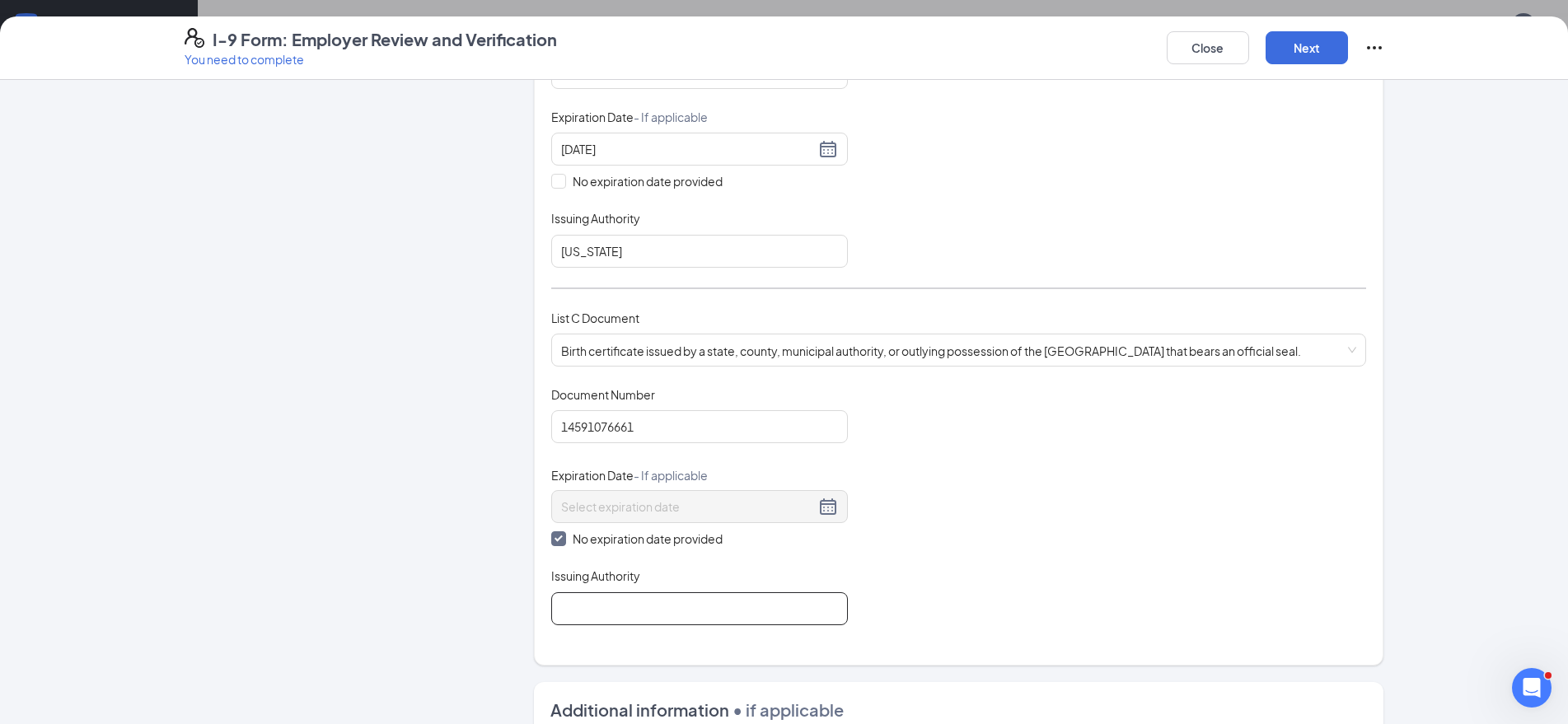
click at [587, 620] on input "Issuing Authority" at bounding box center [699, 609] width 296 height 33
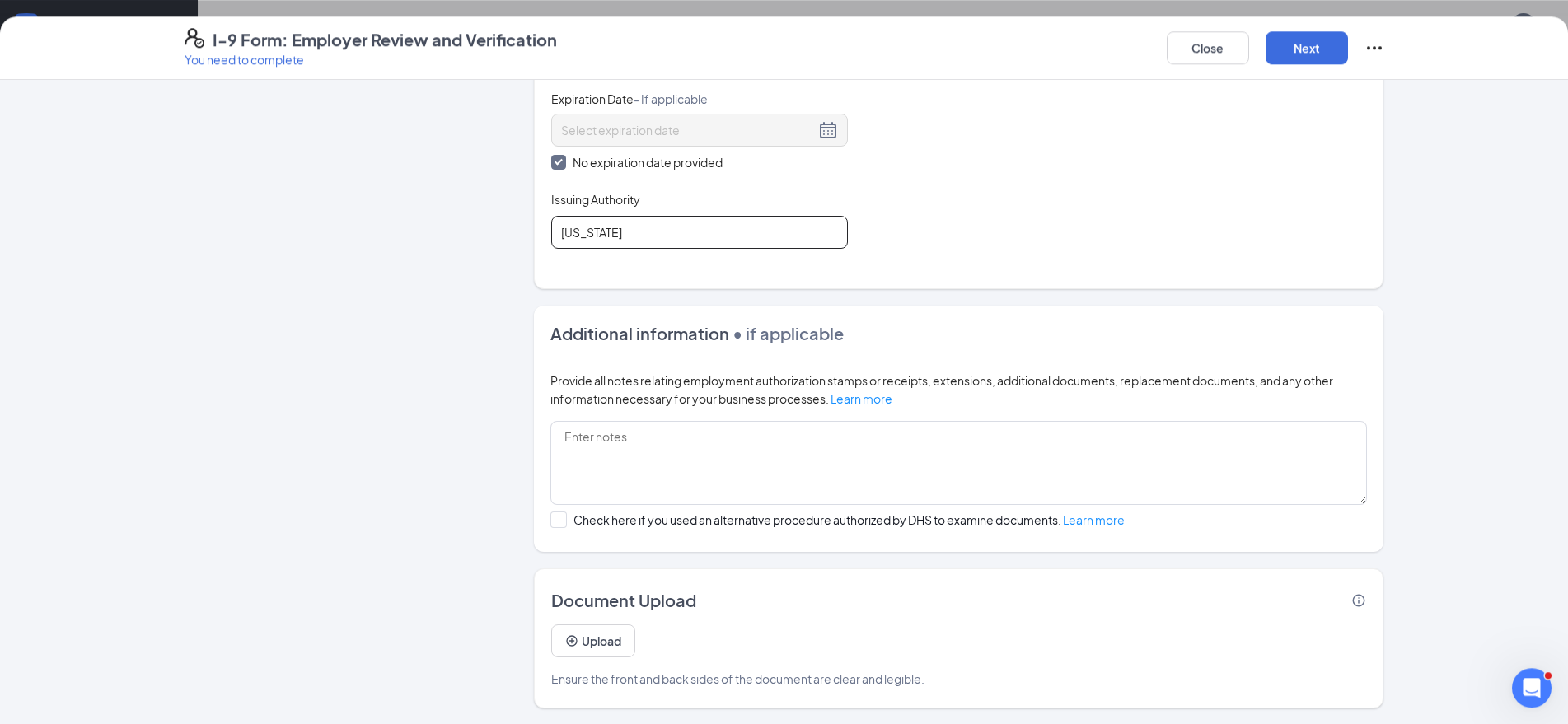
scroll to position [420, 0]
type input "[US_STATE]"
drag, startPoint x: 1305, startPoint y: 37, endPoint x: 1296, endPoint y: 28, distance: 12.7
click at [1305, 38] on button "Next" at bounding box center [1307, 47] width 82 height 33
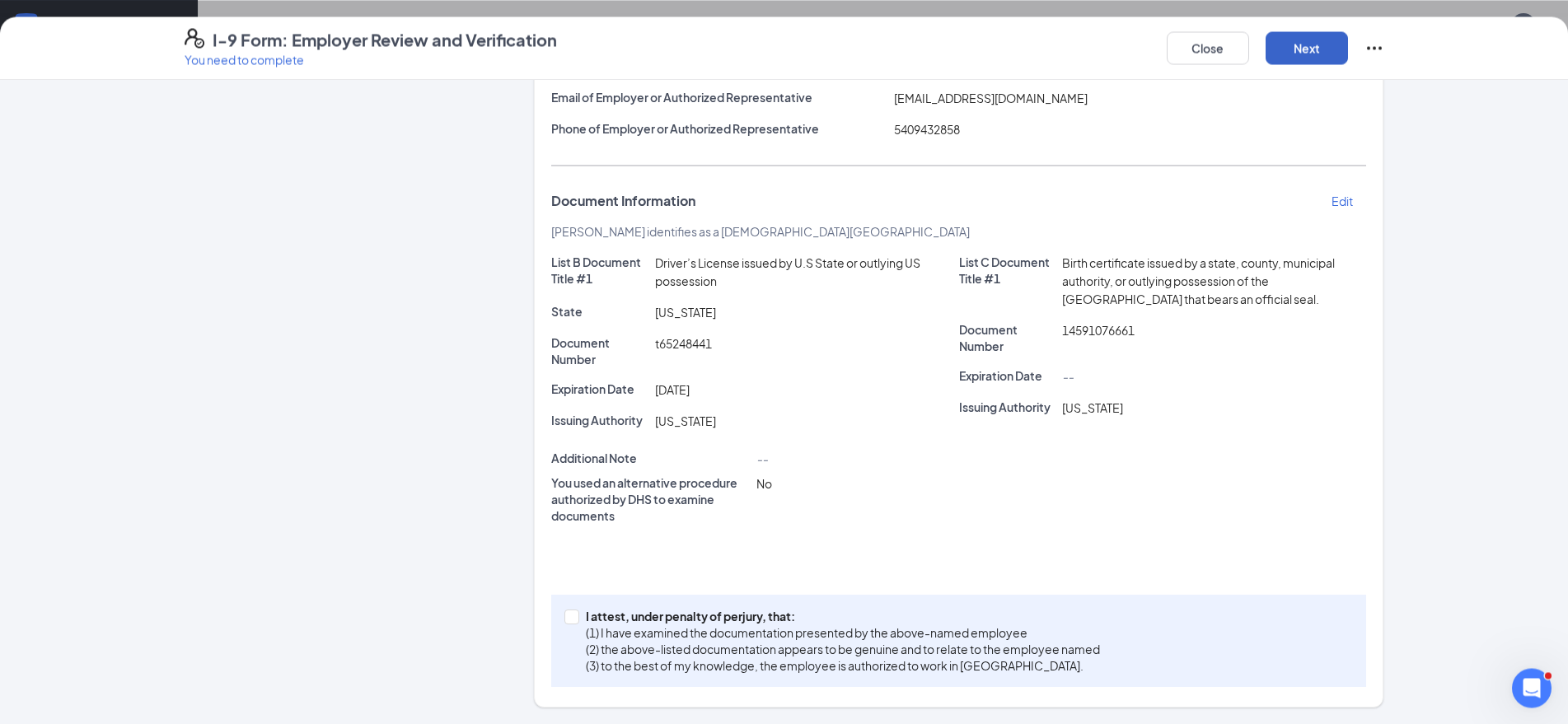
scroll to position [672, 0]
click at [565, 616] on input "I attest, under penalty of [PERSON_NAME], that: (1) I have examined the documen…" at bounding box center [570, 615] width 12 height 12
checkbox input "true"
click at [1303, 50] on button "Next" at bounding box center [1307, 47] width 82 height 33
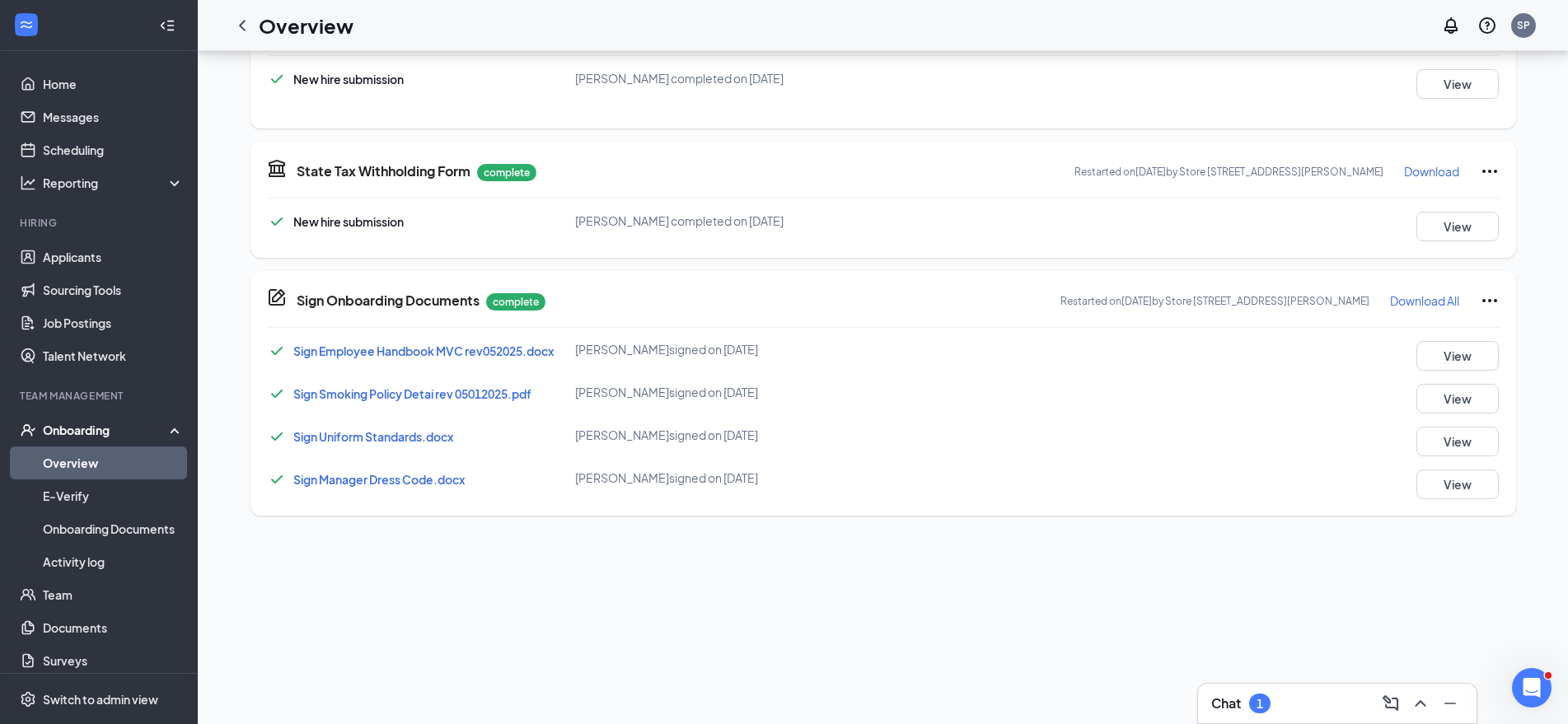
scroll to position [0, 0]
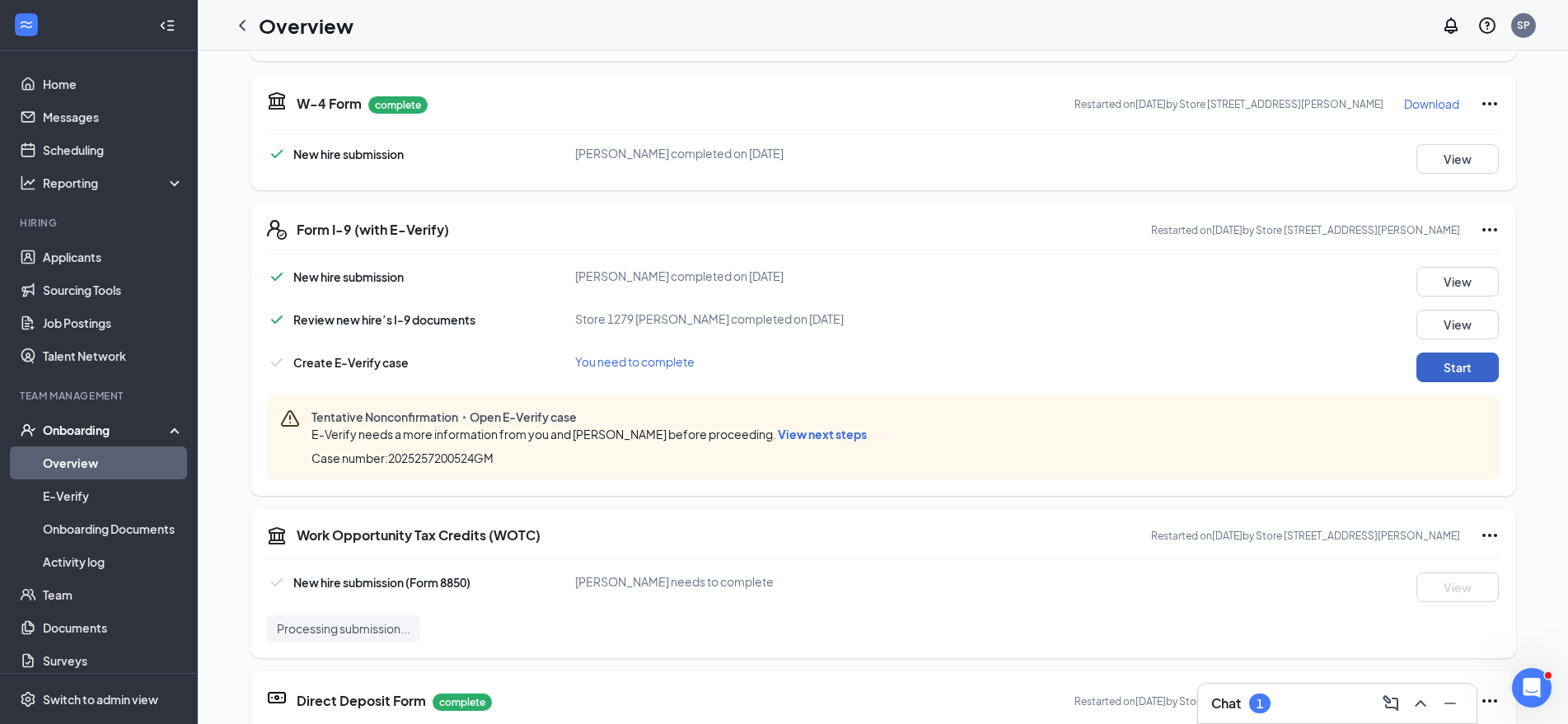
click at [1448, 371] on button "Start" at bounding box center [1458, 367] width 82 height 30
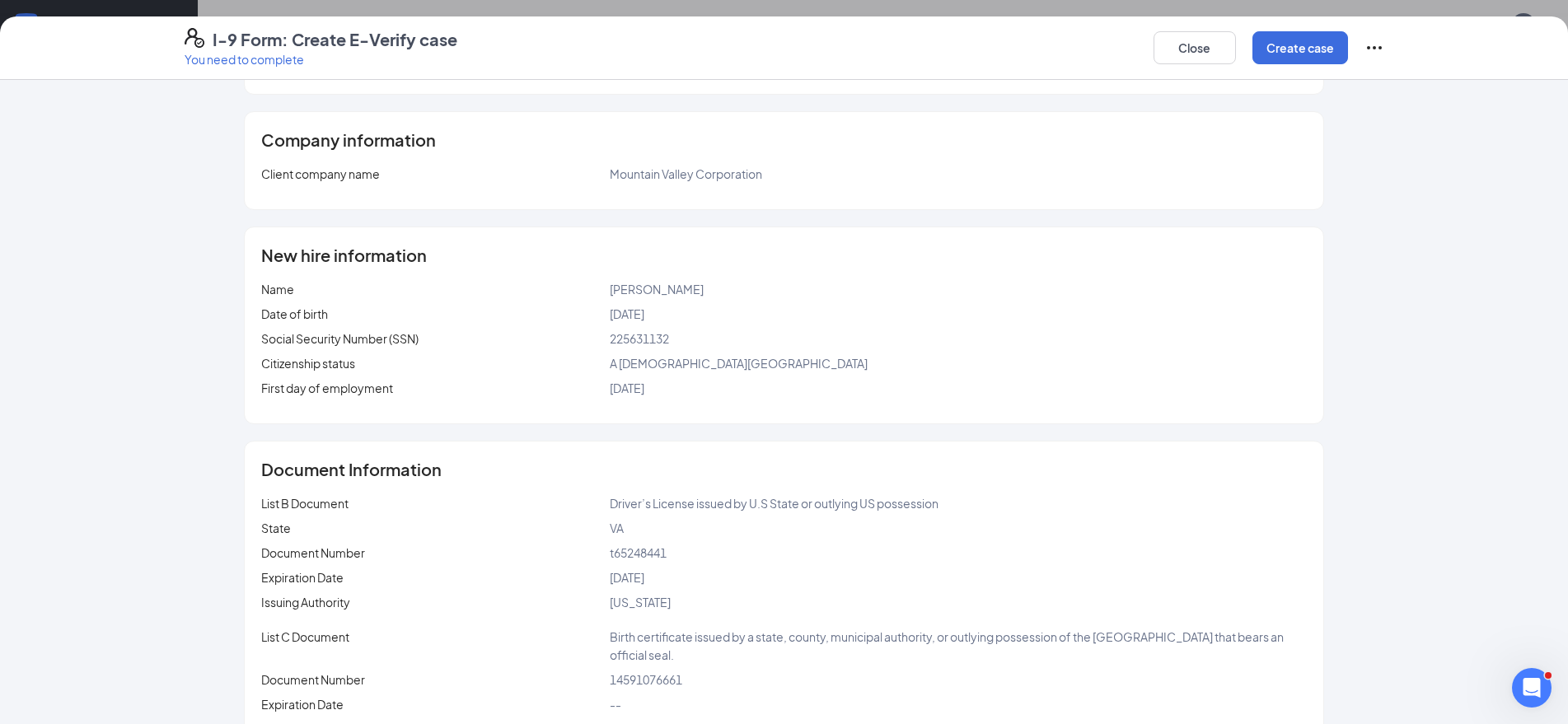
scroll to position [312, 0]
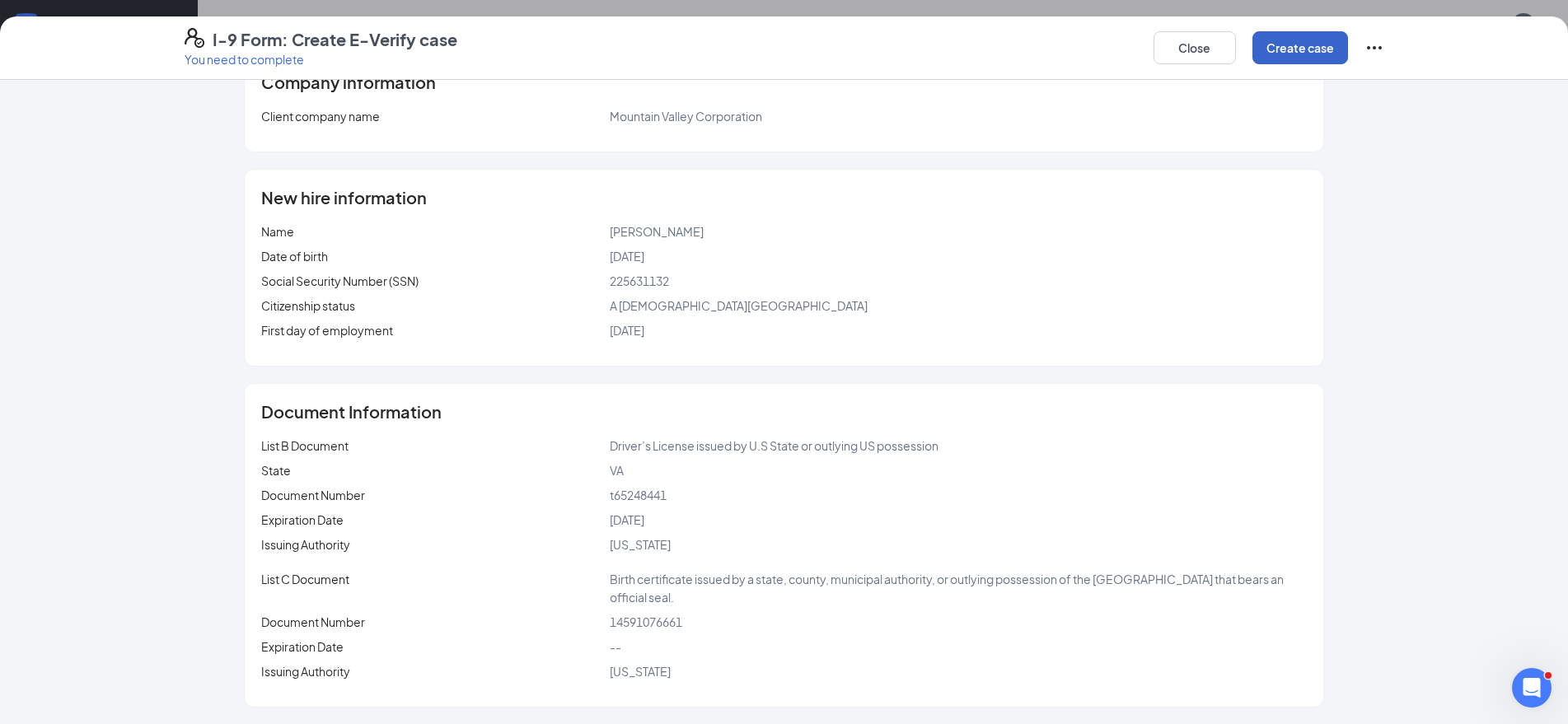
click at [1277, 61] on button "Create case" at bounding box center [1300, 47] width 96 height 33
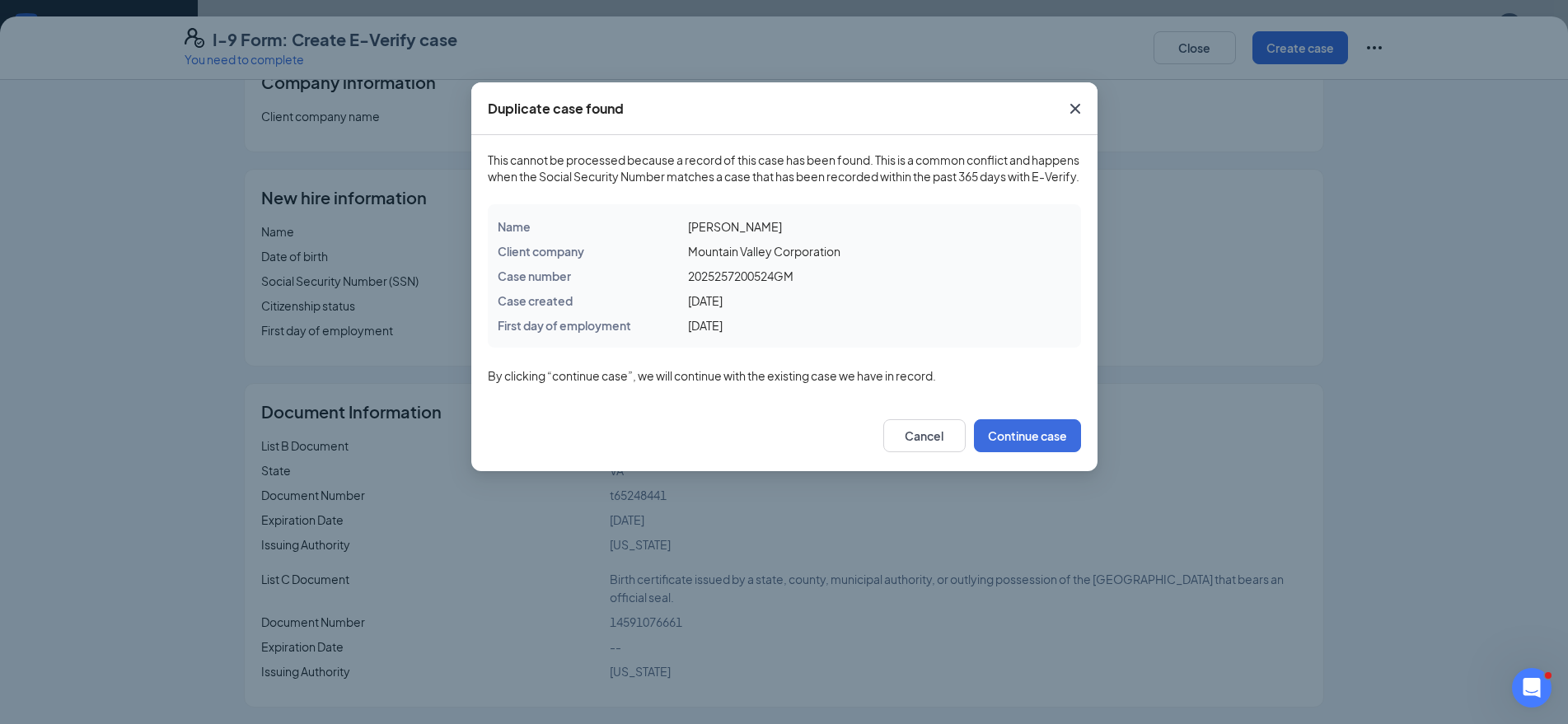
click at [1064, 109] on span "Close" at bounding box center [1075, 109] width 45 height 45
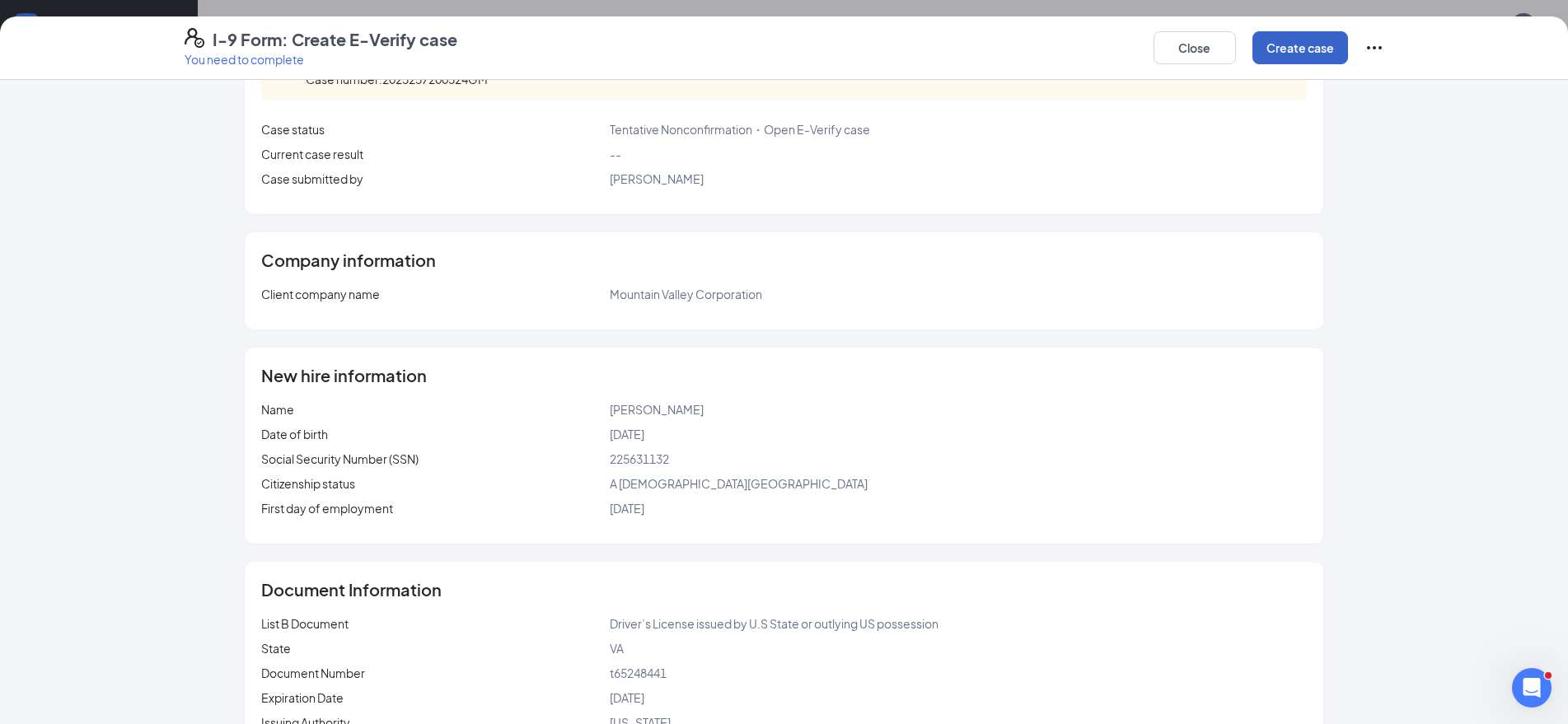
scroll to position [0, 0]
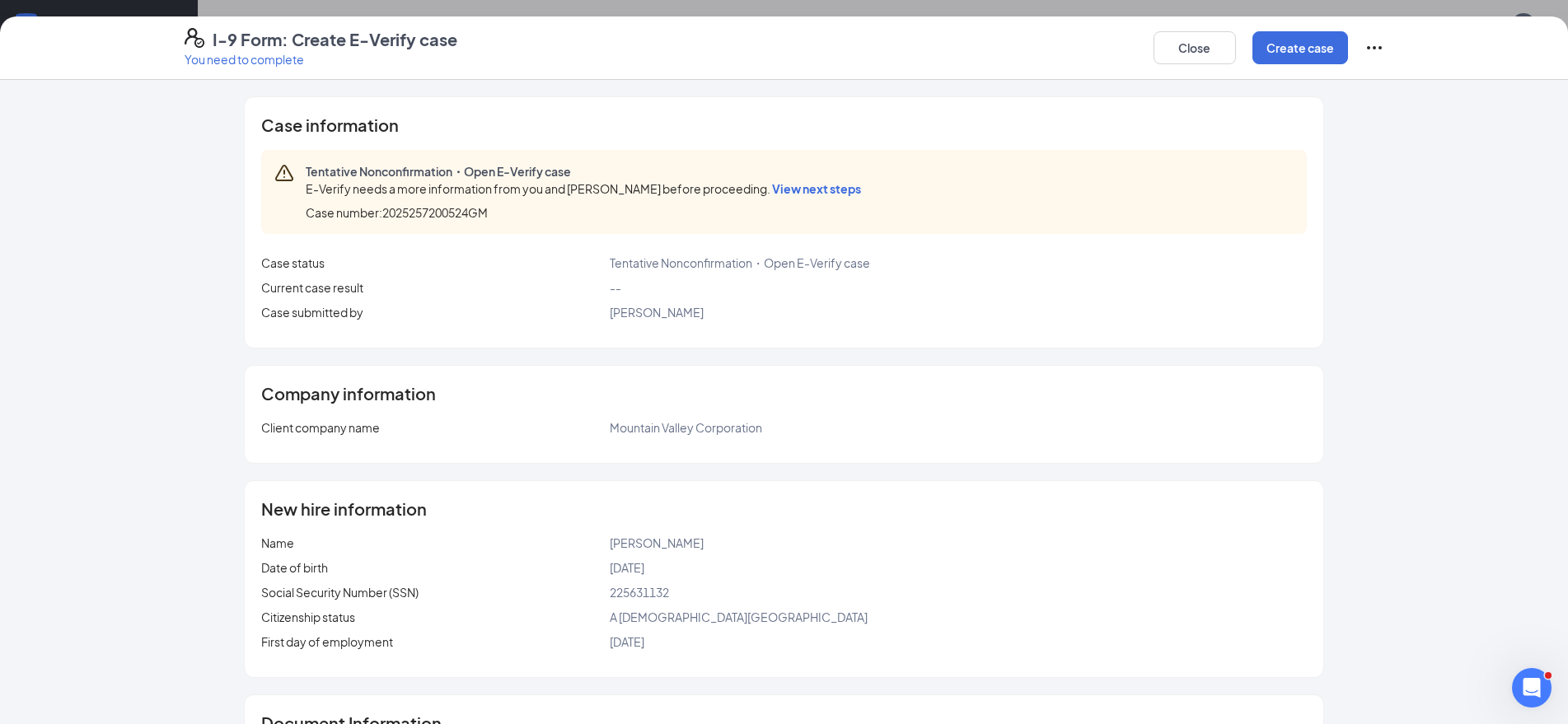
click at [778, 185] on span "View next steps" at bounding box center [817, 189] width 89 height 15
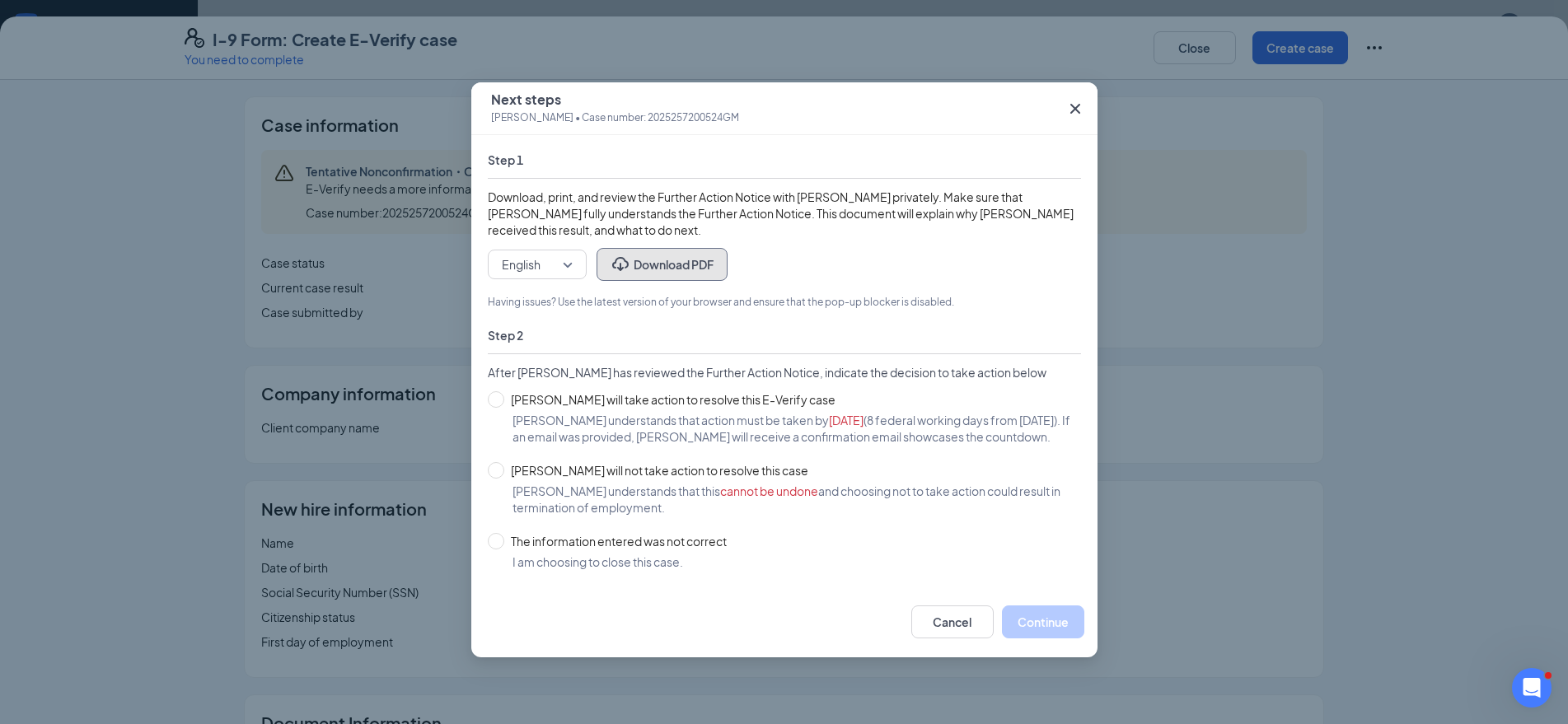
click at [684, 265] on button "Download PDF" at bounding box center [662, 264] width 131 height 33
drag, startPoint x: 1078, startPoint y: 104, endPoint x: 1206, endPoint y: 43, distance: 141.8
click at [1079, 104] on icon "Cross" at bounding box center [1075, 109] width 20 height 20
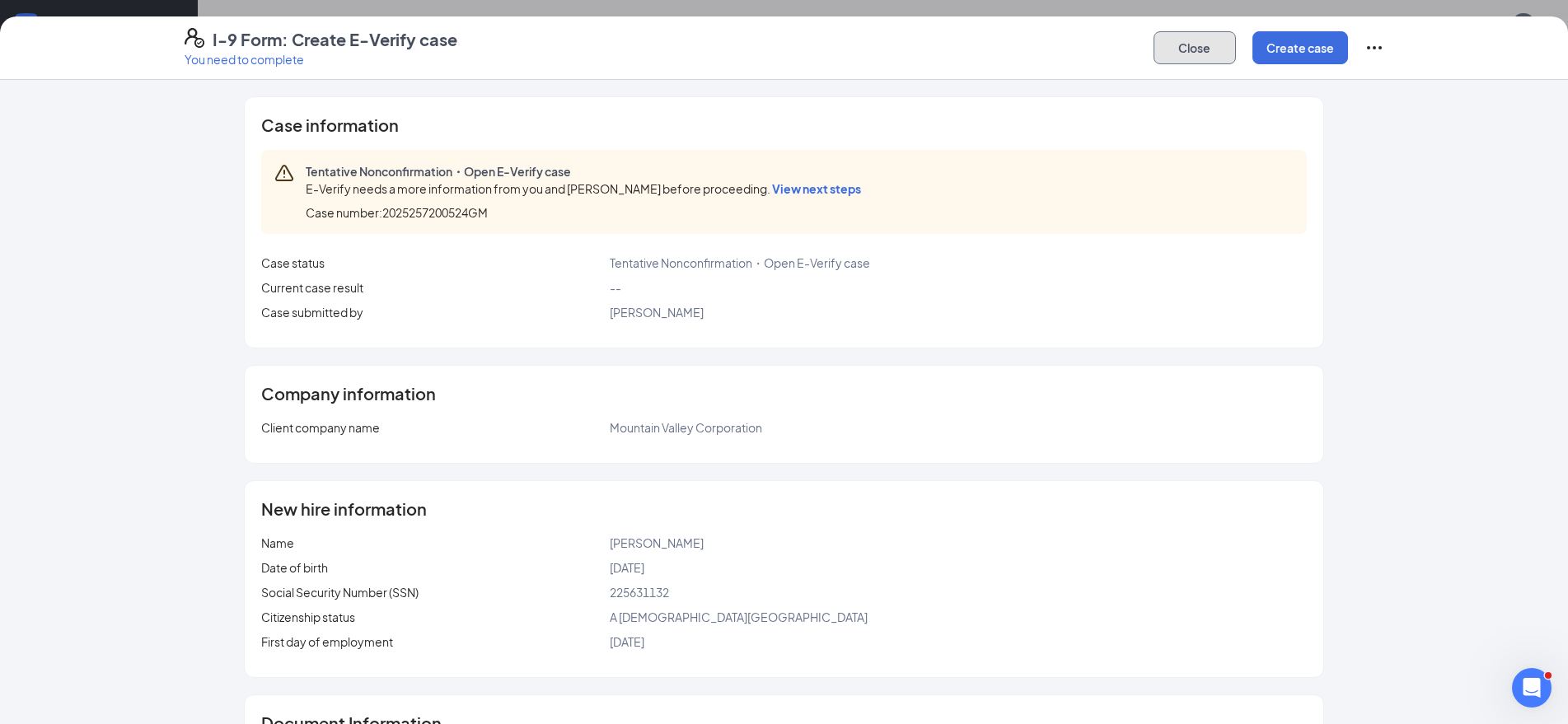
click at [1208, 38] on button "Close" at bounding box center [1195, 47] width 82 height 33
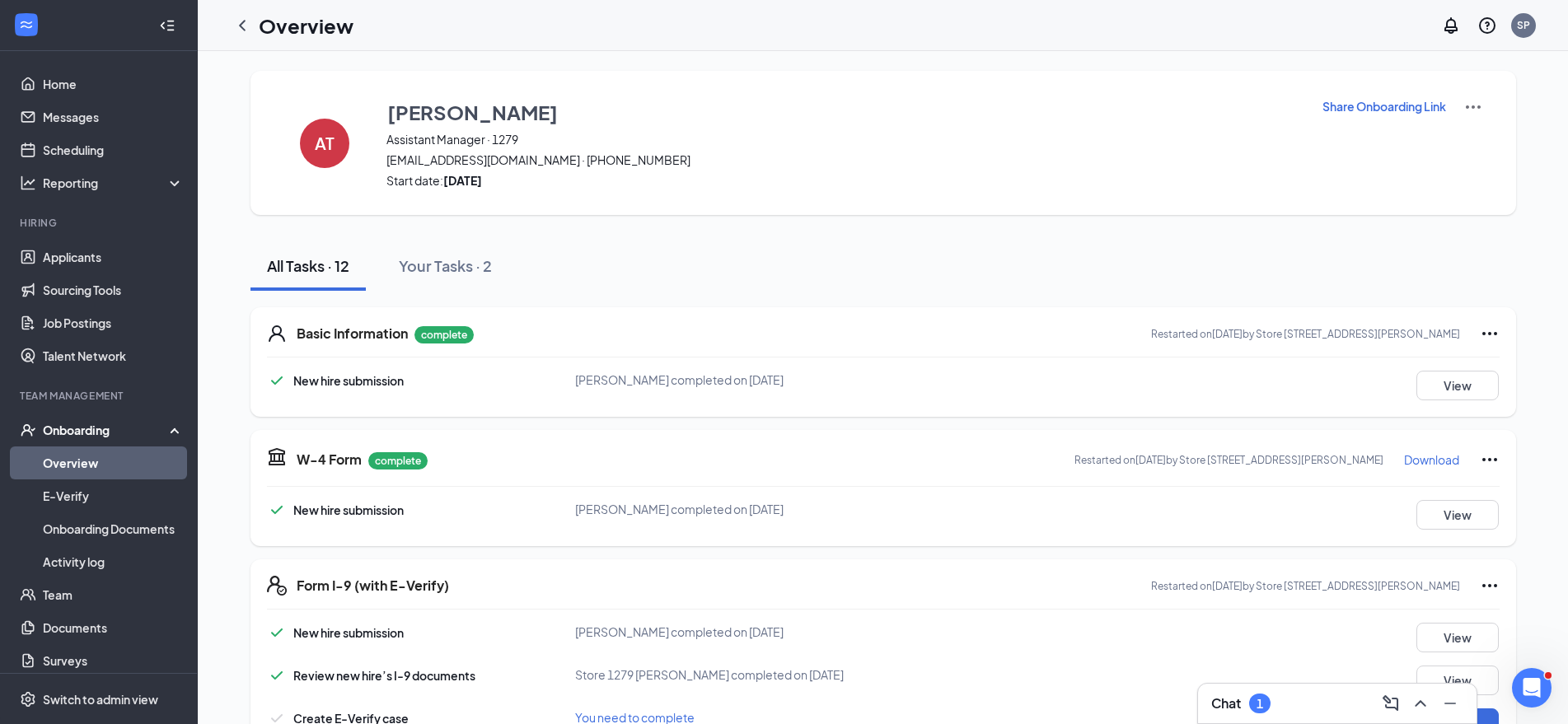
click at [72, 427] on div "Onboarding" at bounding box center [106, 430] width 127 height 16
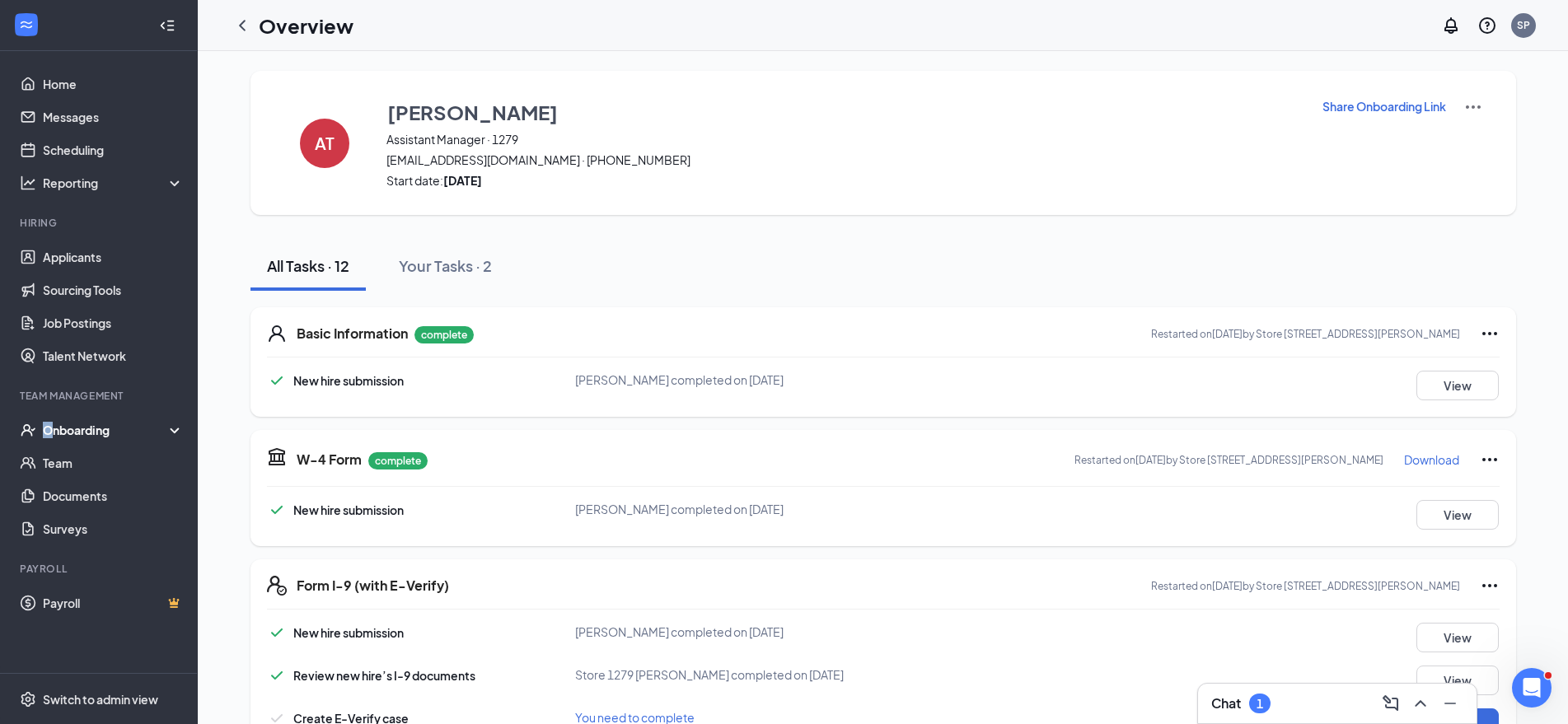
click at [48, 429] on div "Onboarding" at bounding box center [106, 430] width 127 height 16
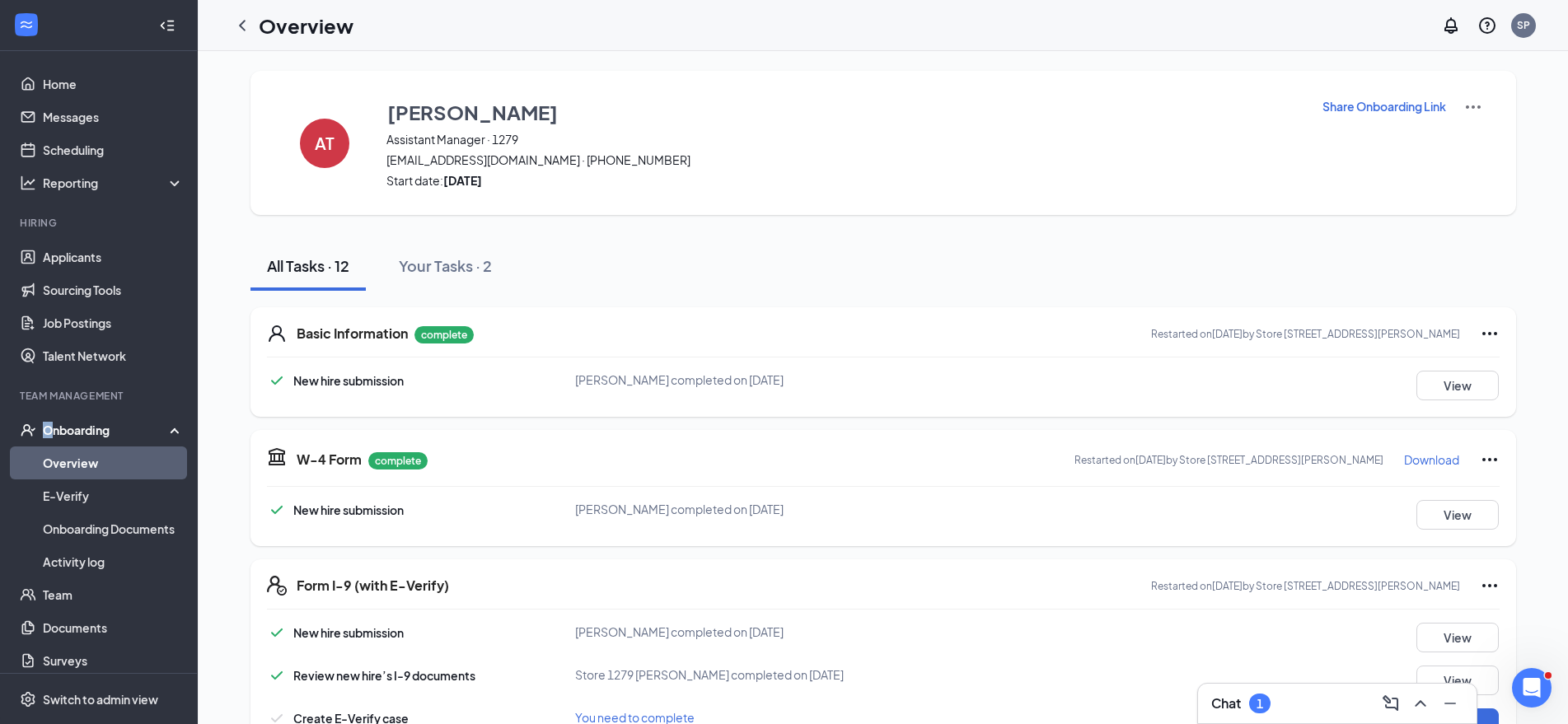
click at [80, 460] on link "Overview" at bounding box center [113, 463] width 141 height 33
